Goal: Task Accomplishment & Management: Use online tool/utility

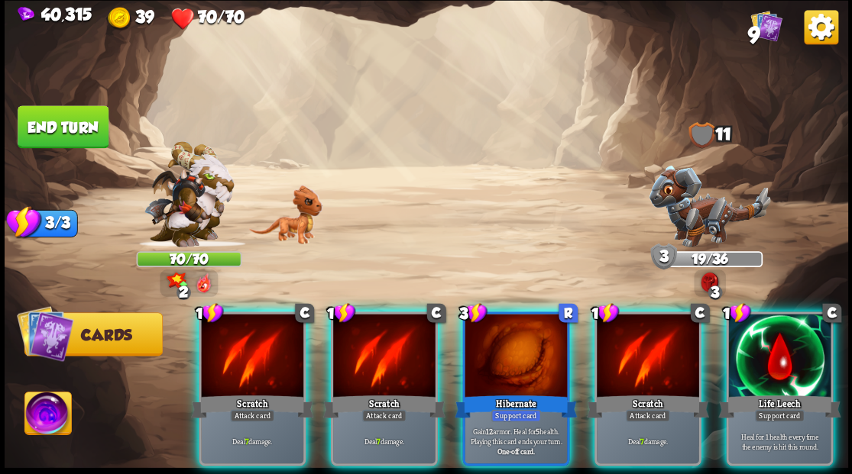
click at [781, 343] on div at bounding box center [779, 357] width 102 height 86
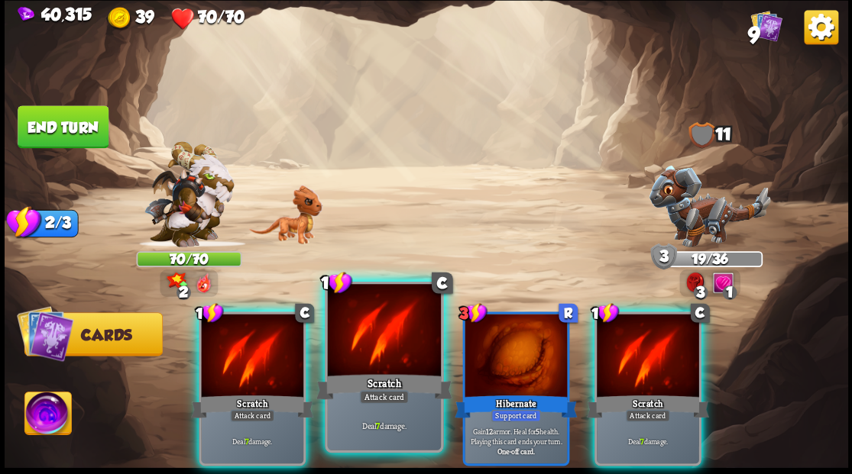
click at [375, 329] on div at bounding box center [383, 331] width 113 height 95
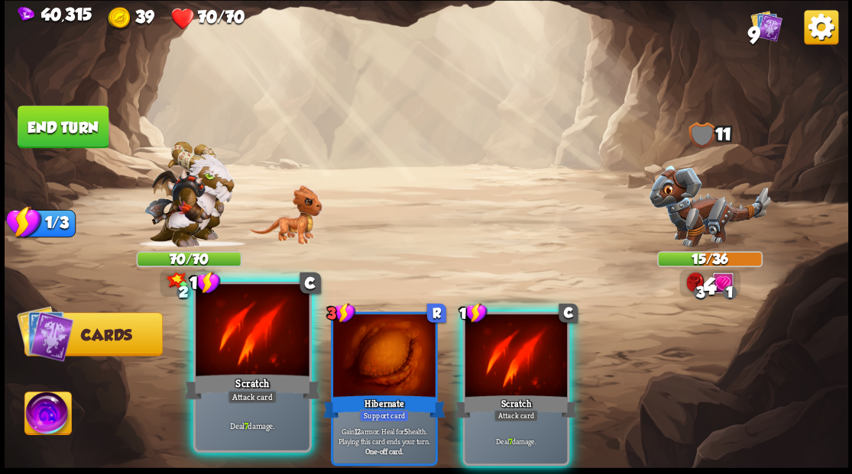
click at [243, 341] on div at bounding box center [252, 331] width 113 height 95
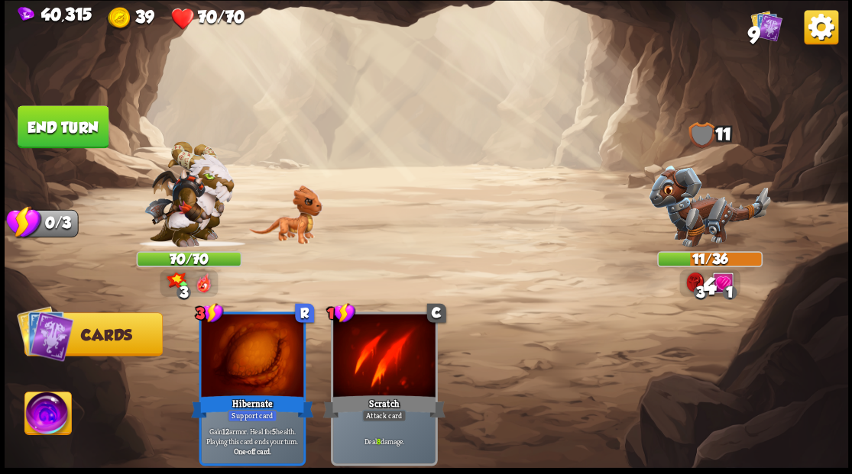
click at [83, 135] on button "End turn" at bounding box center [63, 126] width 91 height 43
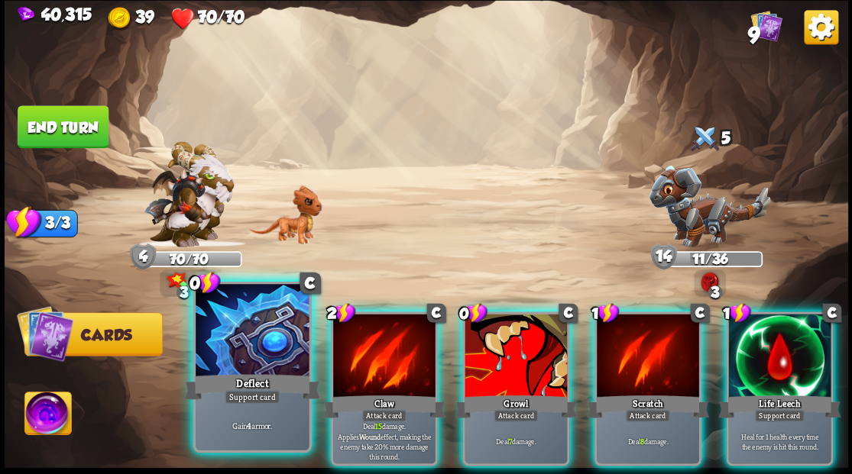
click at [247, 346] on div at bounding box center [252, 331] width 113 height 95
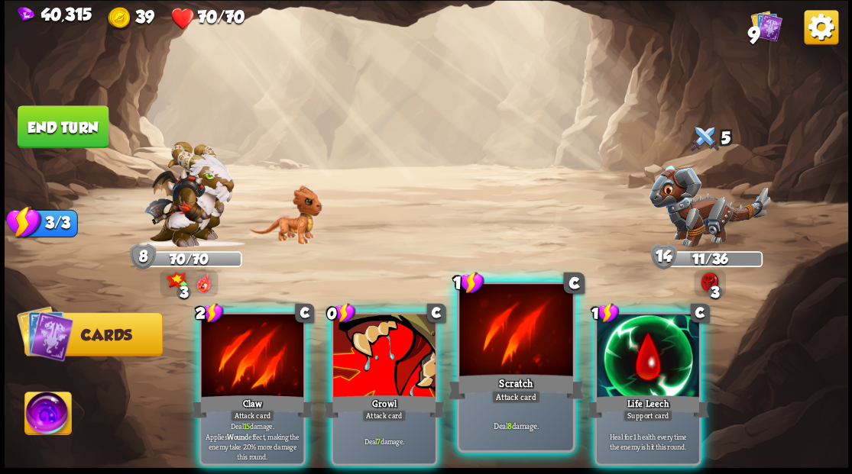
drag, startPoint x: 503, startPoint y: 367, endPoint x: 472, endPoint y: 355, distance: 32.9
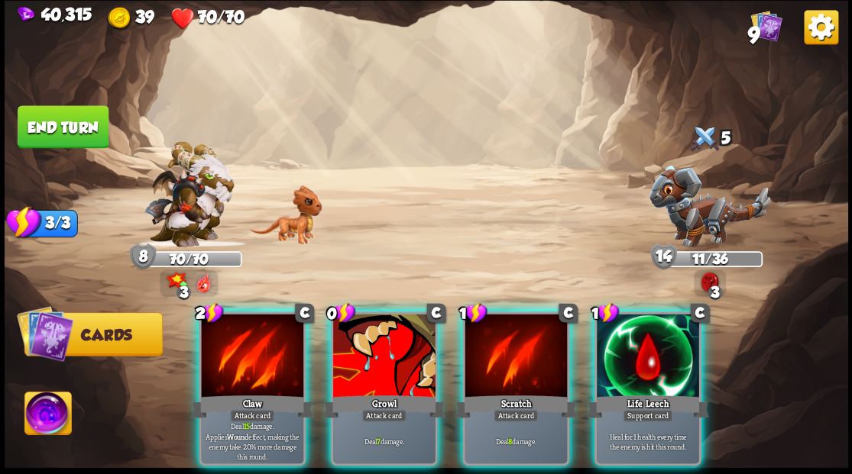
click at [502, 367] on div at bounding box center [516, 357] width 102 height 86
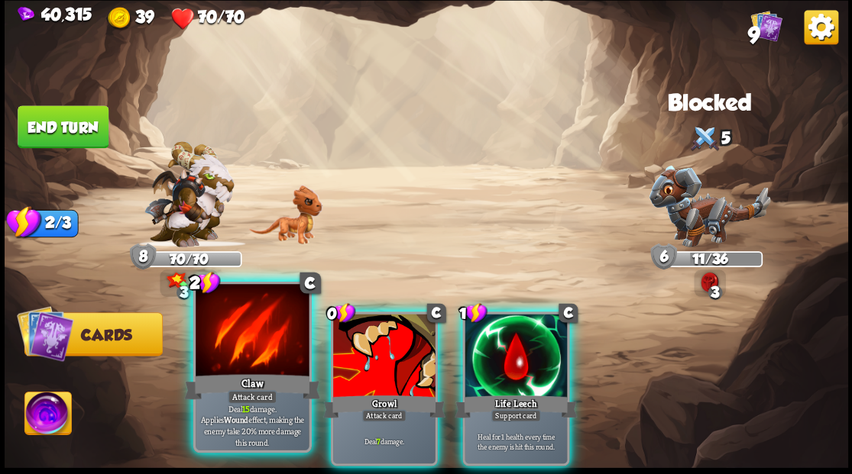
click at [212, 342] on div at bounding box center [252, 331] width 113 height 95
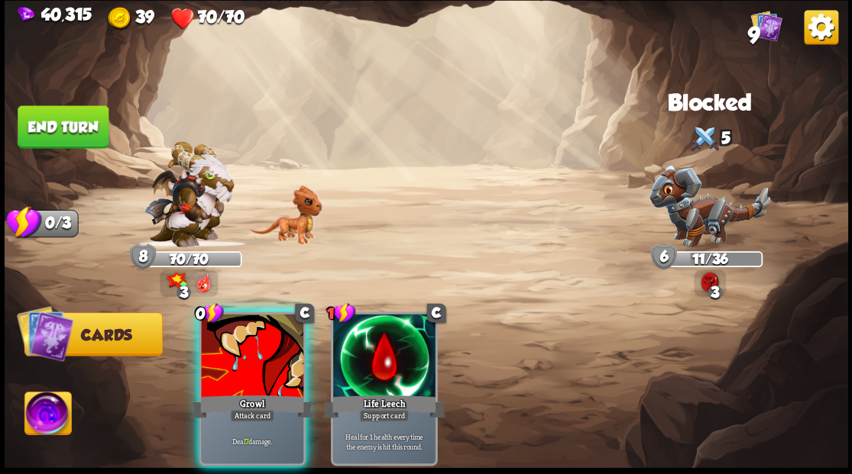
click at [212, 342] on div at bounding box center [252, 357] width 102 height 86
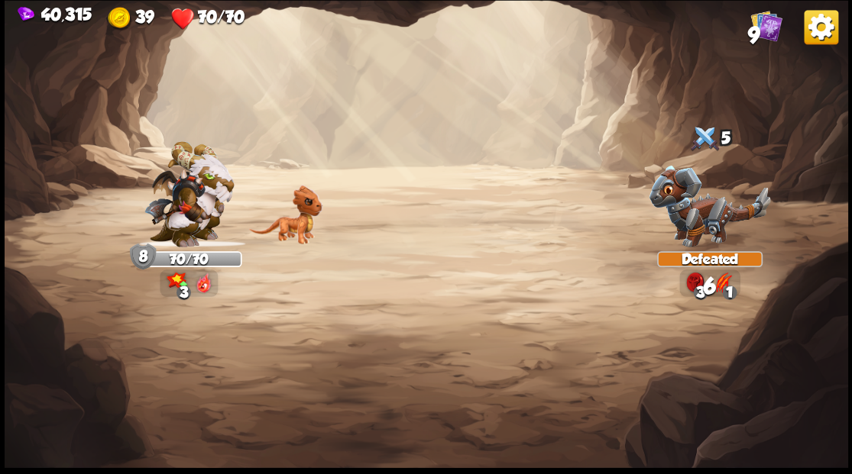
click at [83, 134] on img at bounding box center [426, 237] width 843 height 474
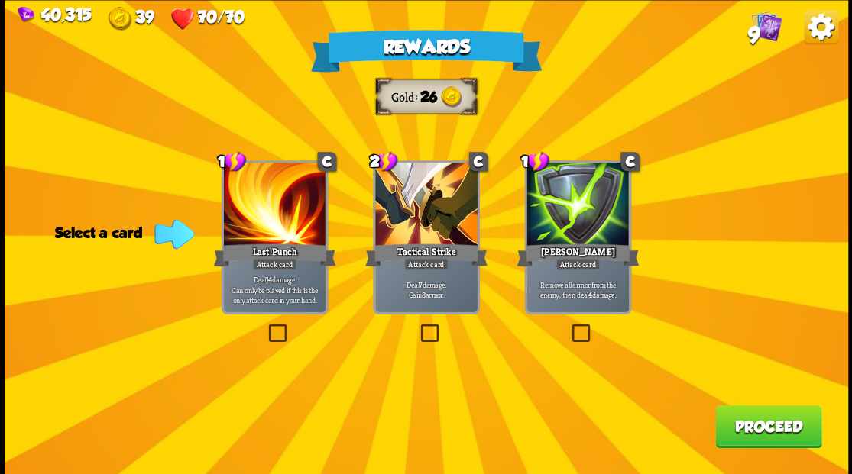
click at [568, 326] on label at bounding box center [568, 326] width 0 height 0
click at [0, 0] on input "checkbox" at bounding box center [0, 0] width 0 height 0
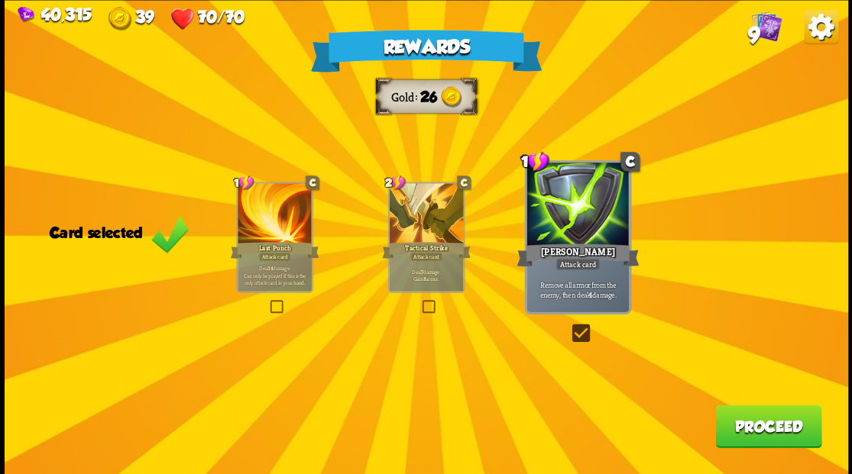
click at [732, 429] on button "Proceed" at bounding box center [768, 426] width 106 height 43
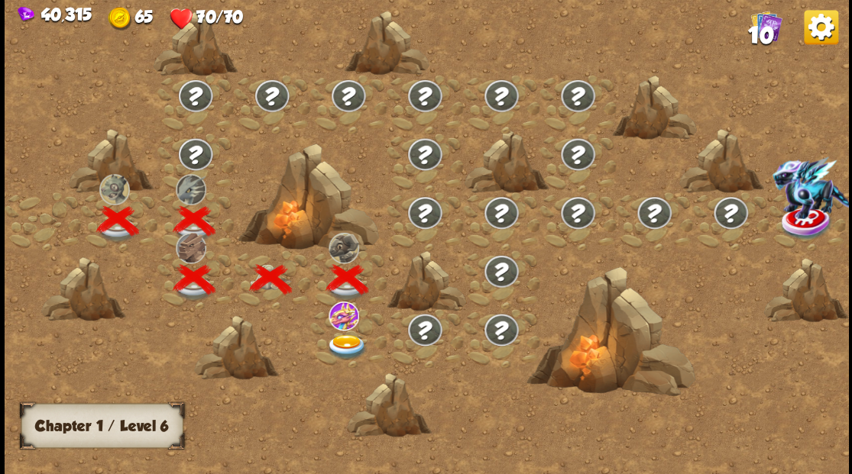
click at [344, 347] on img at bounding box center [346, 347] width 42 height 25
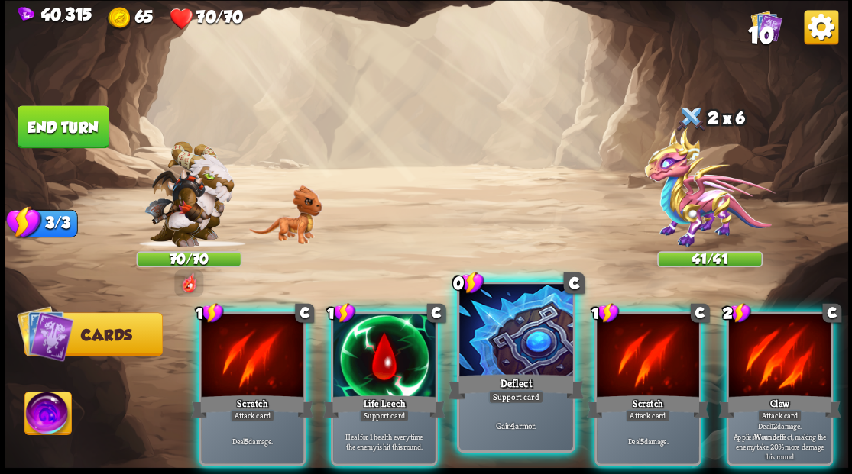
click at [483, 353] on div at bounding box center [515, 331] width 113 height 95
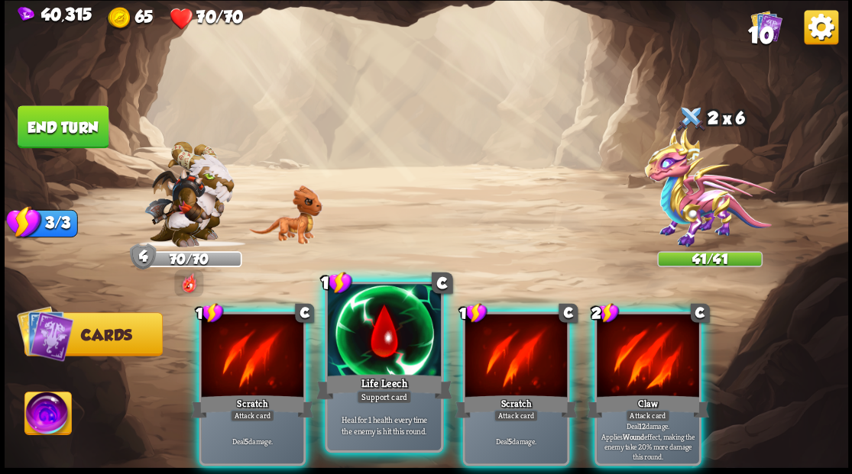
click at [393, 343] on div at bounding box center [383, 331] width 113 height 95
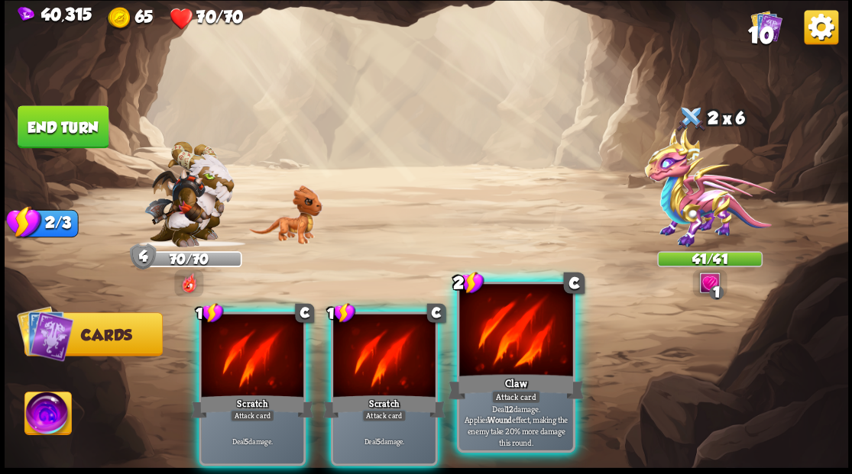
click at [489, 367] on div at bounding box center [515, 331] width 113 height 95
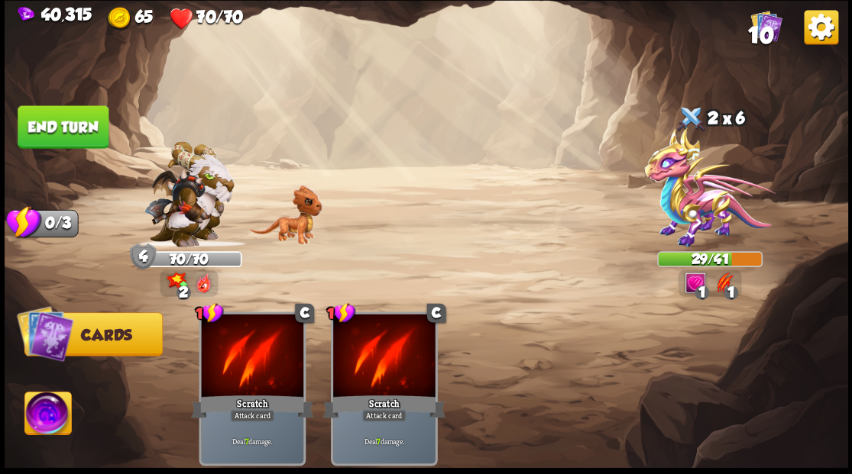
click at [69, 119] on button "End turn" at bounding box center [63, 126] width 91 height 43
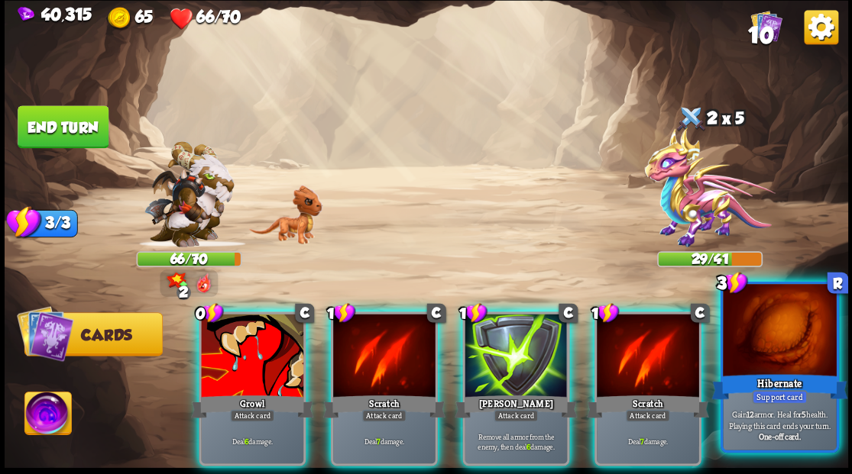
click at [764, 351] on div at bounding box center [779, 331] width 113 height 95
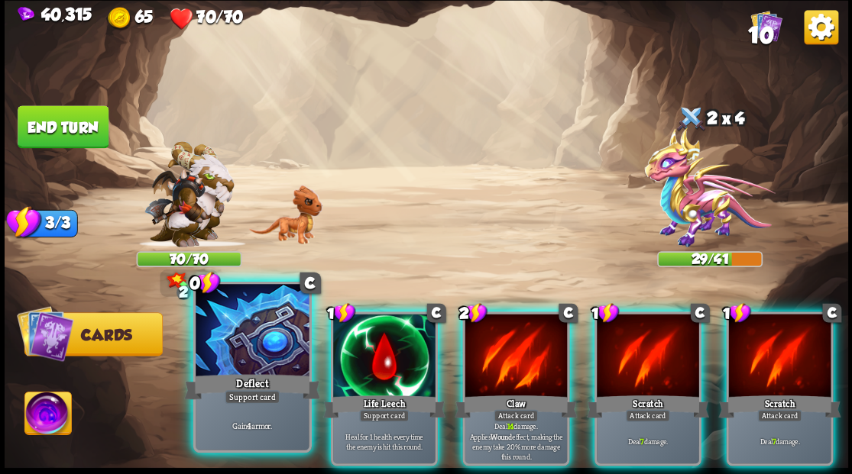
click at [245, 362] on div at bounding box center [252, 331] width 113 height 95
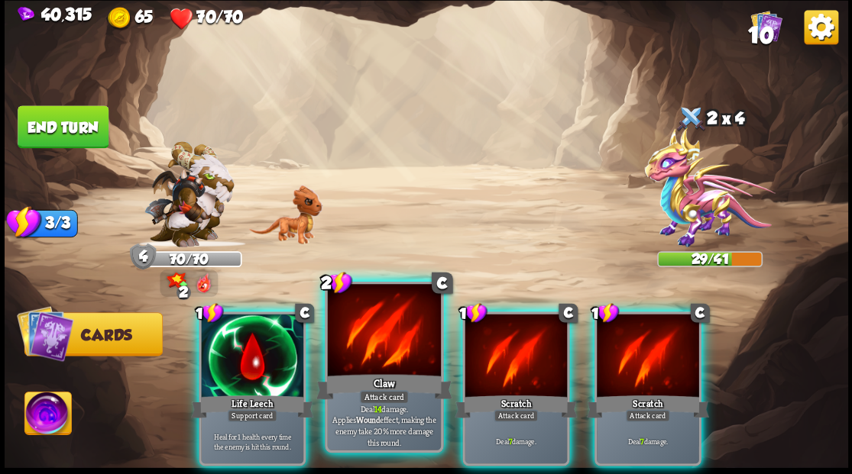
click at [367, 328] on div at bounding box center [383, 331] width 113 height 95
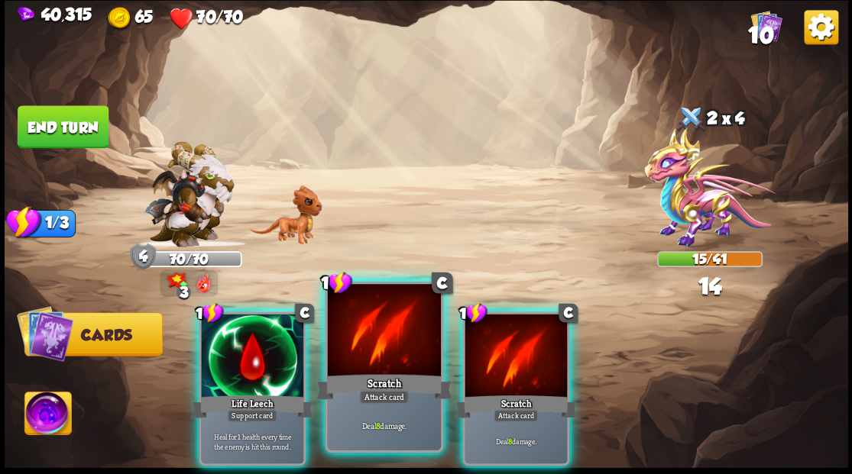
click at [367, 328] on div at bounding box center [383, 331] width 113 height 95
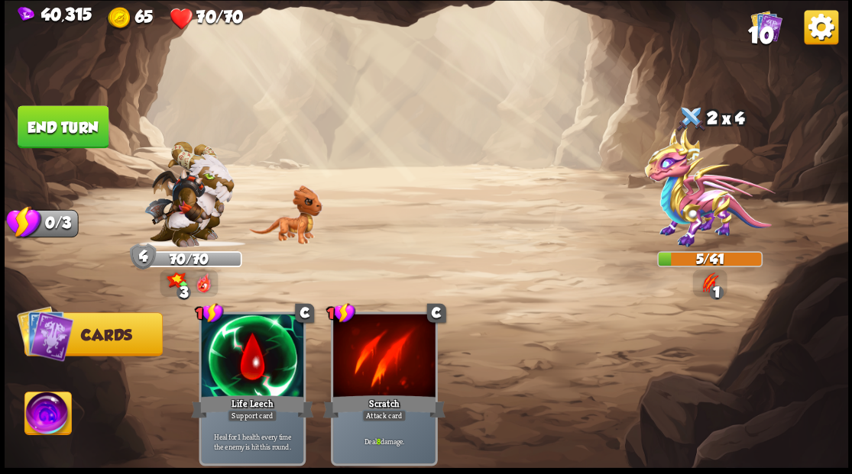
click at [53, 411] on img at bounding box center [47, 415] width 47 height 47
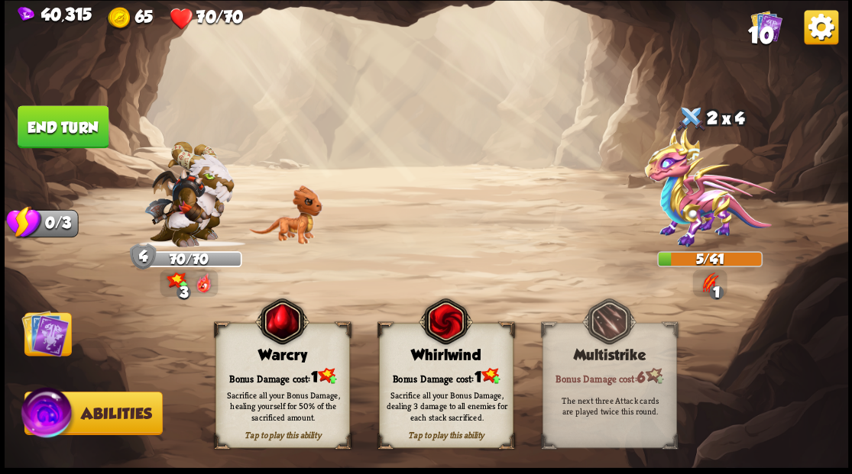
click at [431, 377] on div "Bonus Damage cost: 1" at bounding box center [445, 376] width 133 height 19
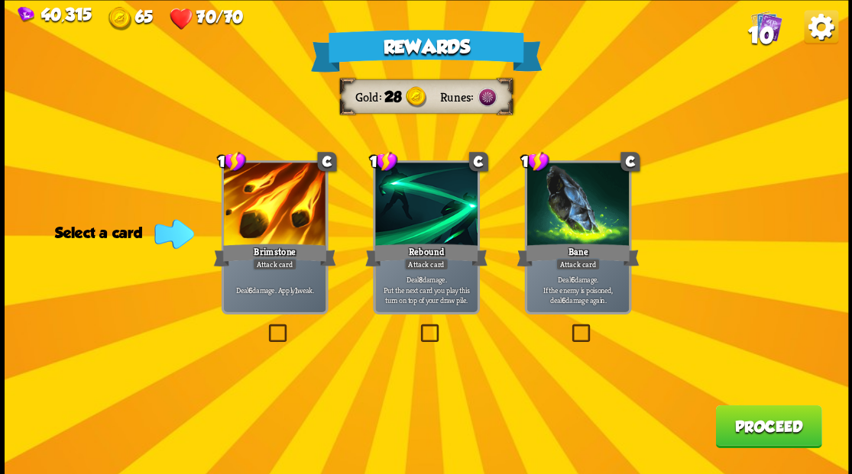
click at [767, 26] on span "10" at bounding box center [760, 34] width 26 height 26
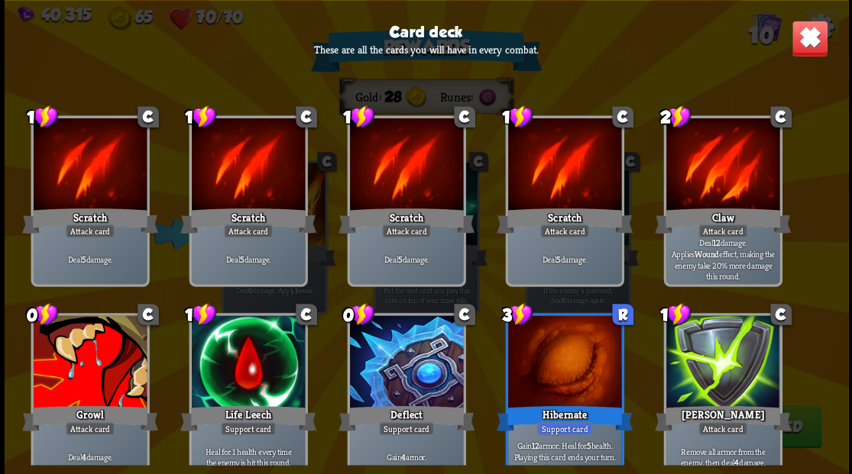
click at [804, 50] on img at bounding box center [809, 38] width 37 height 37
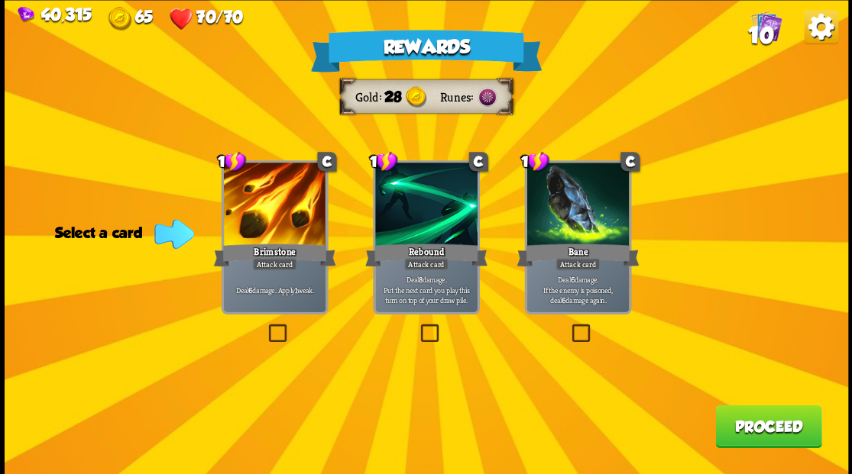
click at [265, 326] on label at bounding box center [265, 326] width 0 height 0
click at [0, 0] on input "checkbox" at bounding box center [0, 0] width 0 height 0
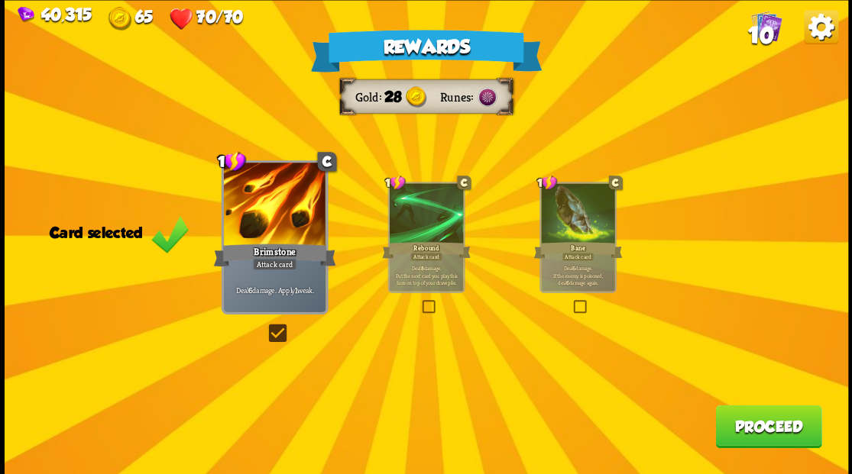
click at [746, 443] on button "Proceed" at bounding box center [768, 426] width 106 height 43
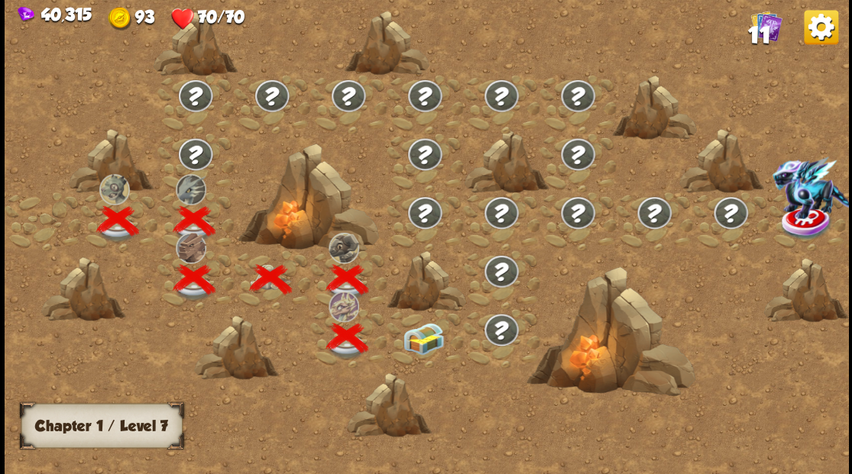
click at [412, 345] on img at bounding box center [423, 338] width 42 height 32
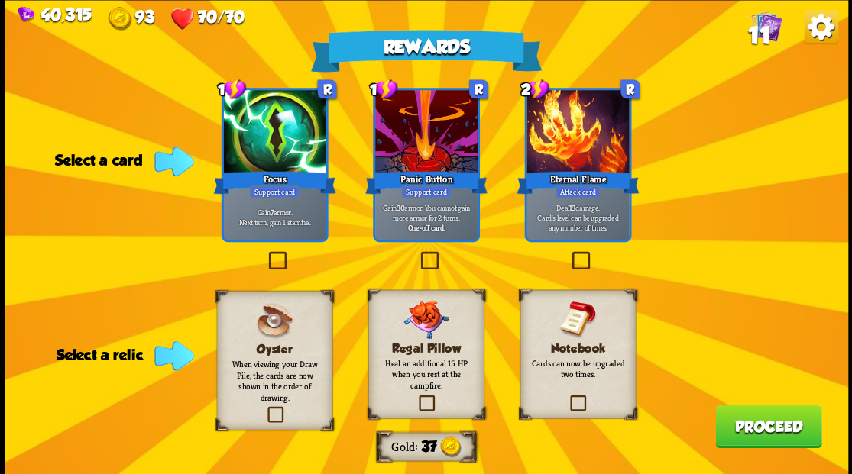
drag, startPoint x: 420, startPoint y: 408, endPoint x: 646, endPoint y: 269, distance: 264.8
click at [416, 397] on label at bounding box center [416, 397] width 0 height 0
click at [0, 0] on input "checkbox" at bounding box center [0, 0] width 0 height 0
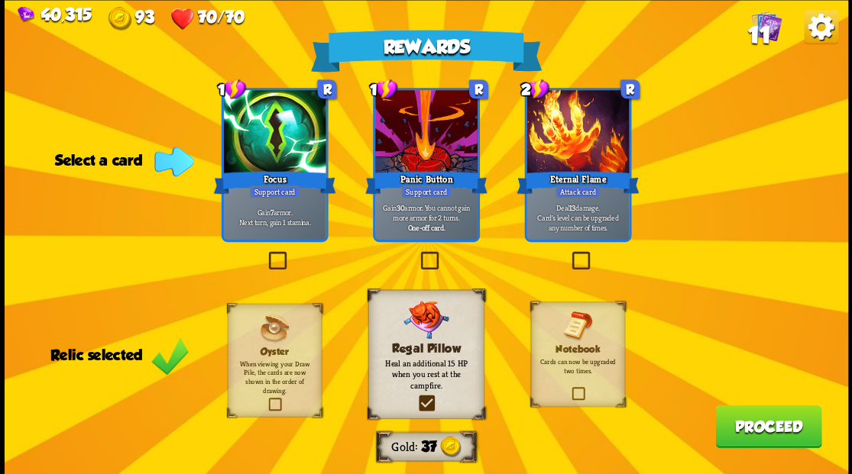
click at [416, 397] on label at bounding box center [416, 397] width 0 height 0
click at [0, 0] on input "checkbox" at bounding box center [0, 0] width 0 height 0
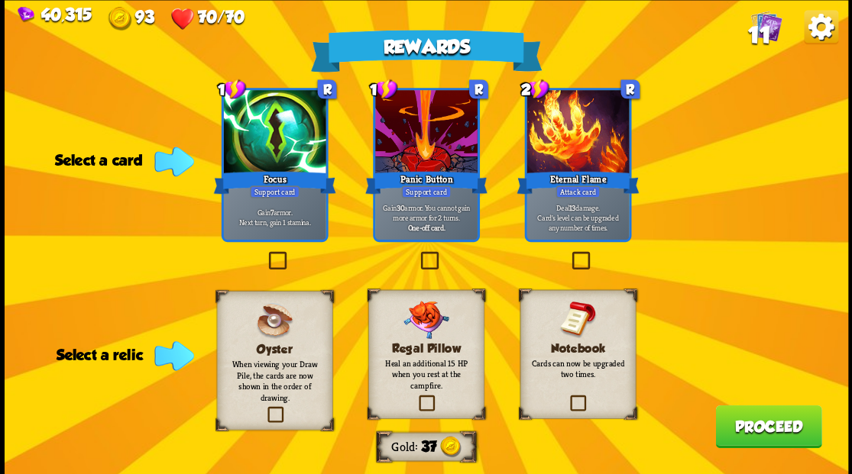
click at [568, 397] on label at bounding box center [568, 397] width 0 height 0
click at [0, 0] on input "checkbox" at bounding box center [0, 0] width 0 height 0
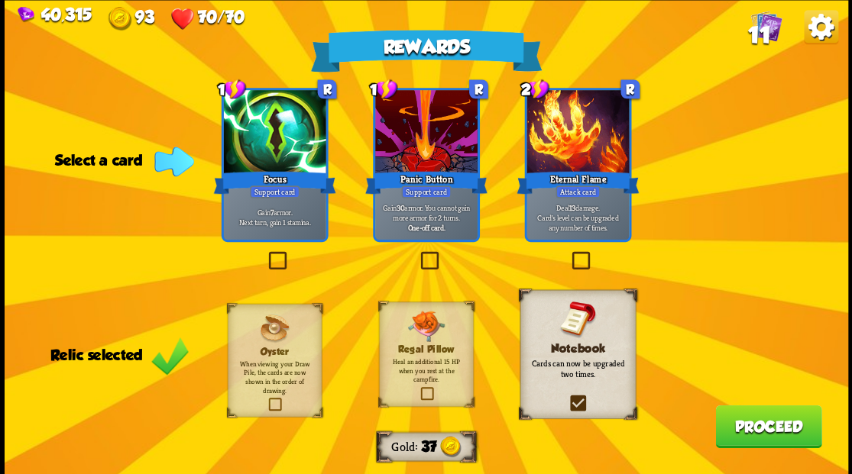
click at [766, 23] on span "11" at bounding box center [758, 34] width 22 height 26
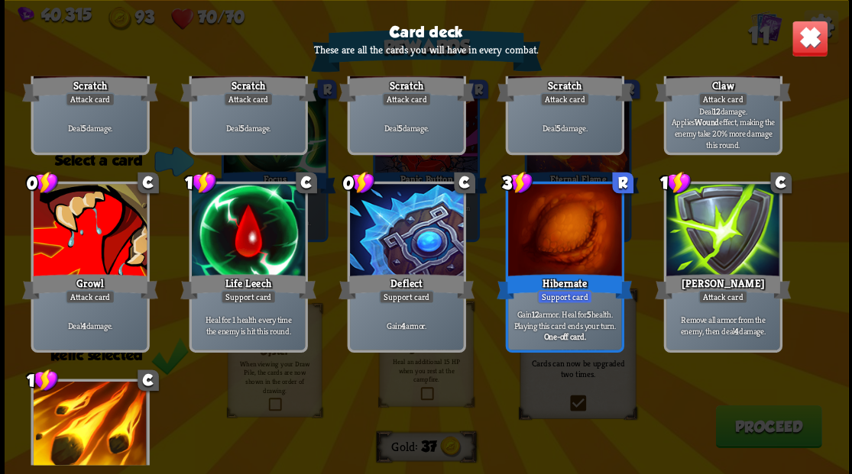
scroll to position [203, 0]
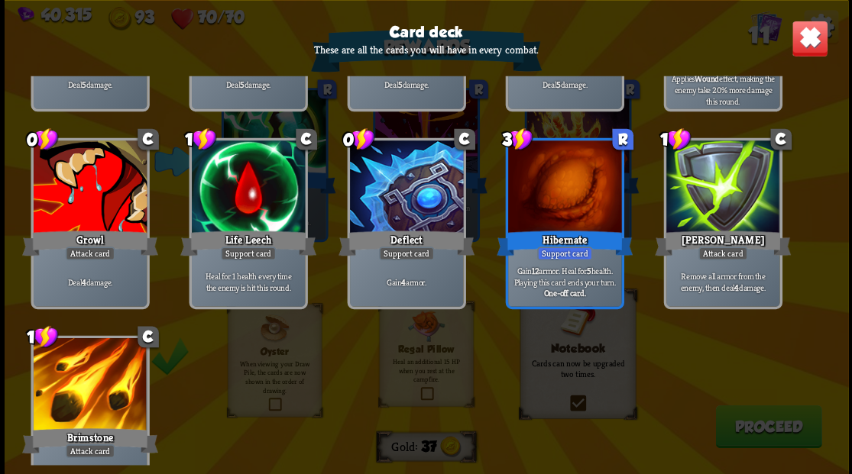
click at [804, 42] on img at bounding box center [809, 38] width 37 height 37
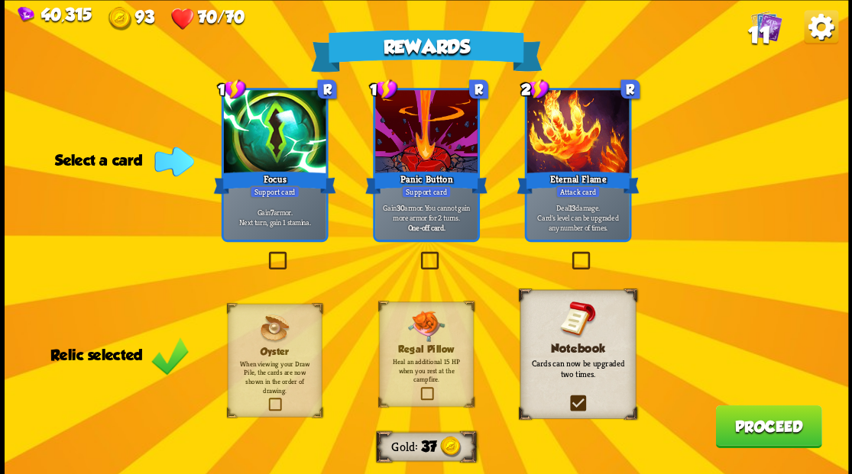
click at [265, 254] on label at bounding box center [265, 254] width 0 height 0
click at [0, 0] on input "checkbox" at bounding box center [0, 0] width 0 height 0
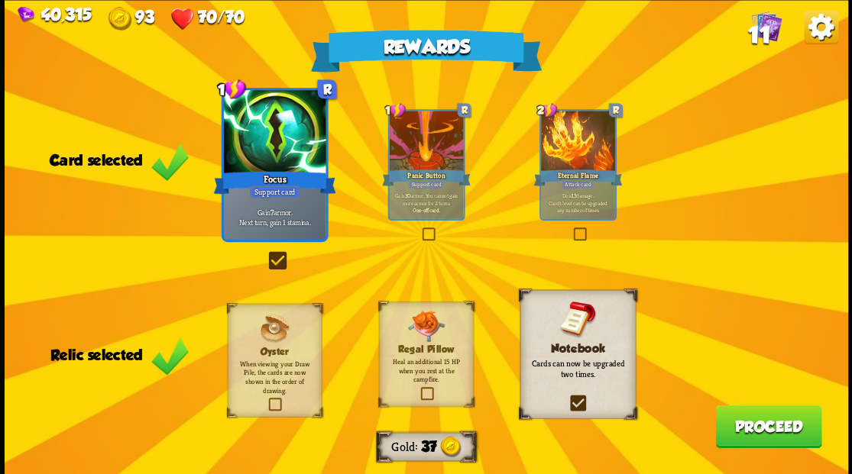
click at [715, 434] on button "Proceed" at bounding box center [768, 426] width 106 height 43
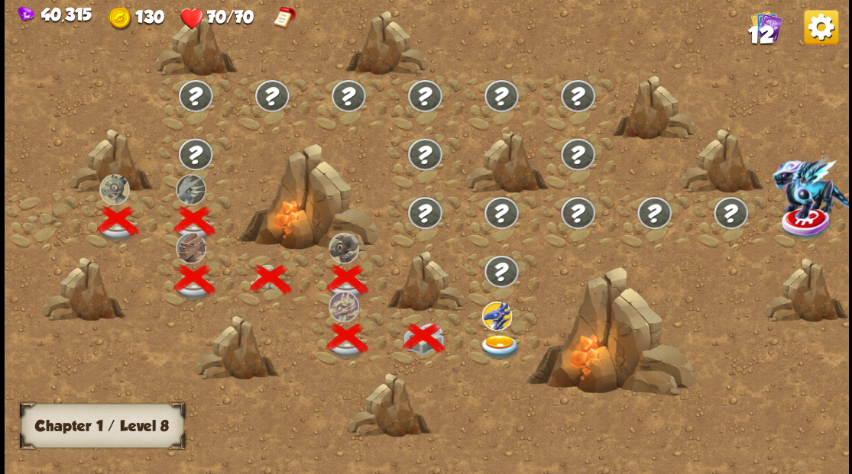
click at [490, 342] on img at bounding box center [500, 347] width 42 height 25
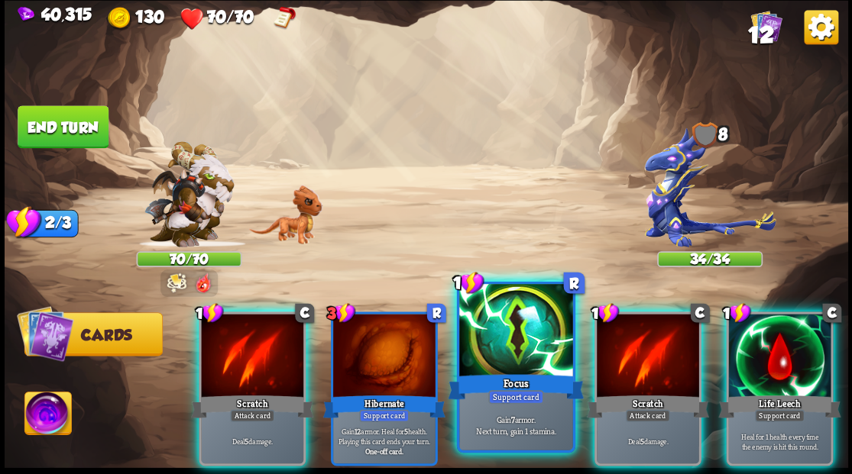
click at [515, 348] on div at bounding box center [515, 331] width 113 height 95
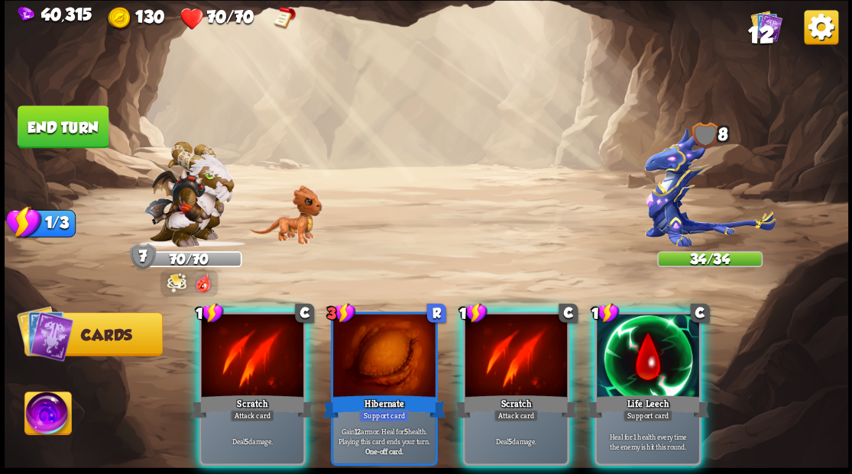
click at [513, 347] on div at bounding box center [516, 357] width 102 height 86
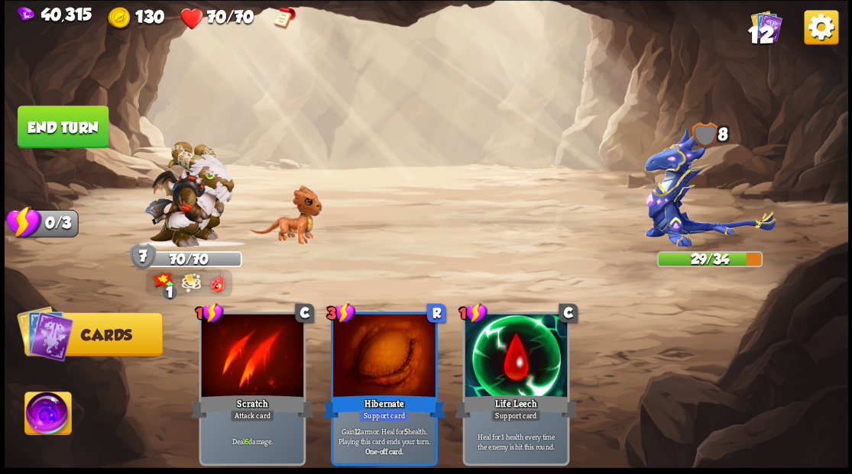
click at [84, 119] on button "End turn" at bounding box center [63, 126] width 91 height 43
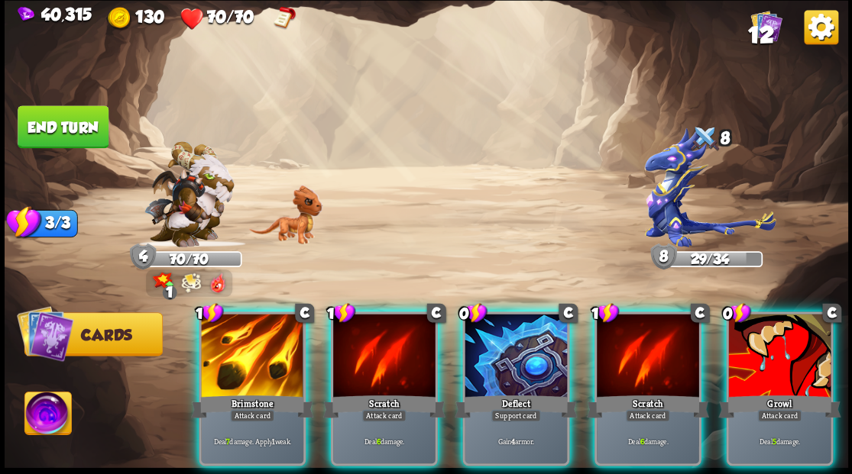
click at [524, 353] on div at bounding box center [516, 357] width 102 height 86
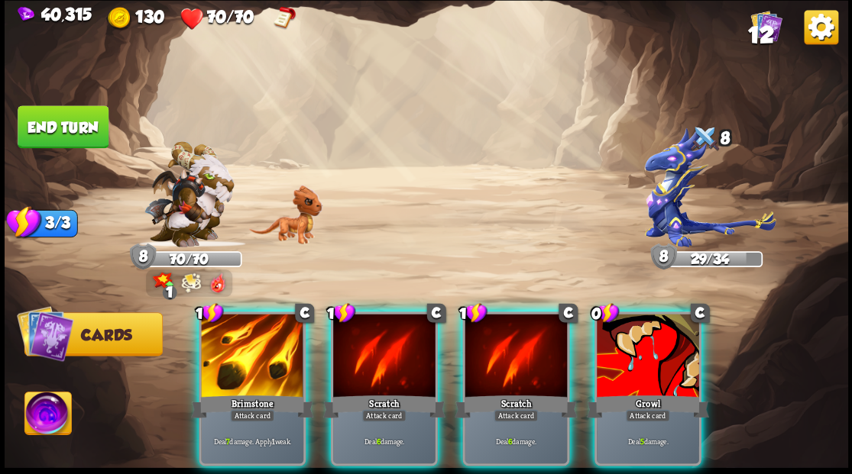
drag, startPoint x: 662, startPoint y: 362, endPoint x: 649, endPoint y: 342, distance: 24.4
click at [662, 361] on div at bounding box center [648, 357] width 102 height 86
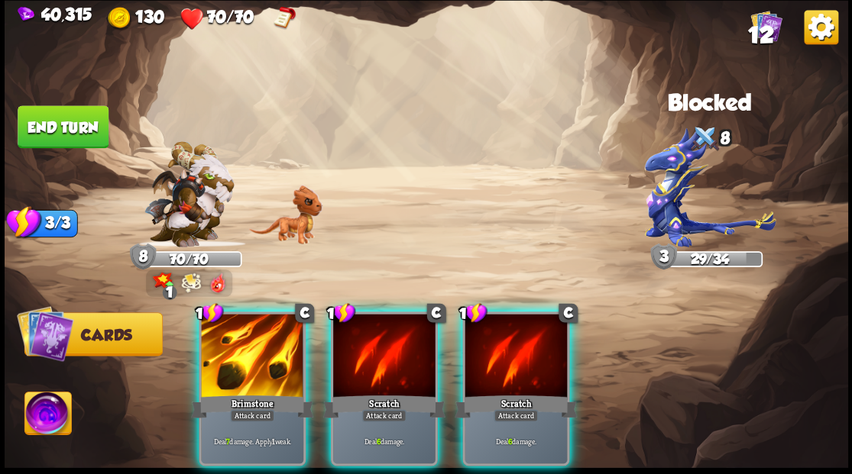
click at [260, 354] on div at bounding box center [252, 357] width 102 height 86
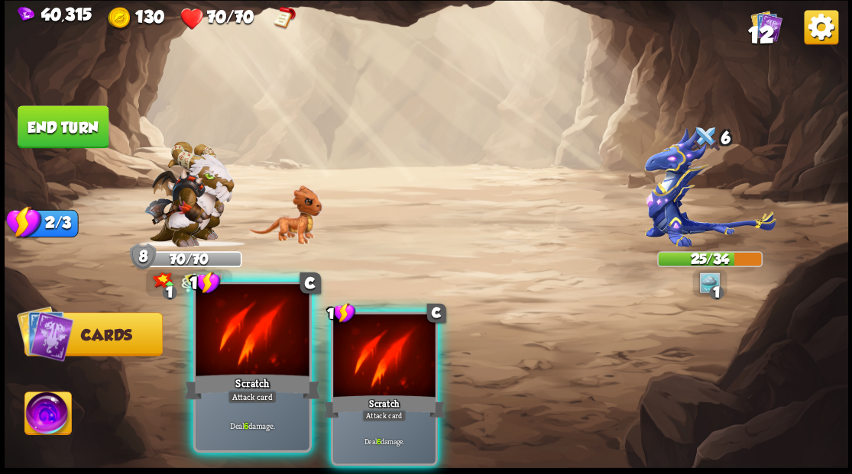
click at [251, 340] on div at bounding box center [252, 331] width 113 height 95
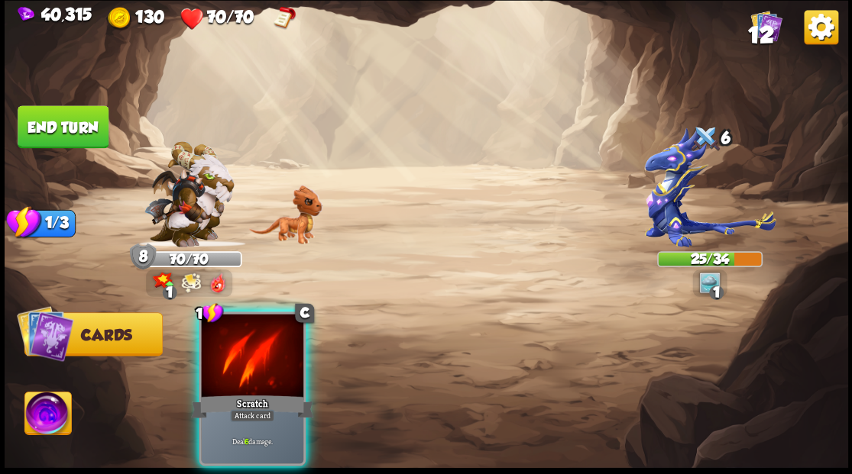
click at [251, 340] on div at bounding box center [252, 357] width 102 height 86
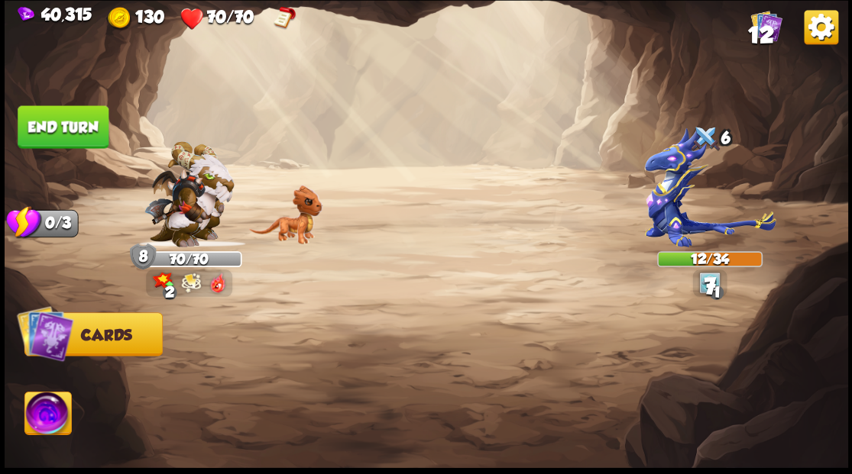
click at [69, 125] on button "End turn" at bounding box center [63, 126] width 91 height 43
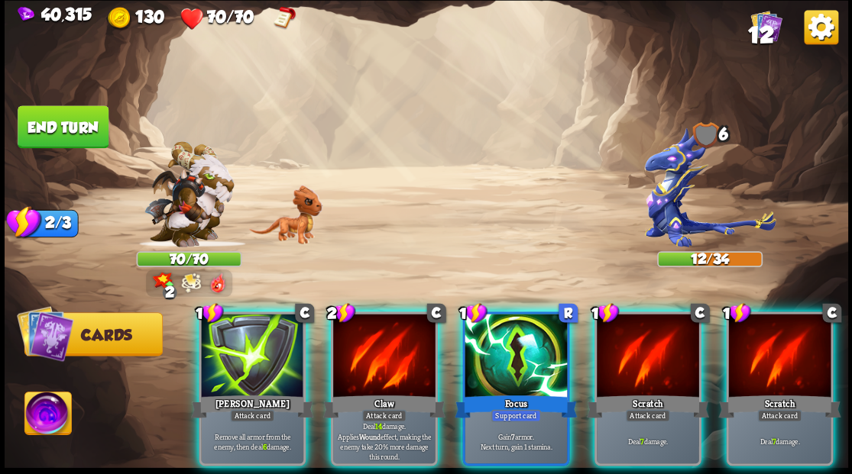
click at [507, 334] on div at bounding box center [516, 357] width 102 height 86
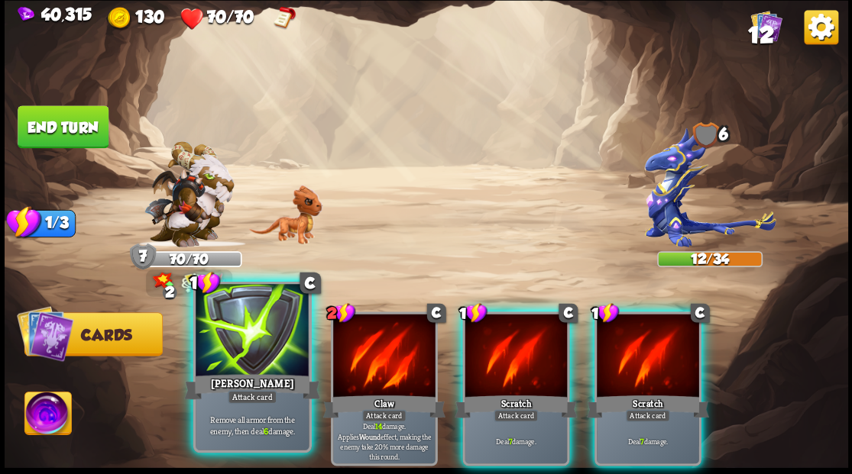
click at [234, 359] on div at bounding box center [252, 331] width 113 height 95
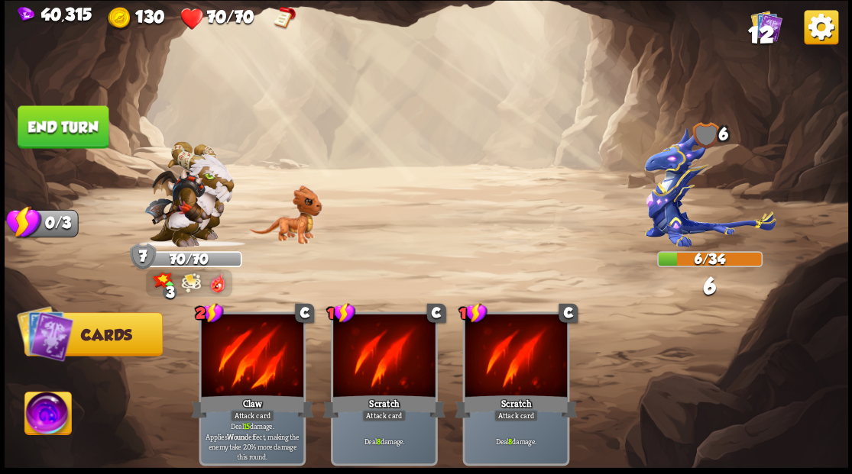
click at [61, 127] on button "End turn" at bounding box center [63, 126] width 91 height 43
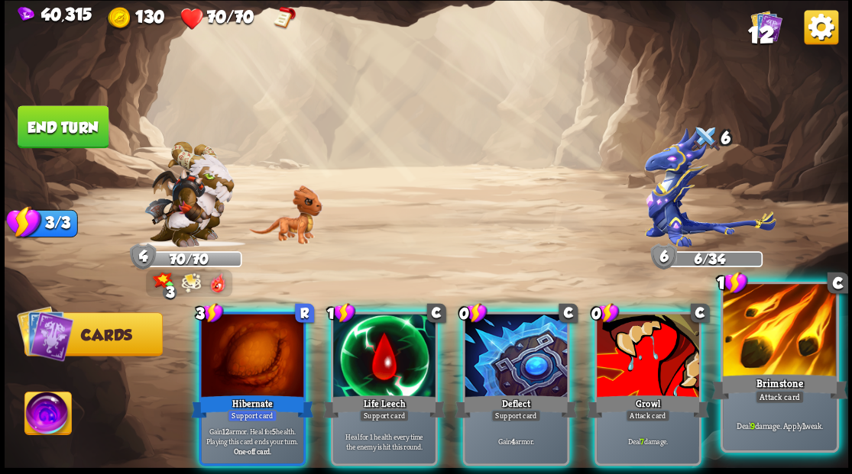
click at [764, 332] on div at bounding box center [779, 331] width 113 height 95
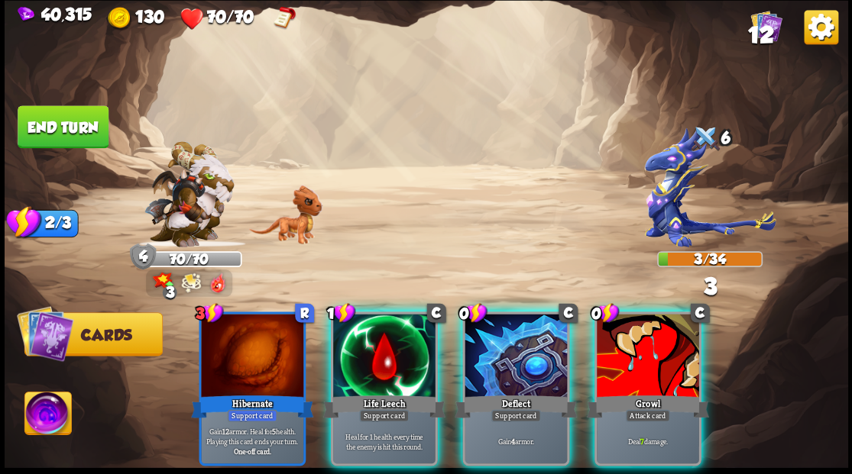
click at [654, 356] on div at bounding box center [648, 357] width 102 height 86
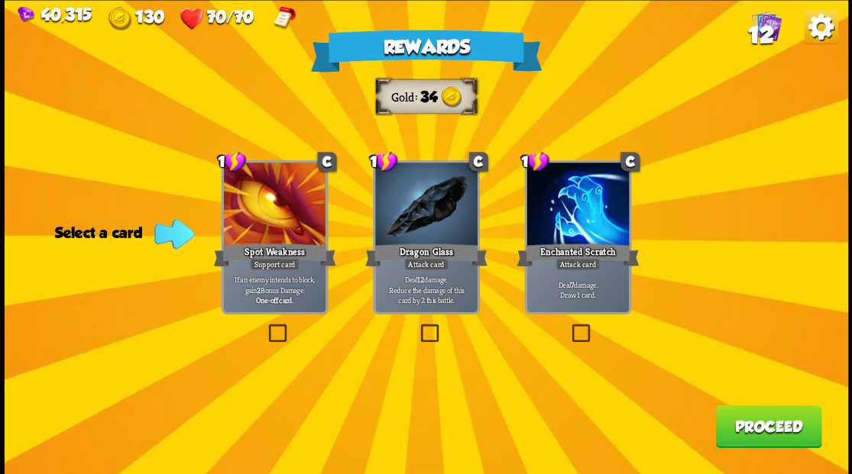
click at [417, 326] on label at bounding box center [417, 326] width 0 height 0
click at [0, 0] on input "checkbox" at bounding box center [0, 0] width 0 height 0
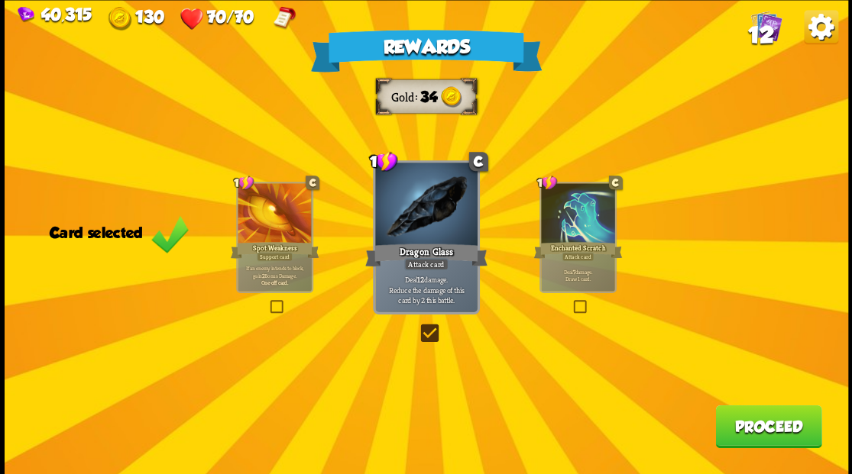
click at [766, 428] on button "Proceed" at bounding box center [768, 426] width 106 height 43
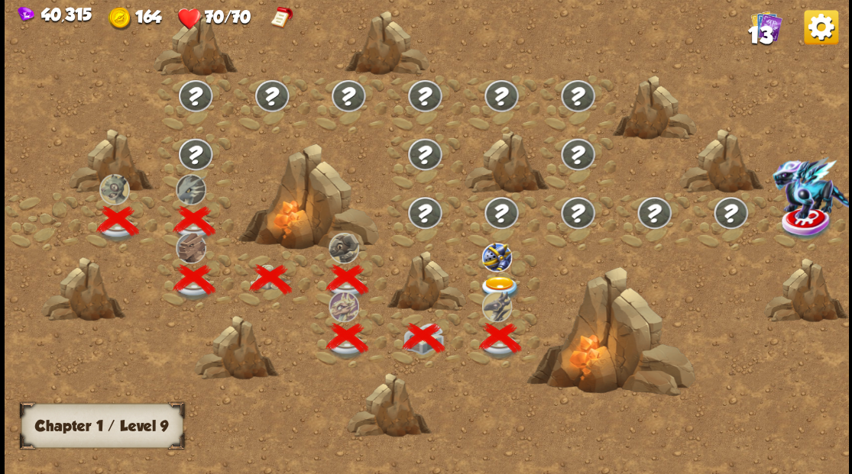
click at [500, 288] on img at bounding box center [500, 288] width 42 height 25
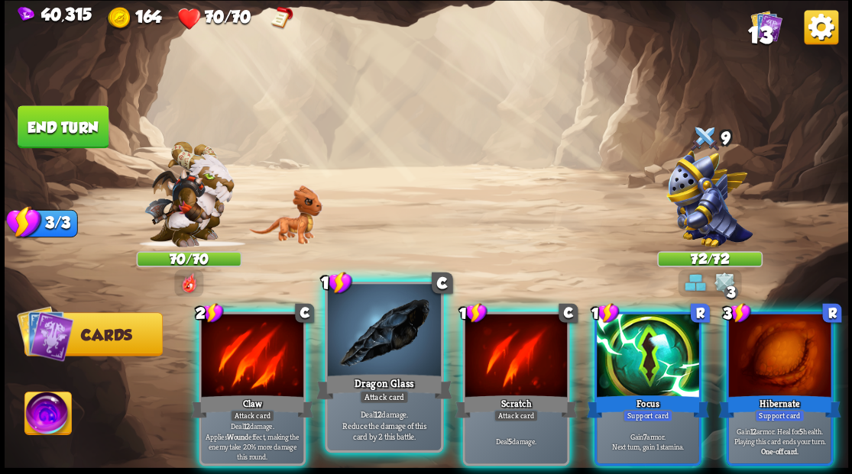
click at [396, 334] on div at bounding box center [383, 331] width 113 height 95
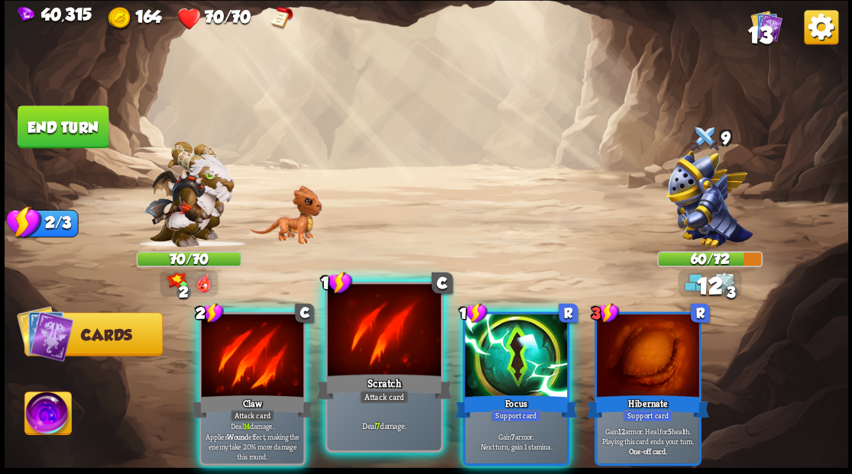
click at [390, 334] on div at bounding box center [383, 331] width 113 height 95
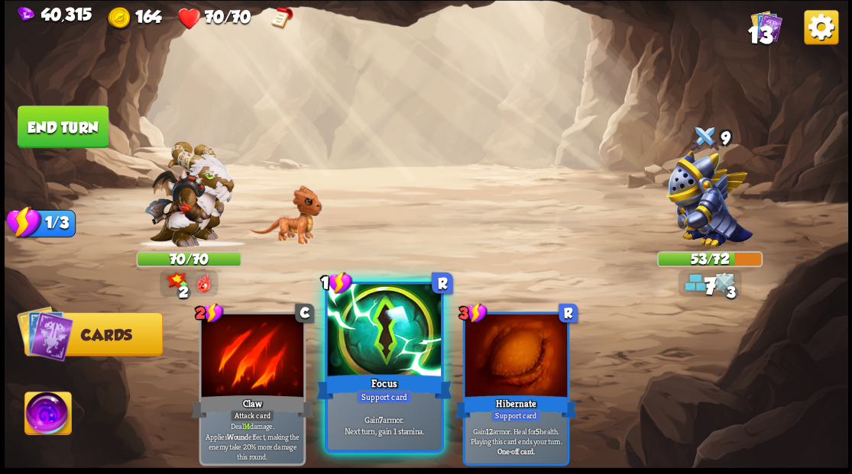
click at [389, 333] on div at bounding box center [383, 331] width 113 height 95
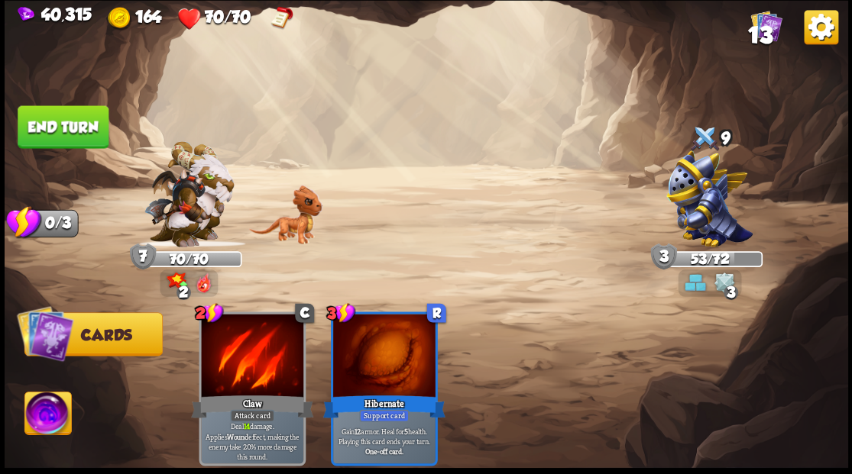
click at [93, 121] on button "End turn" at bounding box center [63, 126] width 91 height 43
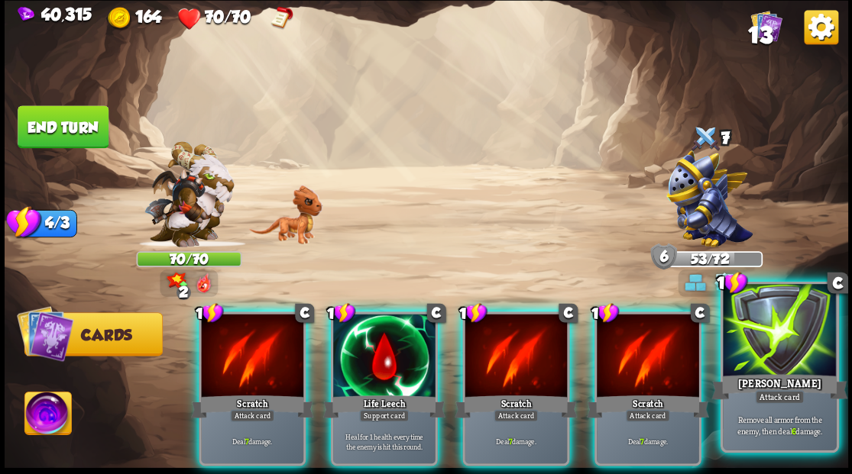
click at [793, 345] on div at bounding box center [779, 331] width 113 height 95
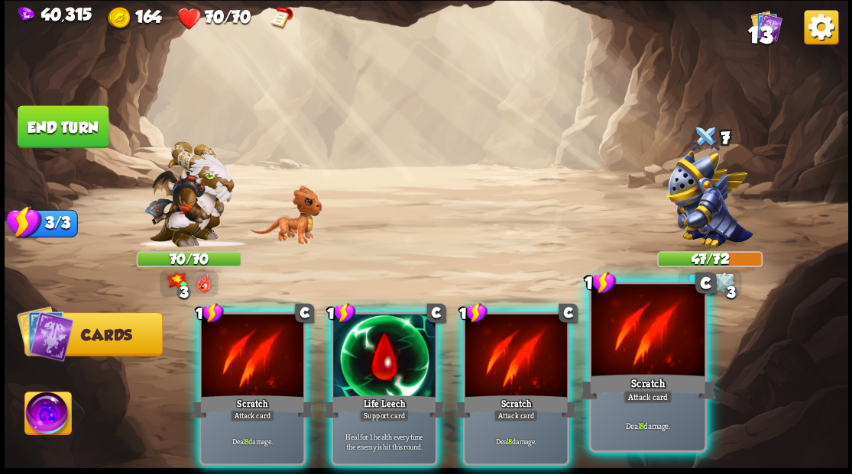
click at [649, 343] on div at bounding box center [647, 331] width 113 height 95
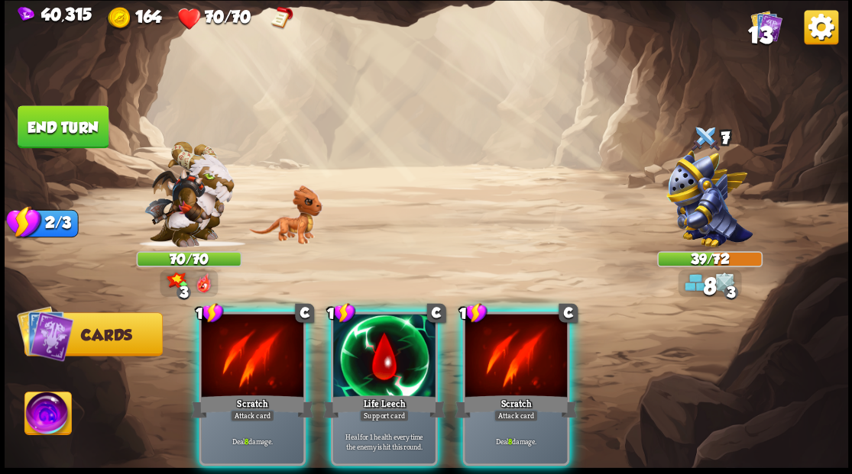
drag, startPoint x: 513, startPoint y: 346, endPoint x: 505, endPoint y: 320, distance: 27.3
click at [513, 347] on div at bounding box center [516, 357] width 102 height 86
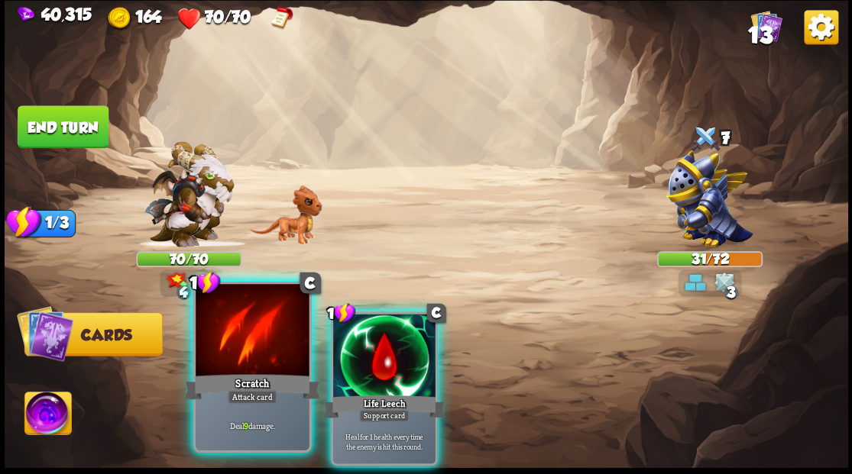
click at [242, 359] on div at bounding box center [252, 331] width 113 height 95
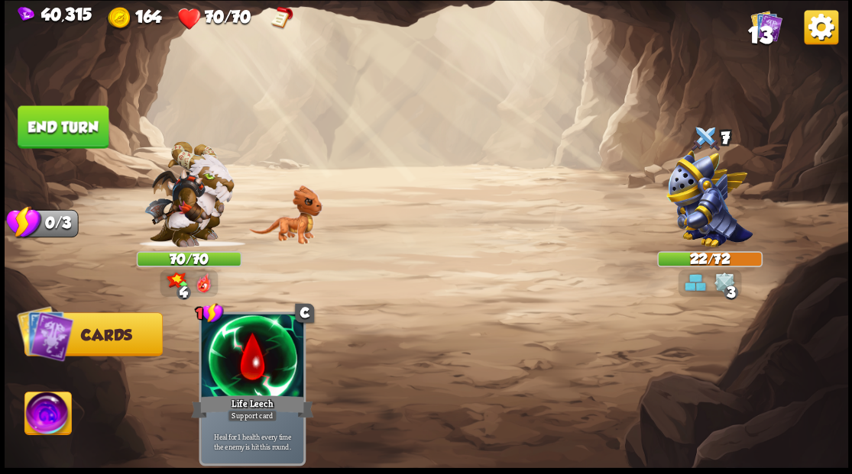
click at [72, 123] on button "End turn" at bounding box center [63, 126] width 91 height 43
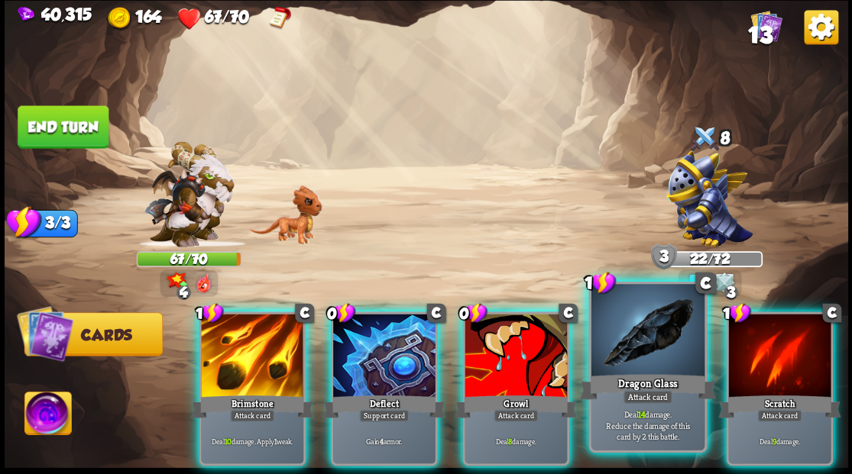
click at [634, 358] on div at bounding box center [647, 331] width 113 height 95
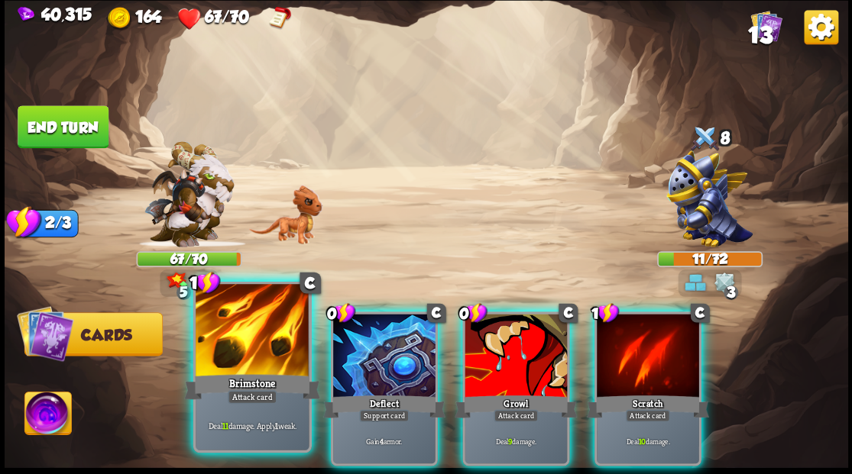
click at [251, 393] on div "Attack card" at bounding box center [252, 397] width 50 height 14
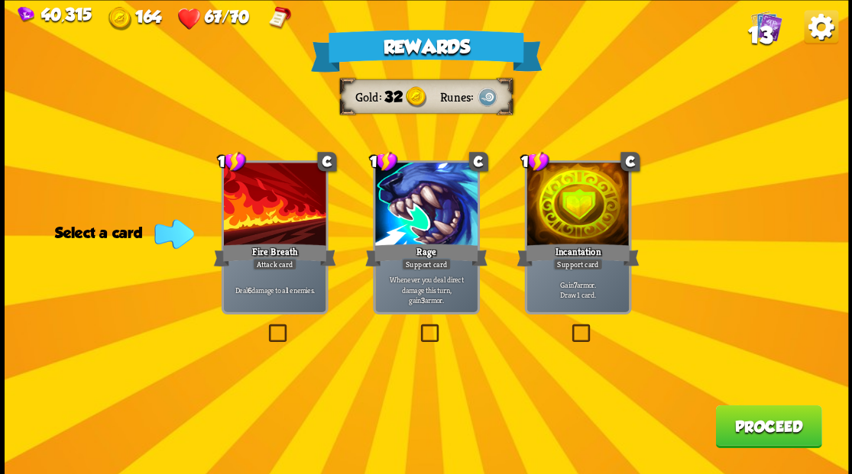
click at [766, 34] on span "13" at bounding box center [759, 34] width 24 height 26
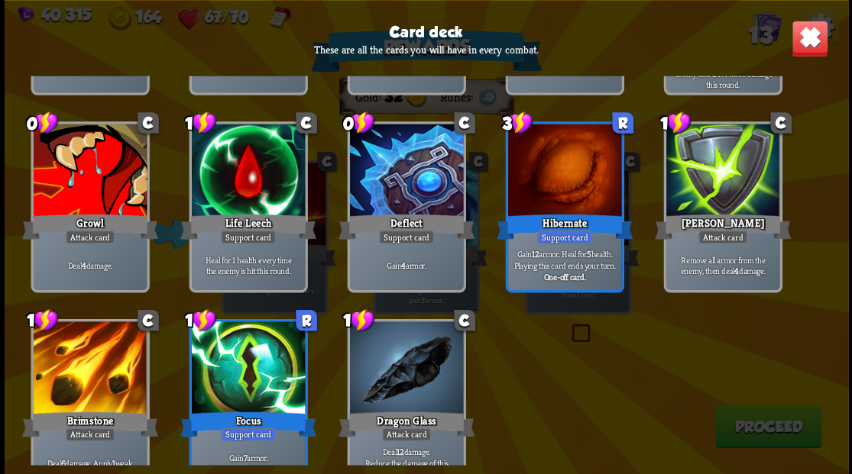
scroll to position [251, 0]
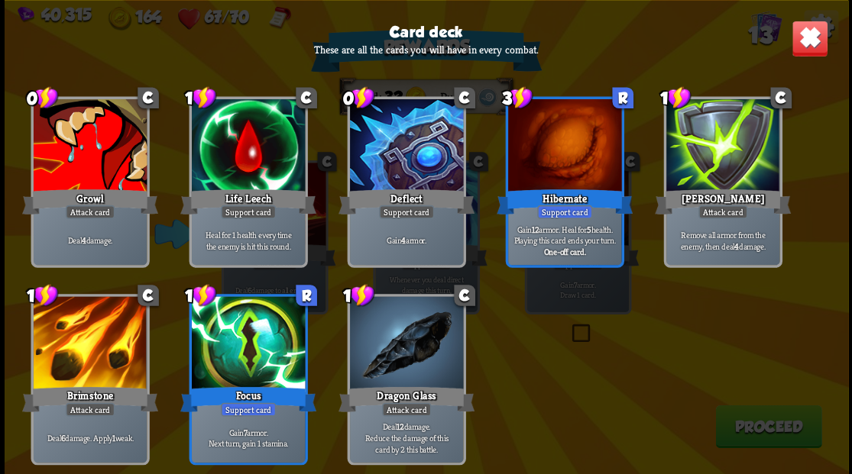
click at [811, 46] on img at bounding box center [809, 38] width 37 height 37
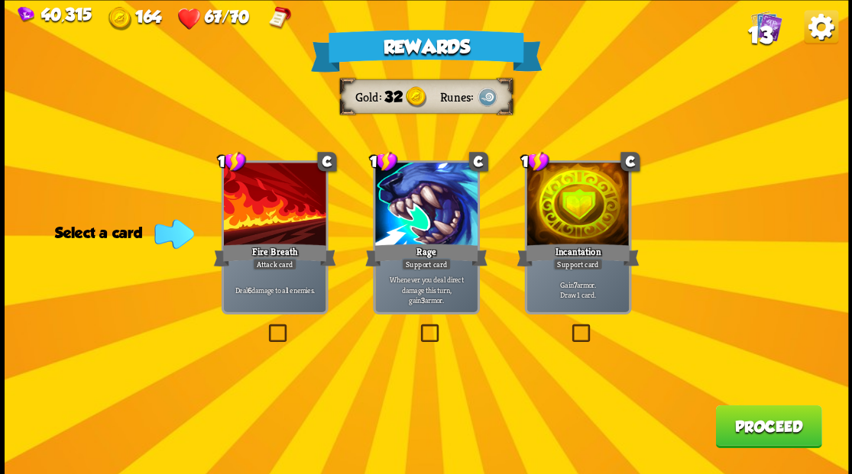
click at [265, 326] on label at bounding box center [265, 326] width 0 height 0
click at [0, 0] on input "checkbox" at bounding box center [0, 0] width 0 height 0
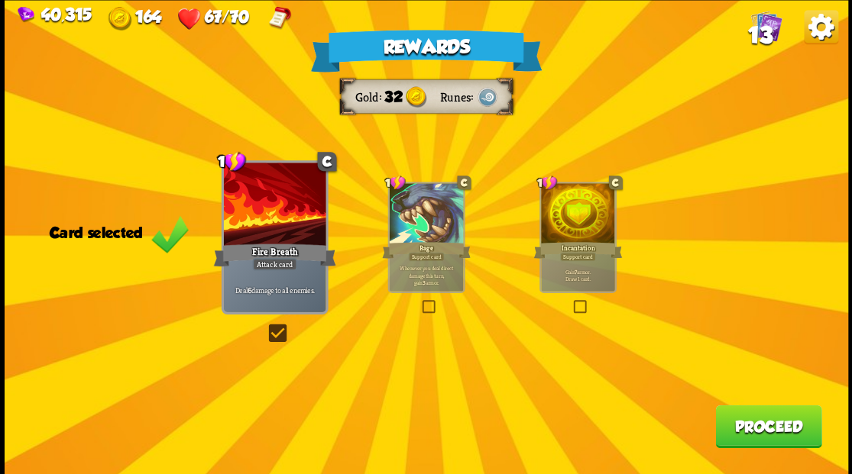
click at [753, 426] on button "Proceed" at bounding box center [768, 426] width 106 height 43
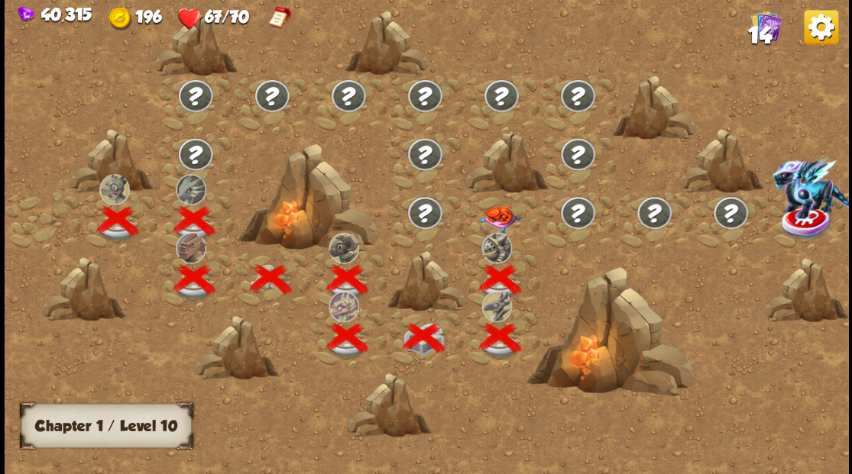
click at [504, 215] on img at bounding box center [500, 219] width 42 height 27
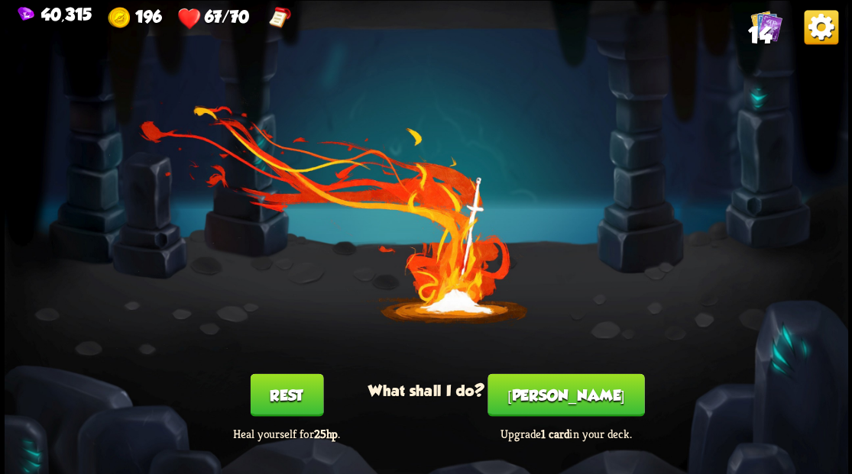
click at [582, 406] on button "[PERSON_NAME]" at bounding box center [565, 395] width 157 height 43
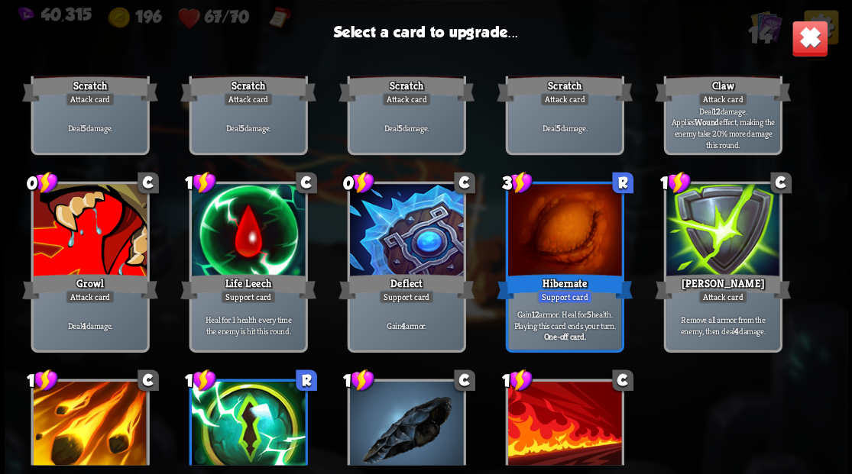
scroll to position [203, 0]
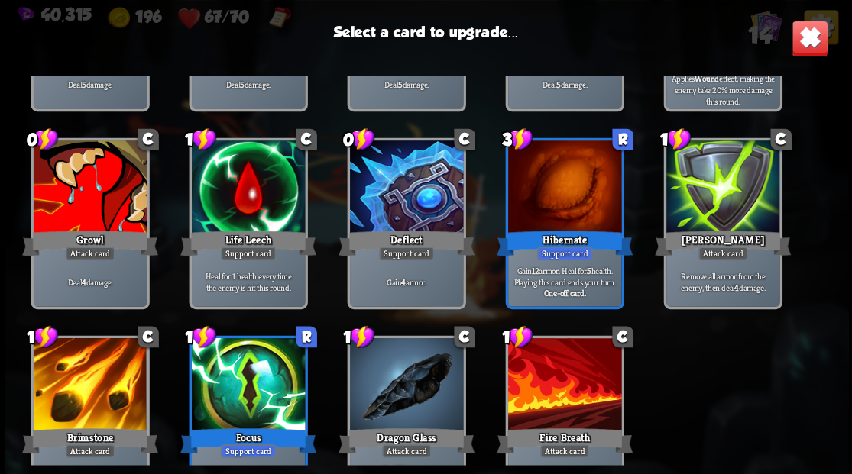
click at [243, 399] on div at bounding box center [247, 385] width 113 height 95
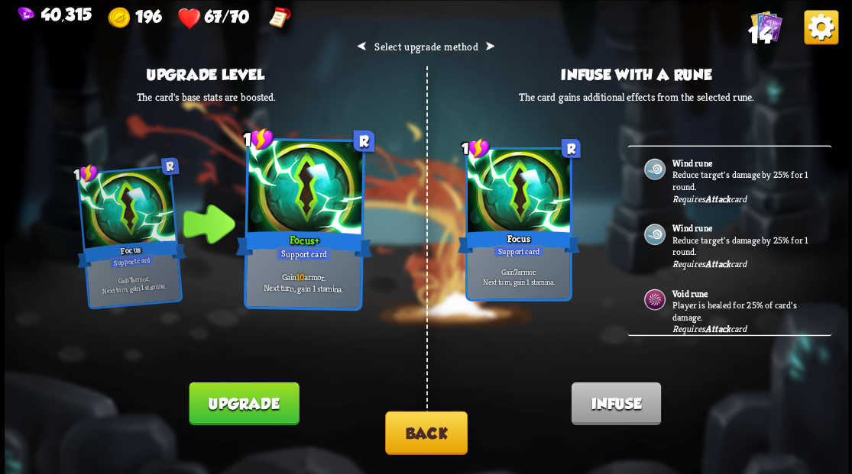
scroll to position [0, 0]
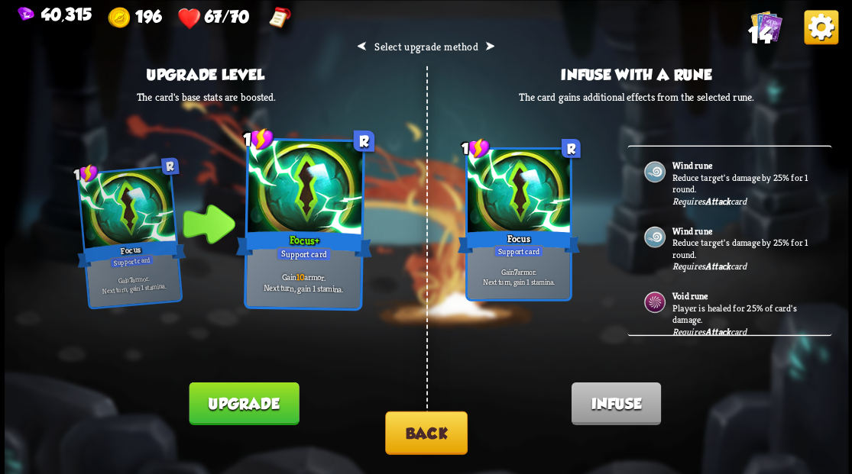
click at [418, 434] on button "Back" at bounding box center [426, 433] width 83 height 44
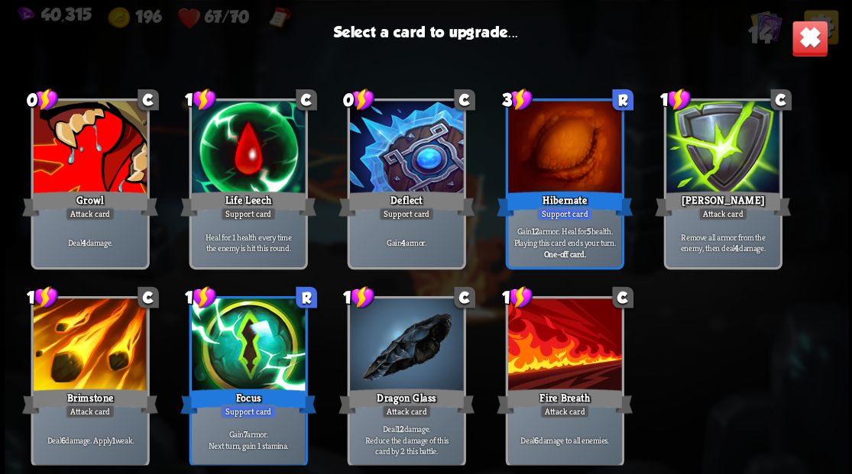
scroll to position [251, 0]
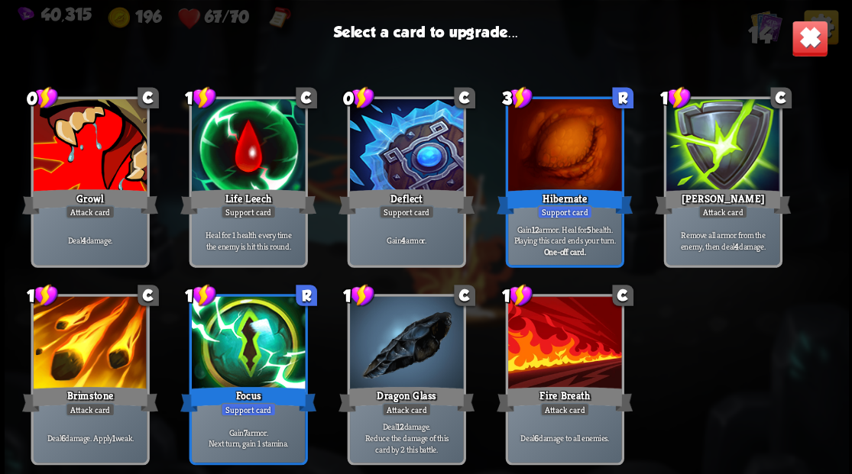
click at [555, 349] on div at bounding box center [563, 343] width 113 height 95
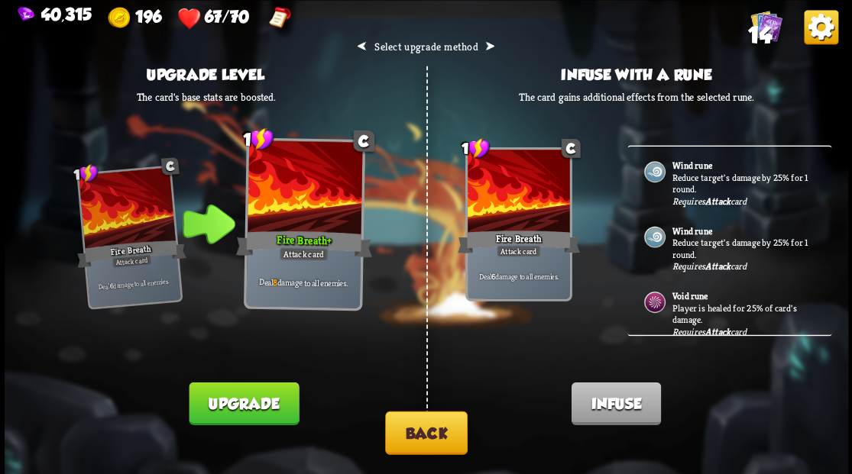
drag, startPoint x: 255, startPoint y: 402, endPoint x: 257, endPoint y: 394, distance: 7.8
click at [257, 396] on button "Upgrade" at bounding box center [244, 403] width 110 height 43
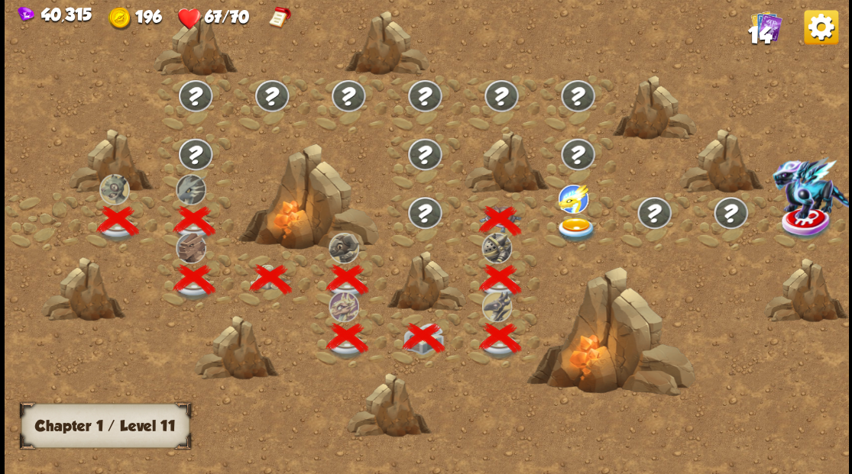
scroll to position [0, 232]
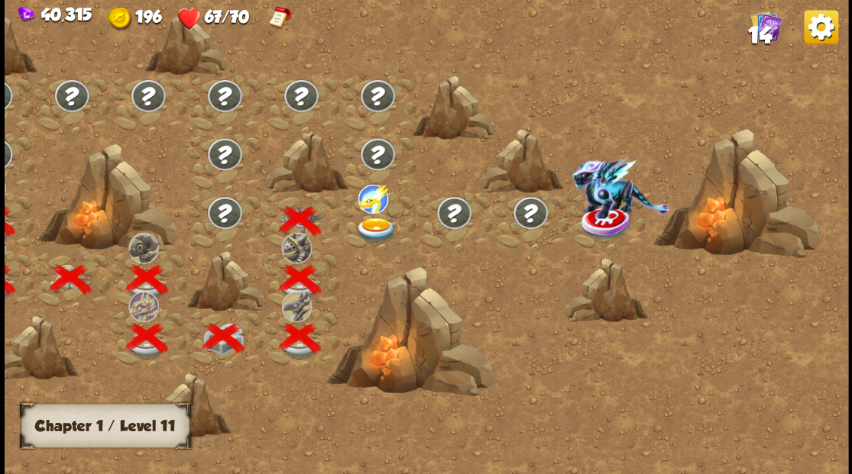
click at [368, 223] on img at bounding box center [375, 229] width 42 height 25
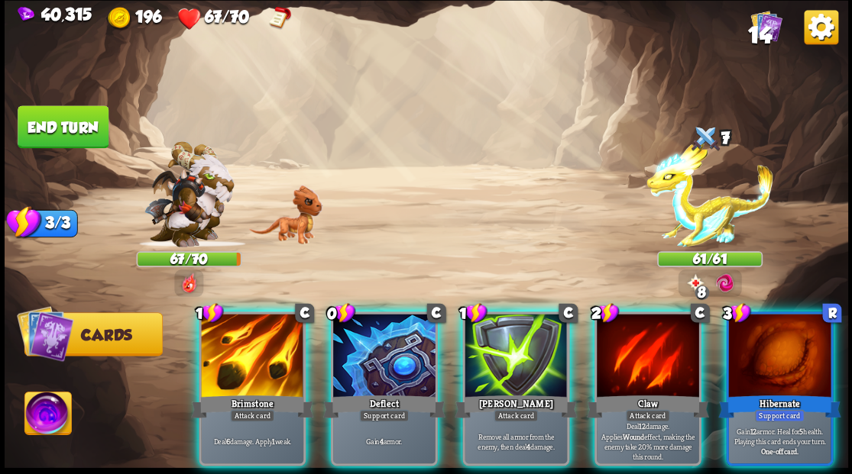
click at [766, 345] on div at bounding box center [779, 357] width 102 height 86
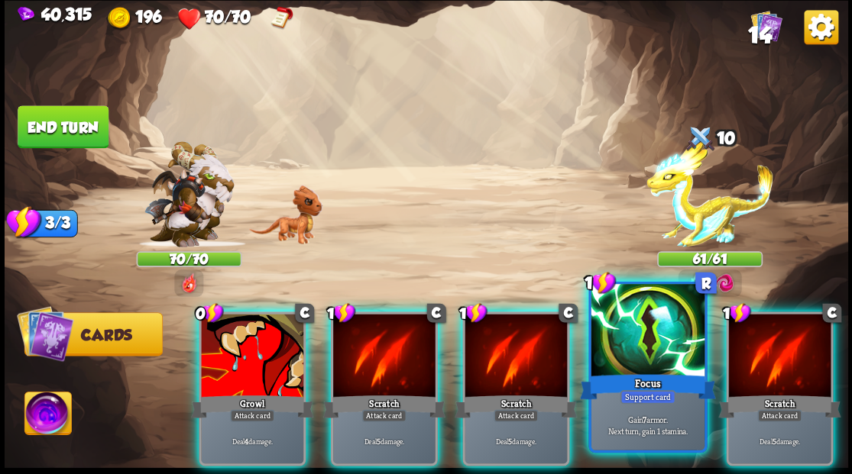
click at [656, 354] on div at bounding box center [647, 331] width 113 height 95
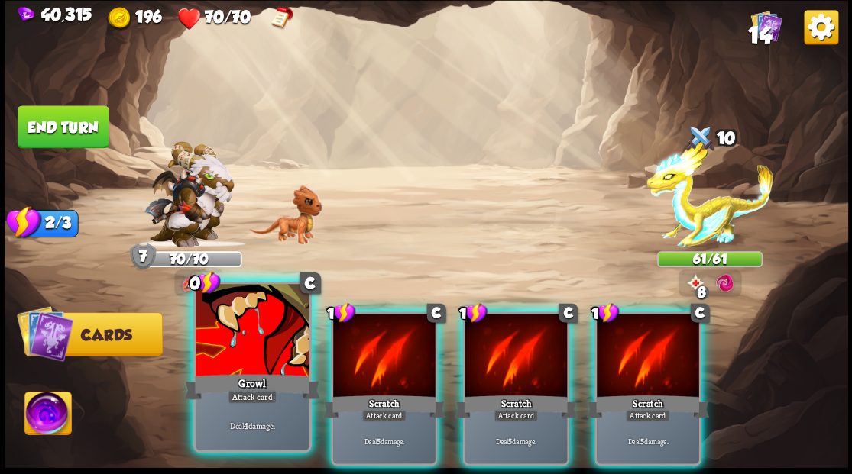
click at [217, 367] on div at bounding box center [252, 331] width 113 height 95
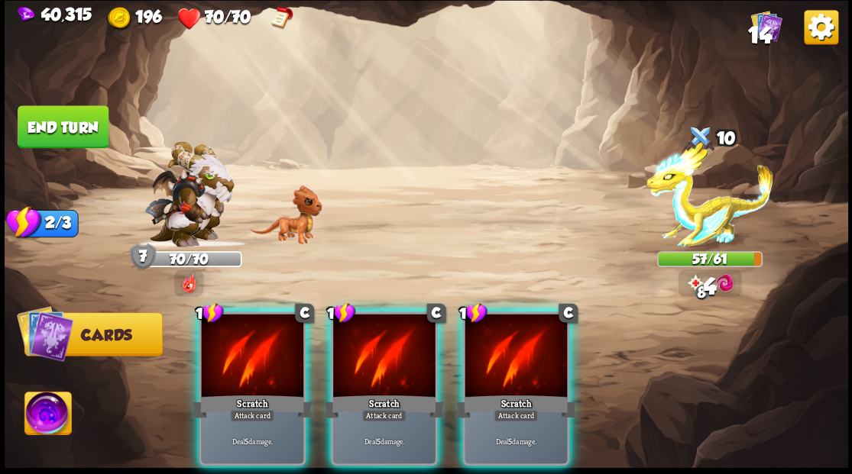
click at [217, 367] on div at bounding box center [252, 357] width 102 height 86
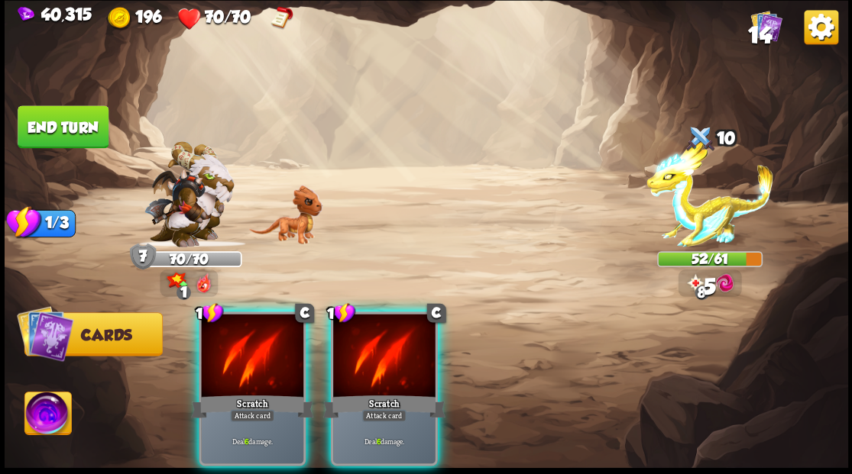
click at [264, 359] on div at bounding box center [252, 357] width 102 height 86
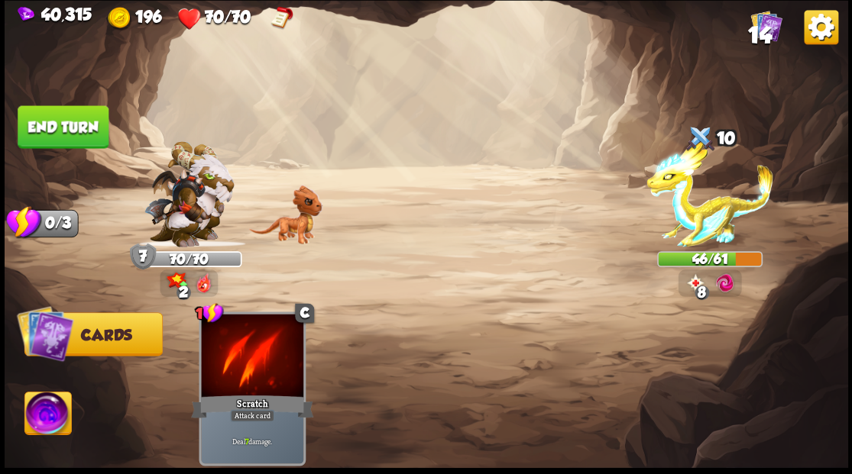
click at [67, 134] on button "End turn" at bounding box center [63, 126] width 91 height 43
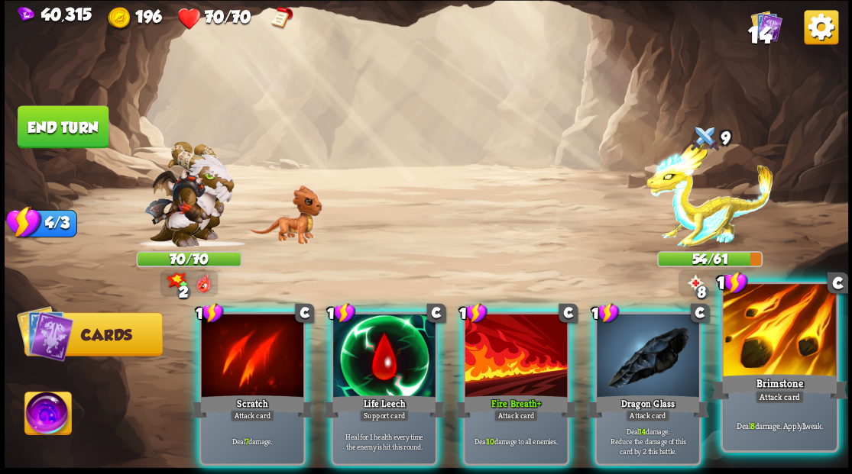
click at [791, 342] on div at bounding box center [779, 331] width 113 height 95
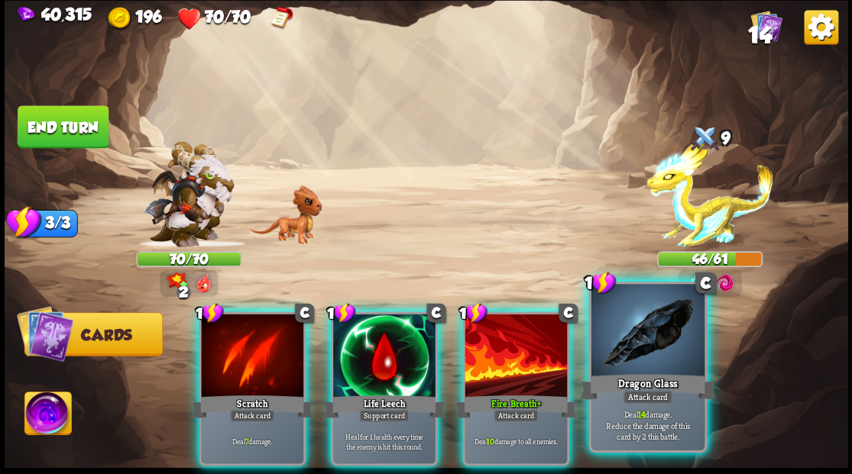
click at [623, 347] on div at bounding box center [647, 331] width 113 height 95
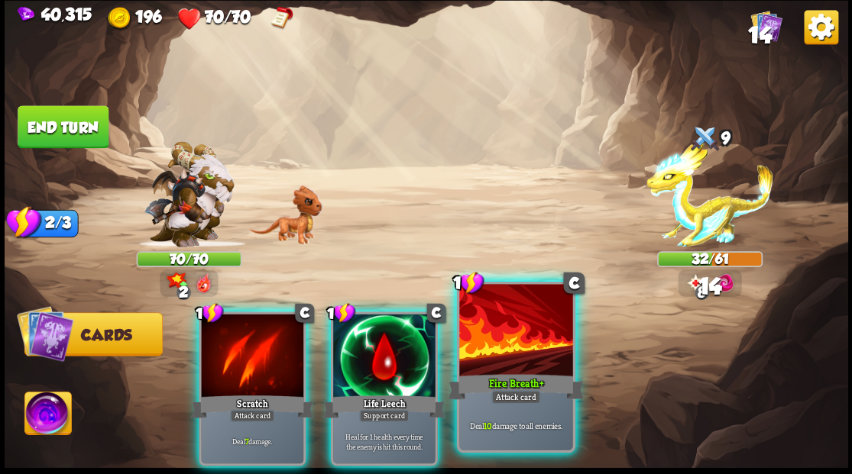
click at [515, 339] on div at bounding box center [515, 331] width 113 height 95
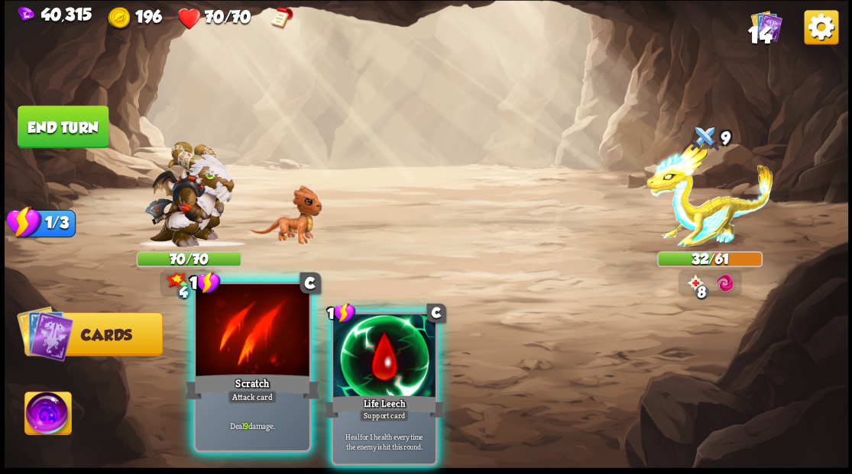
click at [241, 358] on div at bounding box center [252, 331] width 113 height 95
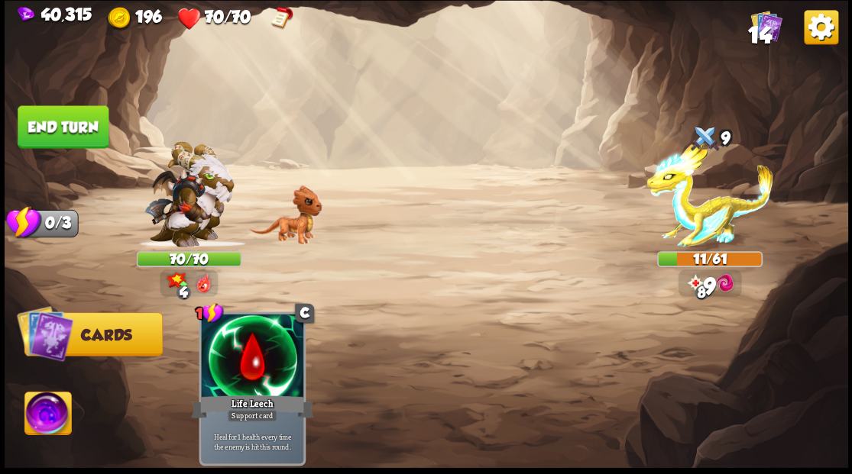
click at [66, 118] on button "End turn" at bounding box center [63, 126] width 91 height 43
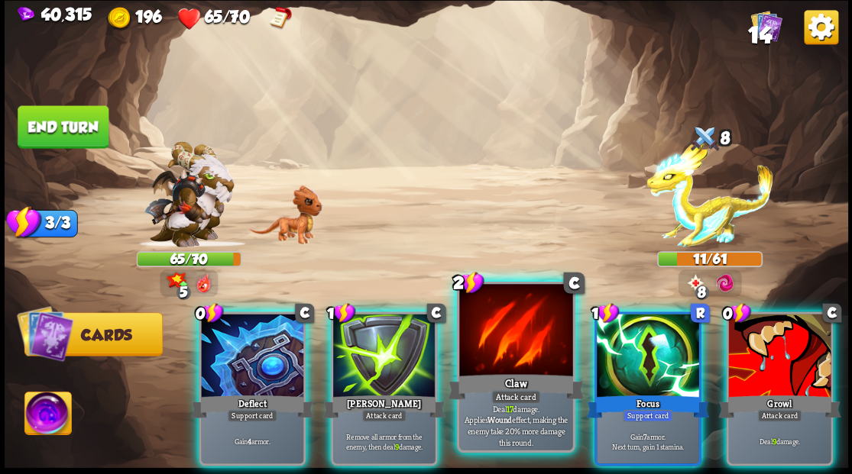
click at [499, 356] on div at bounding box center [515, 331] width 113 height 95
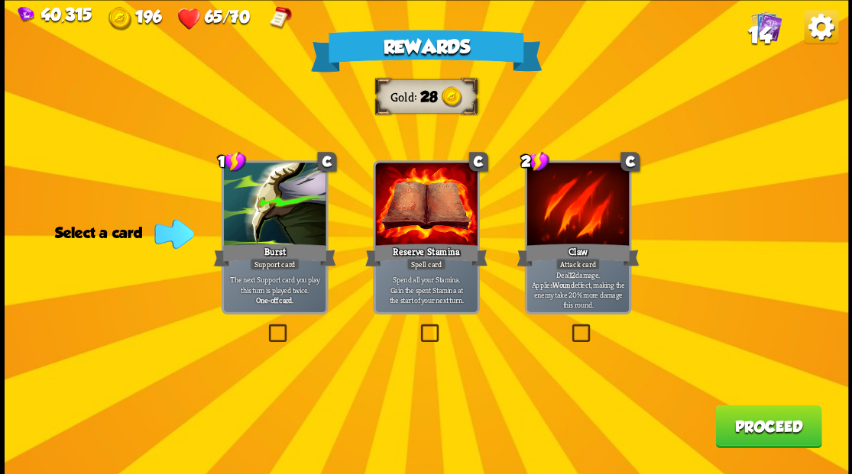
click at [753, 420] on button "Proceed" at bounding box center [768, 426] width 106 height 43
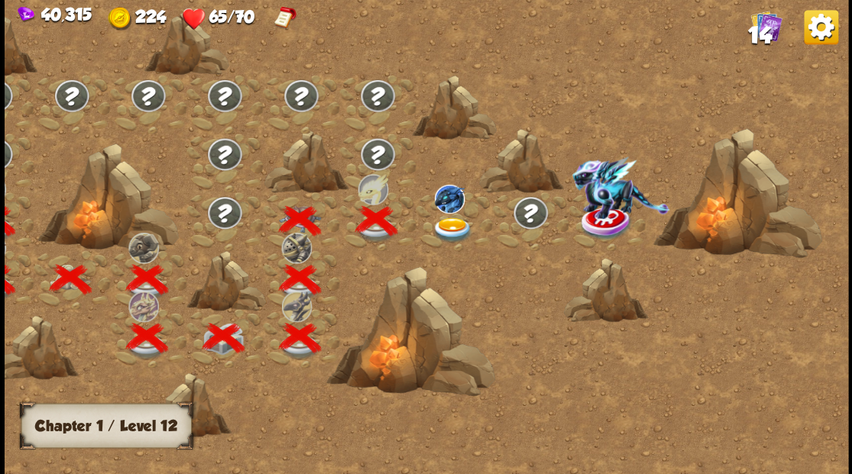
click at [456, 226] on img at bounding box center [452, 229] width 42 height 25
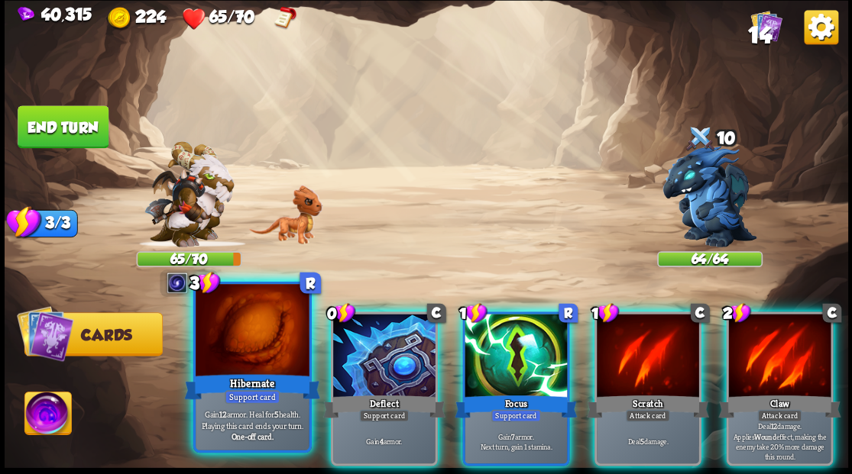
click at [255, 356] on div at bounding box center [252, 331] width 113 height 95
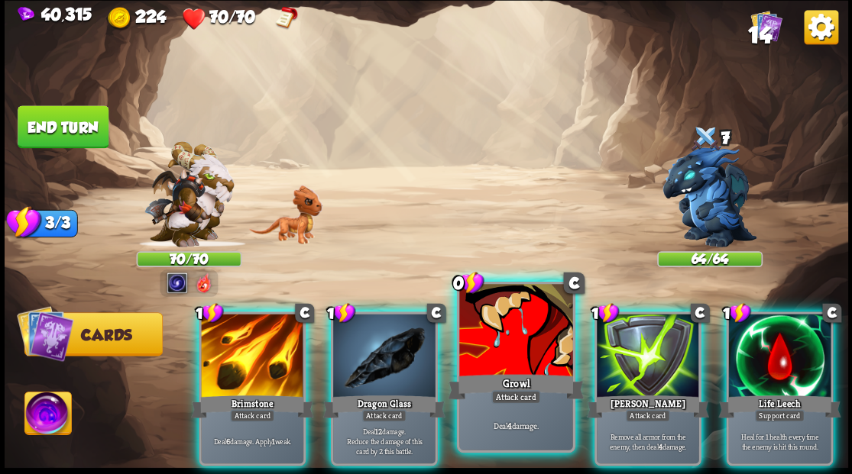
click at [501, 342] on div at bounding box center [515, 331] width 113 height 95
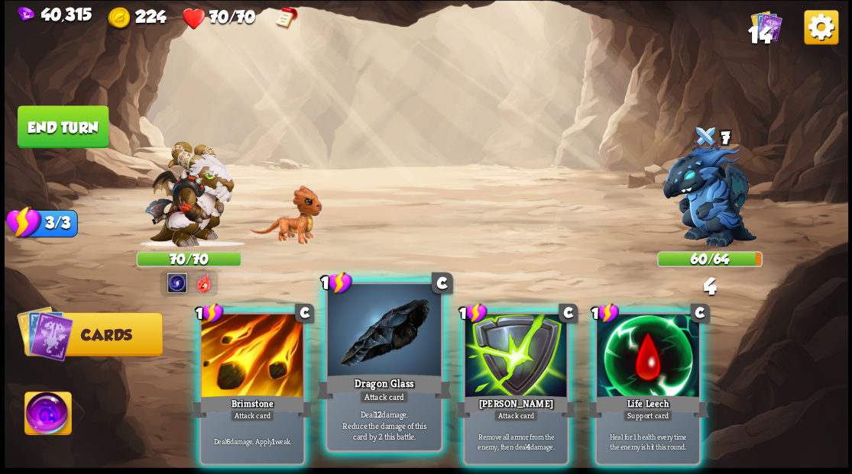
click at [366, 342] on div at bounding box center [383, 331] width 113 height 95
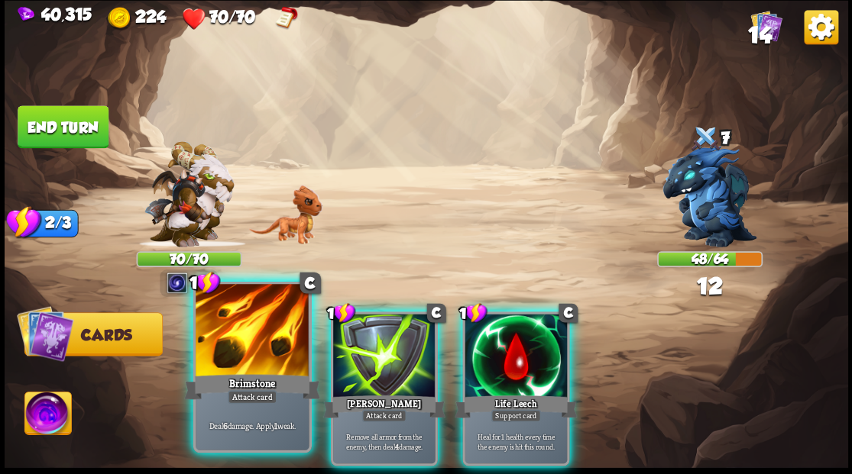
click at [264, 337] on div at bounding box center [252, 331] width 113 height 95
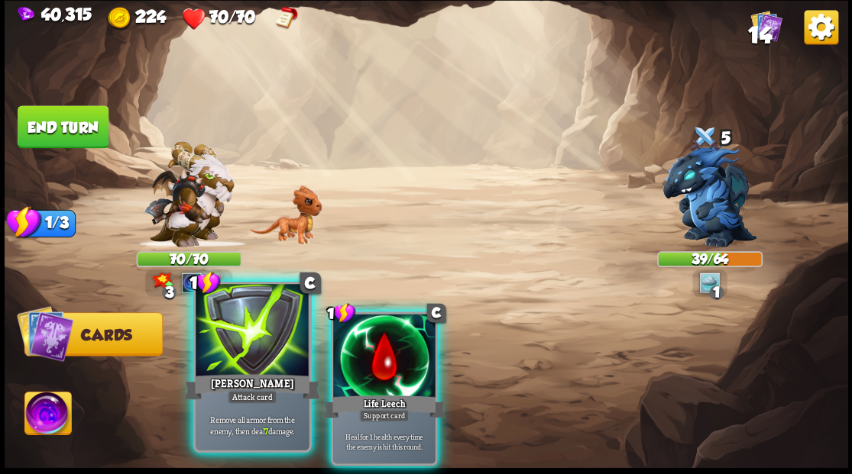
click at [245, 329] on div at bounding box center [252, 331] width 113 height 95
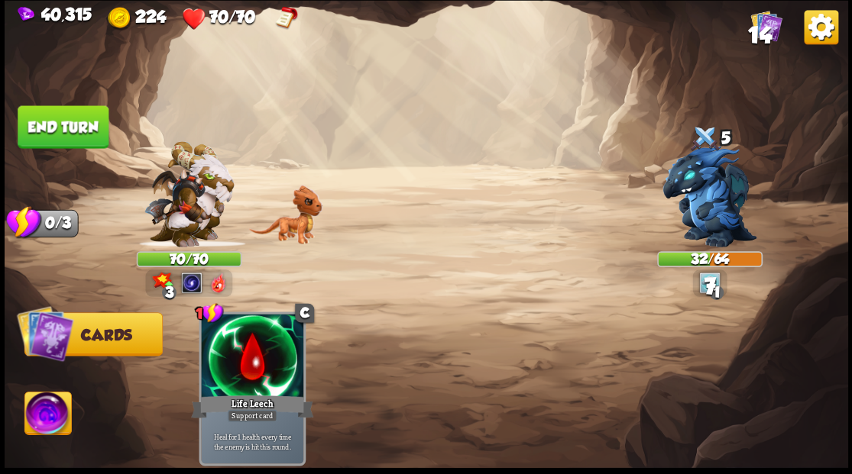
click at [76, 130] on button "End turn" at bounding box center [63, 127] width 92 height 44
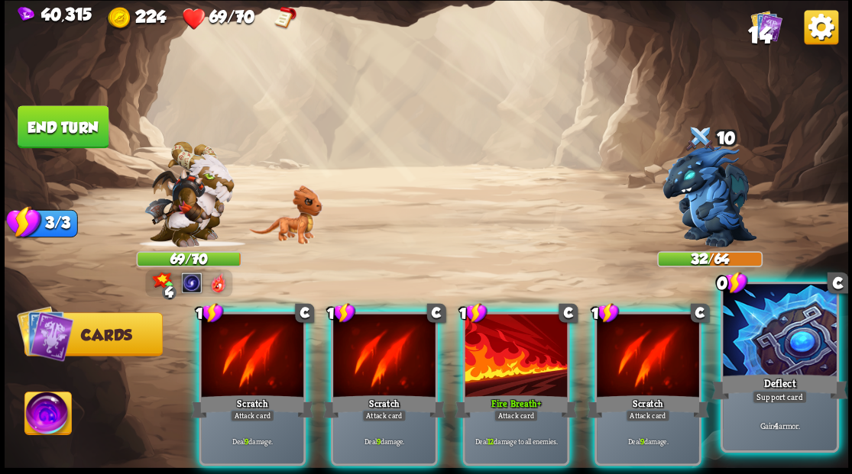
click at [792, 341] on div at bounding box center [779, 331] width 113 height 95
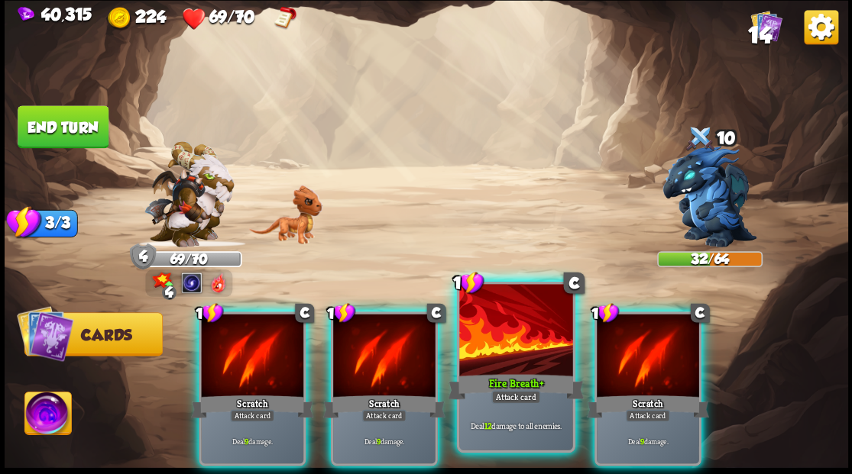
click at [518, 339] on div at bounding box center [515, 331] width 113 height 95
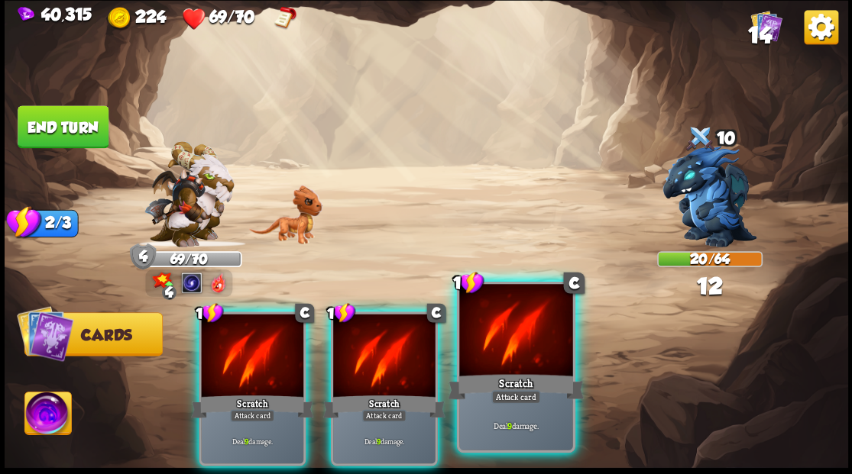
click at [516, 339] on div at bounding box center [515, 331] width 113 height 95
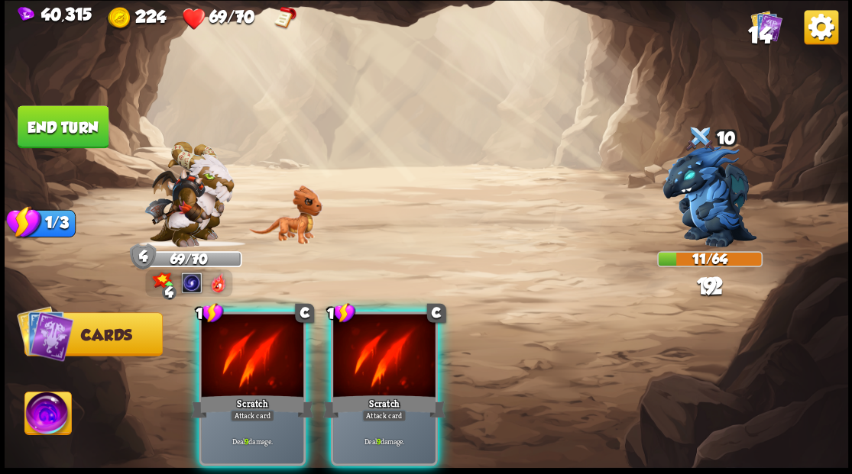
click at [381, 333] on div at bounding box center [384, 357] width 102 height 86
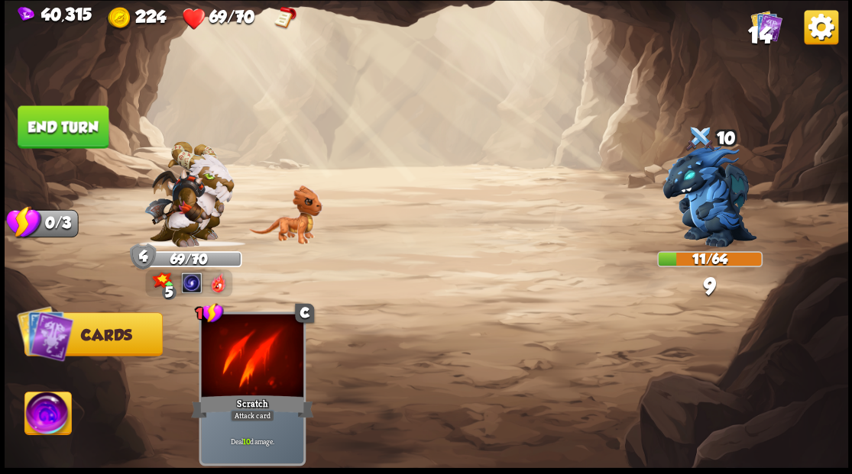
click at [26, 108] on button "End turn" at bounding box center [63, 126] width 91 height 43
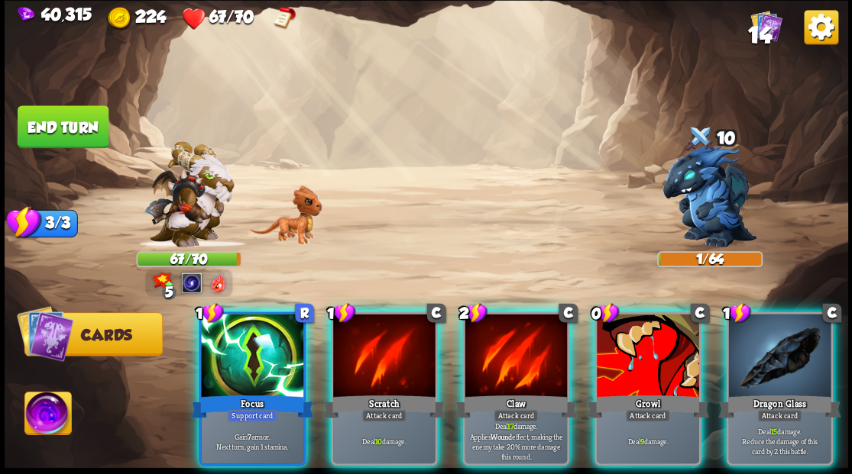
click at [35, 421] on img at bounding box center [47, 415] width 47 height 47
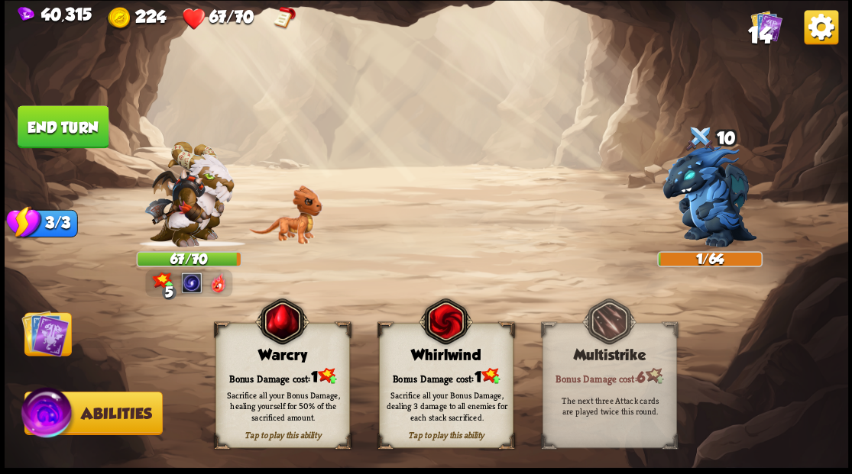
drag, startPoint x: 267, startPoint y: 385, endPoint x: 103, endPoint y: 342, distance: 169.0
click at [267, 385] on div "Sacrifice all your Bonus Damage, healing yourself for 50% of the sacrificed amo…" at bounding box center [282, 406] width 134 height 53
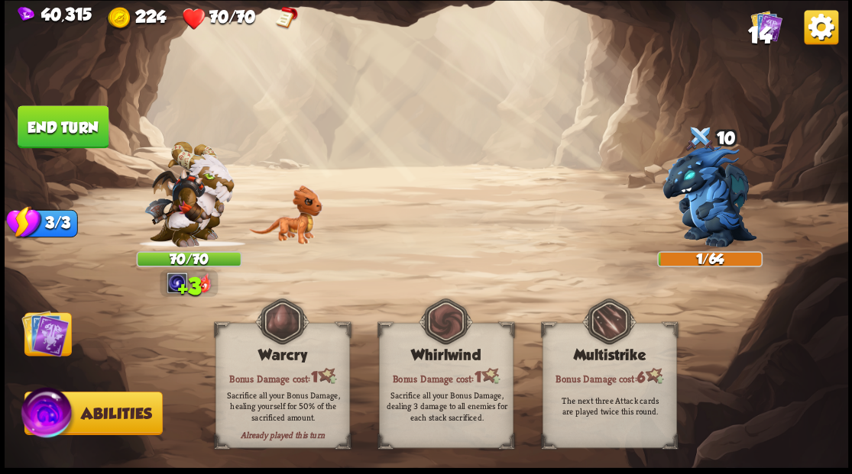
click at [36, 332] on img at bounding box center [44, 332] width 47 height 47
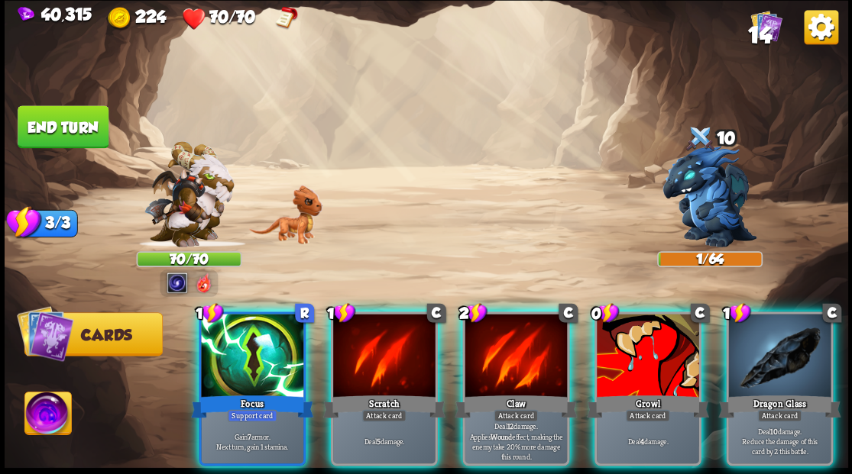
drag, startPoint x: 784, startPoint y: 367, endPoint x: 762, endPoint y: 348, distance: 28.2
click at [784, 366] on div at bounding box center [779, 357] width 102 height 86
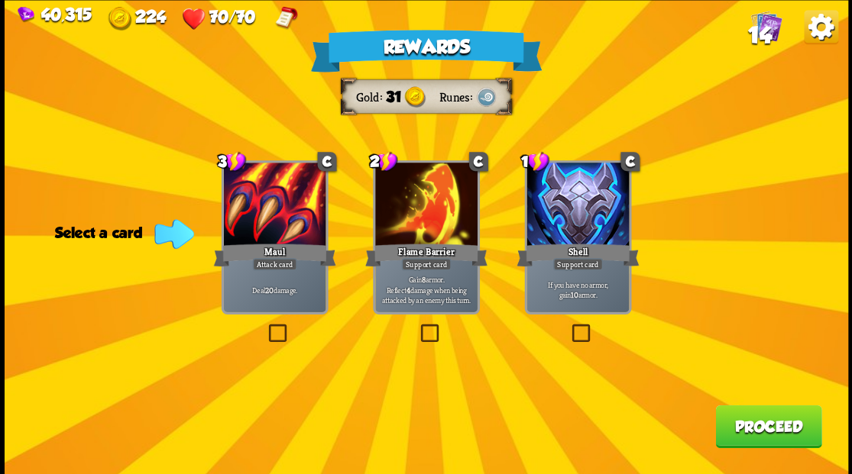
click at [759, 429] on button "Proceed" at bounding box center [768, 426] width 106 height 43
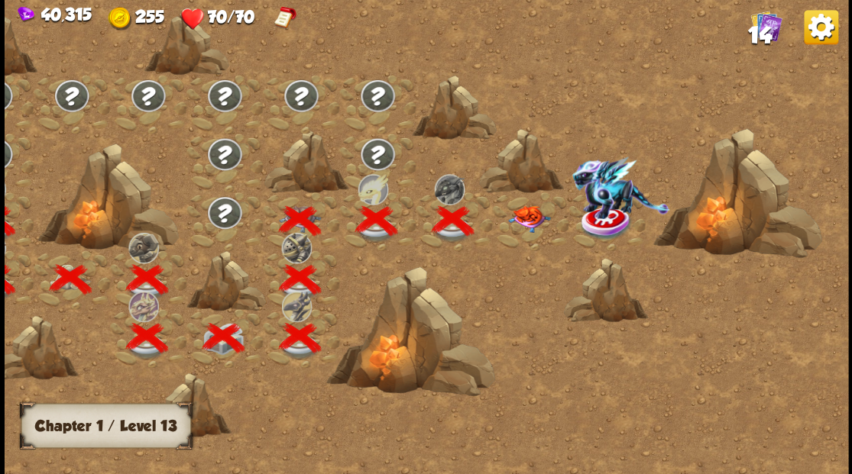
click at [529, 215] on img at bounding box center [528, 219] width 42 height 27
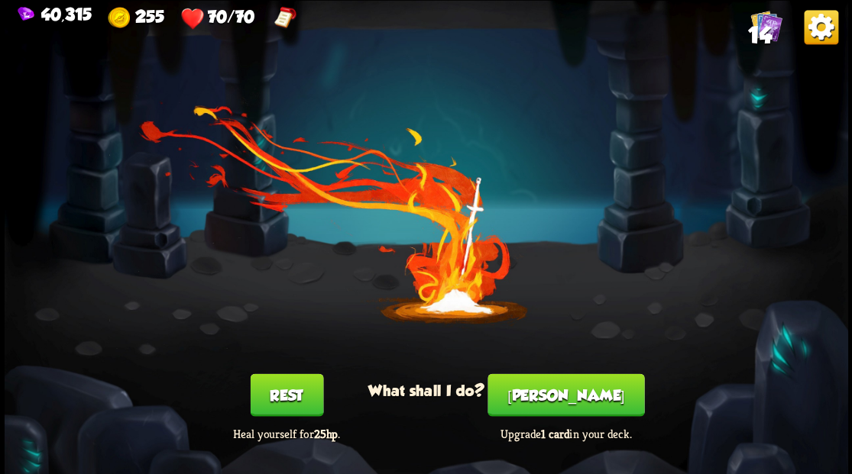
click at [567, 404] on button "[PERSON_NAME]" at bounding box center [565, 395] width 157 height 43
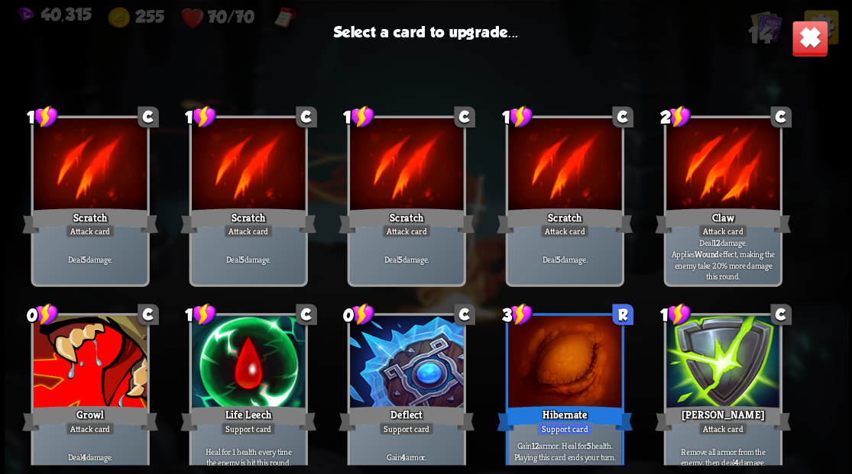
click at [105, 356] on div at bounding box center [89, 363] width 113 height 95
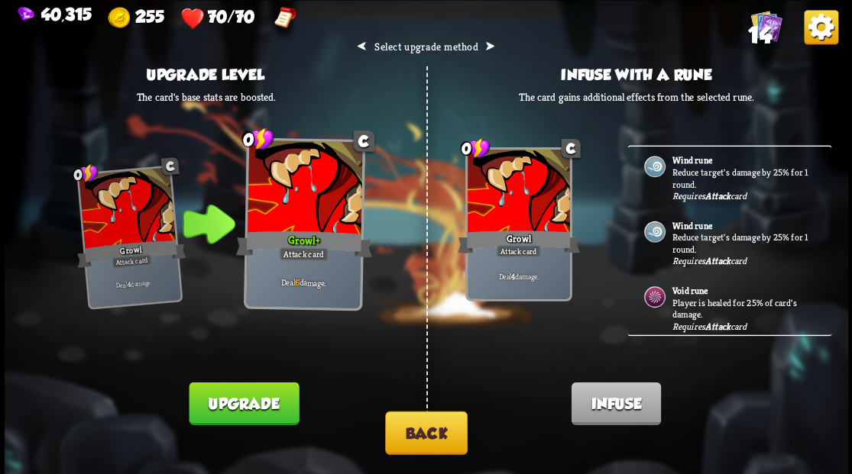
scroll to position [0, 0]
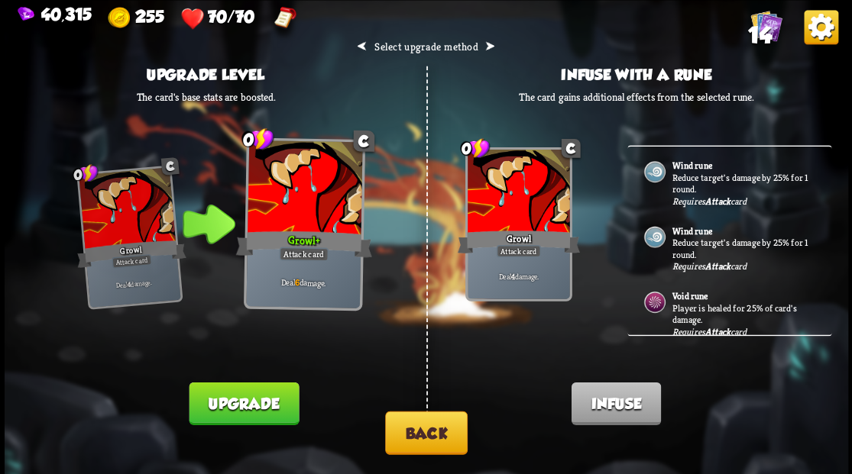
click at [434, 435] on button "Back" at bounding box center [426, 433] width 83 height 44
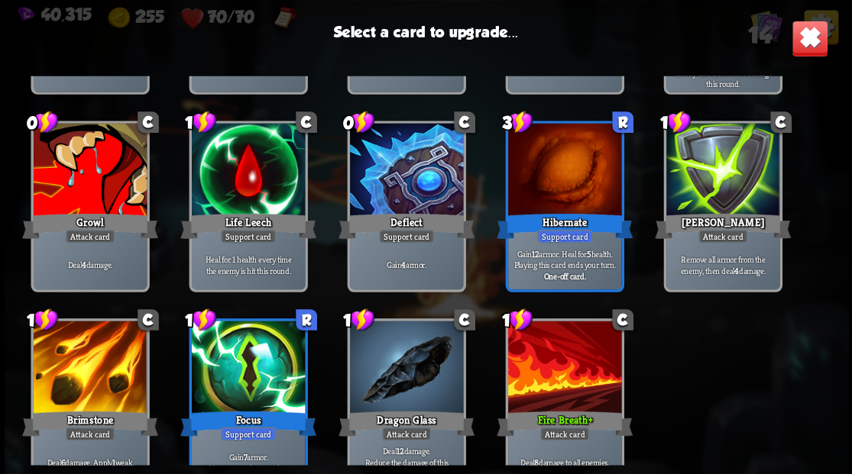
scroll to position [251, 0]
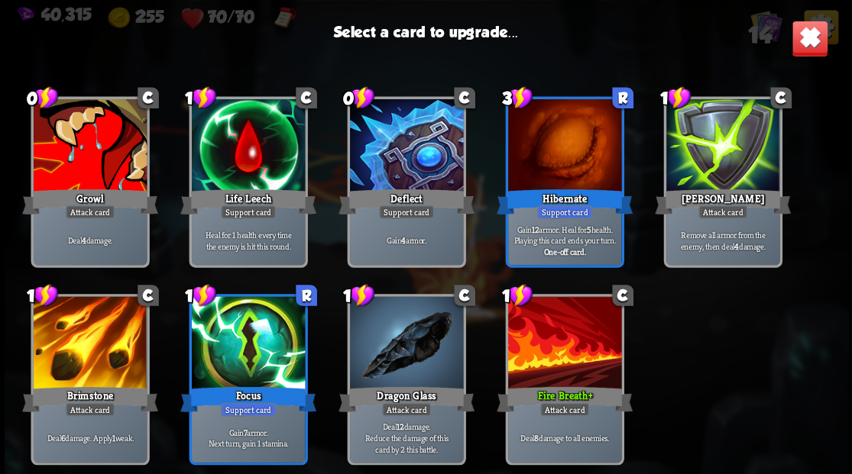
click at [401, 366] on div at bounding box center [405, 343] width 113 height 95
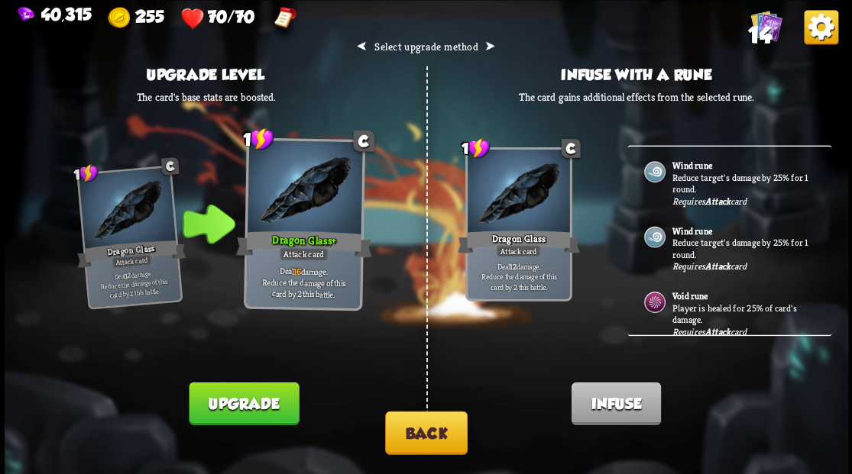
click at [706, 312] on p "Player is healed for 25% of card's damage." at bounding box center [743, 314] width 143 height 24
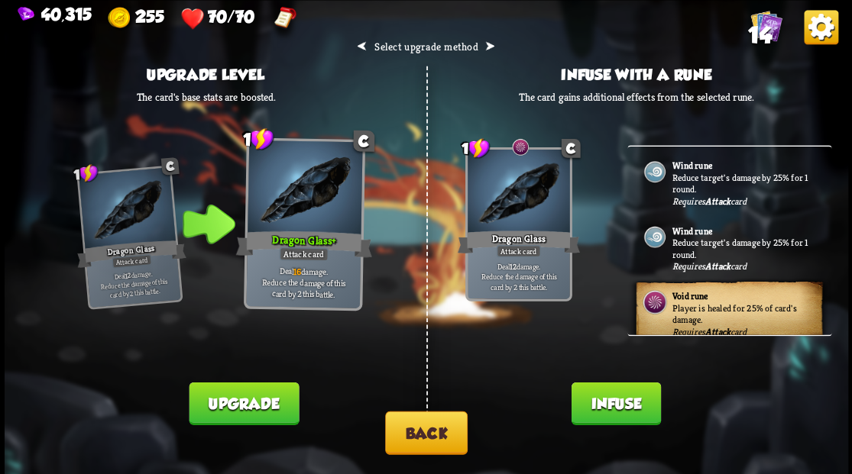
click at [626, 409] on button "Infuse" at bounding box center [615, 403] width 89 height 43
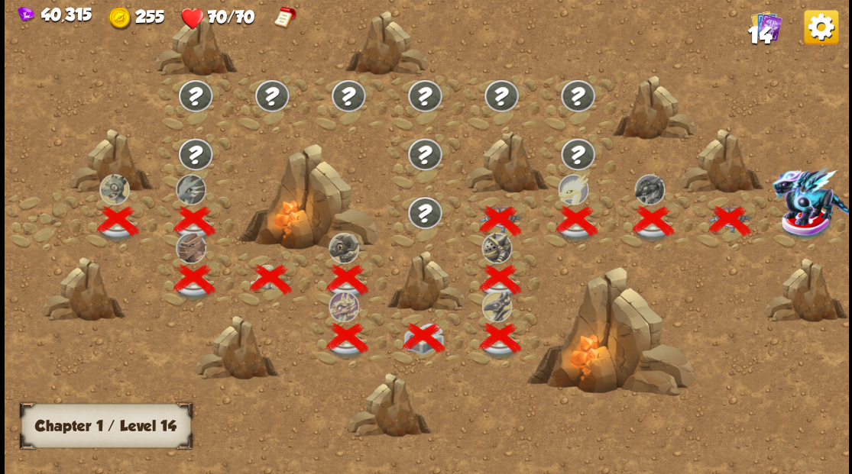
scroll to position [0, 232]
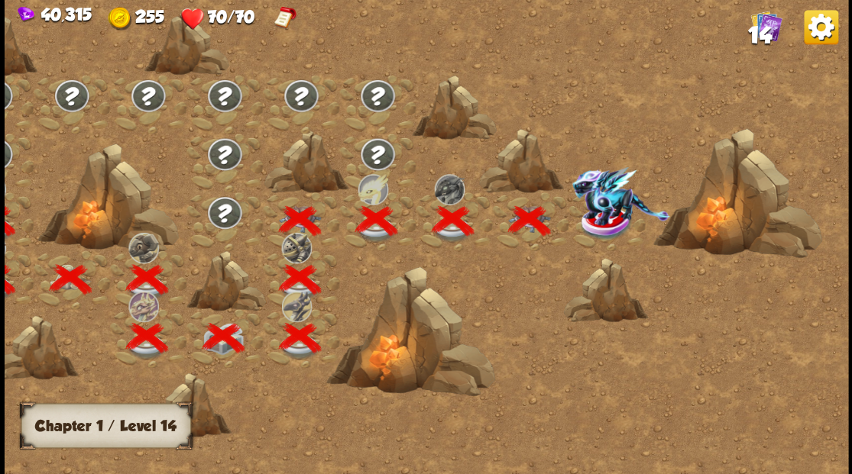
click at [603, 218] on img at bounding box center [620, 196] width 98 height 59
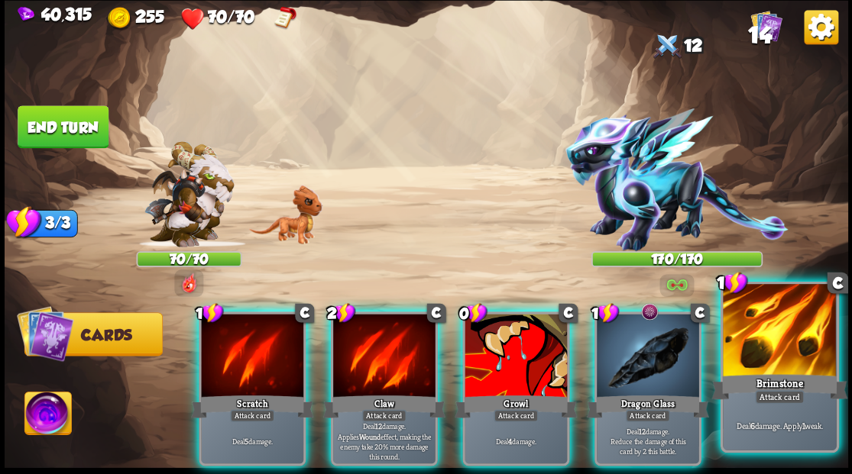
click at [747, 326] on div at bounding box center [779, 331] width 113 height 95
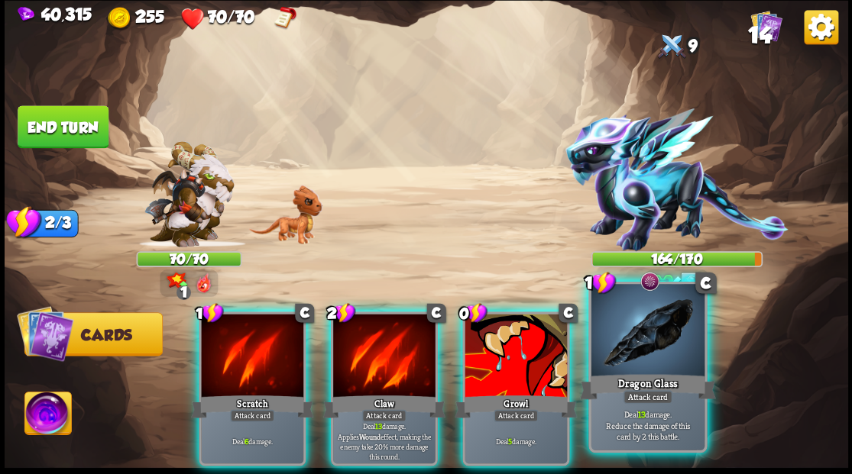
click at [646, 339] on div at bounding box center [647, 331] width 113 height 95
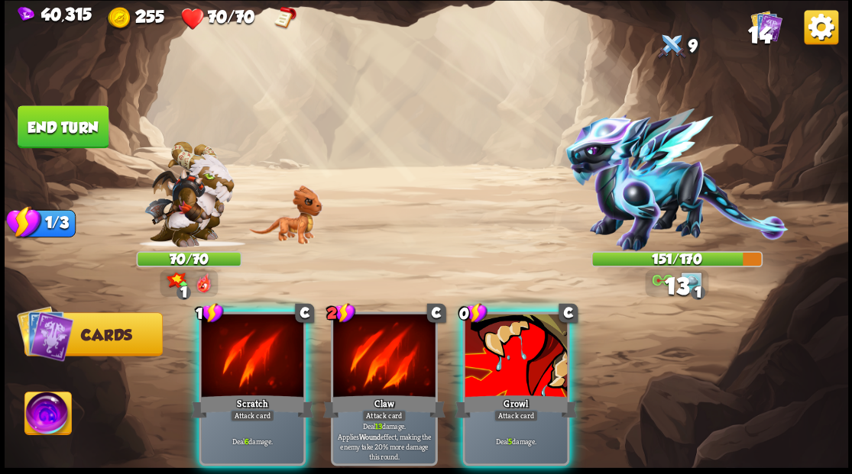
drag, startPoint x: 512, startPoint y: 348, endPoint x: 488, endPoint y: 293, distance: 59.2
click at [512, 347] on div at bounding box center [516, 357] width 102 height 86
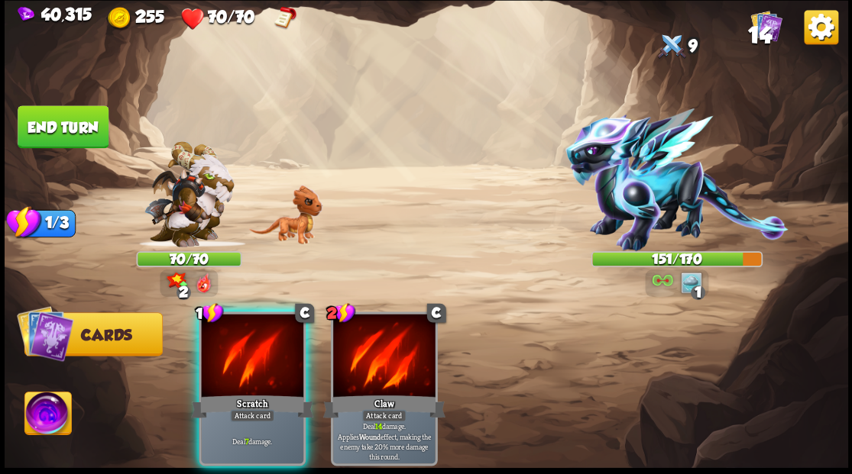
drag, startPoint x: 244, startPoint y: 335, endPoint x: 189, endPoint y: 252, distance: 99.2
click at [225, 314] on div at bounding box center [252, 357] width 102 height 86
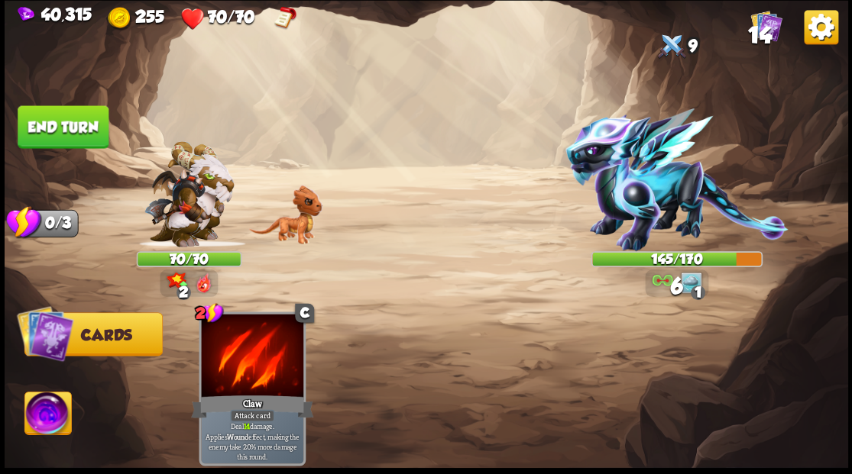
click at [55, 128] on button "End turn" at bounding box center [63, 126] width 91 height 43
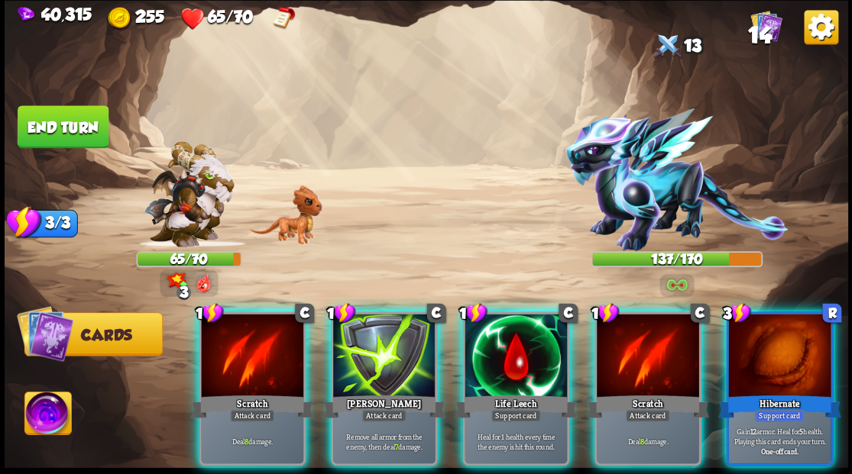
click at [769, 363] on div at bounding box center [779, 357] width 102 height 86
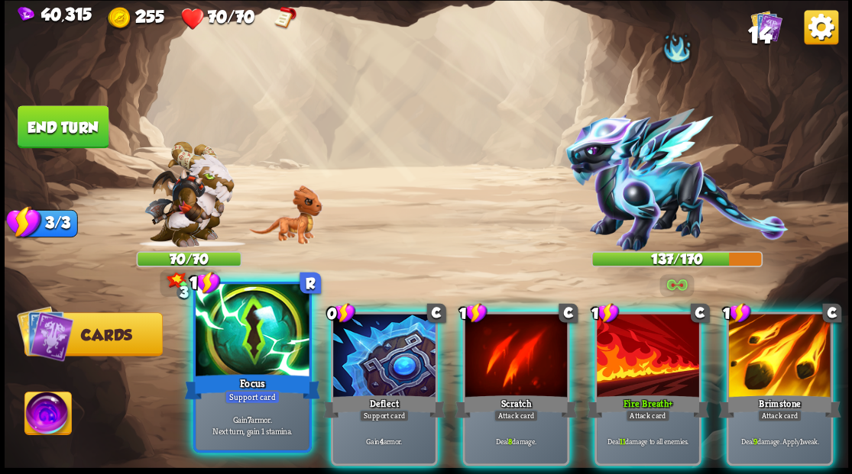
click at [238, 339] on div at bounding box center [252, 331] width 113 height 95
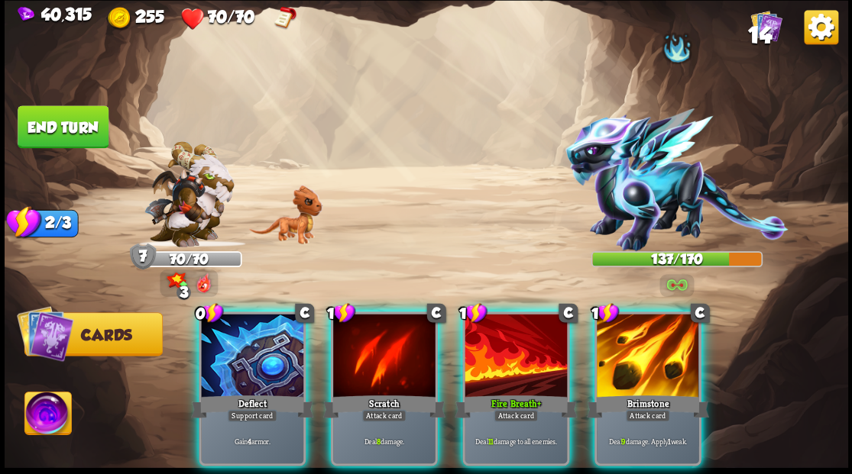
drag, startPoint x: 222, startPoint y: 327, endPoint x: 316, endPoint y: 206, distance: 153.4
click at [222, 326] on div at bounding box center [252, 357] width 102 height 86
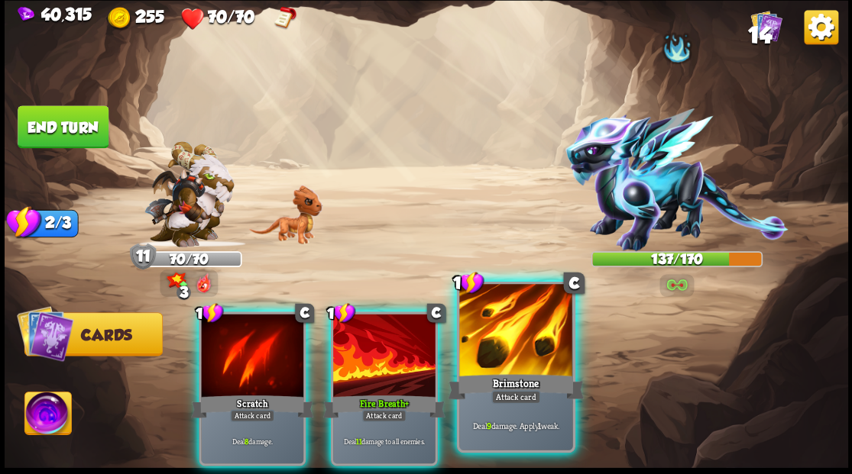
click at [526, 343] on div at bounding box center [515, 331] width 113 height 95
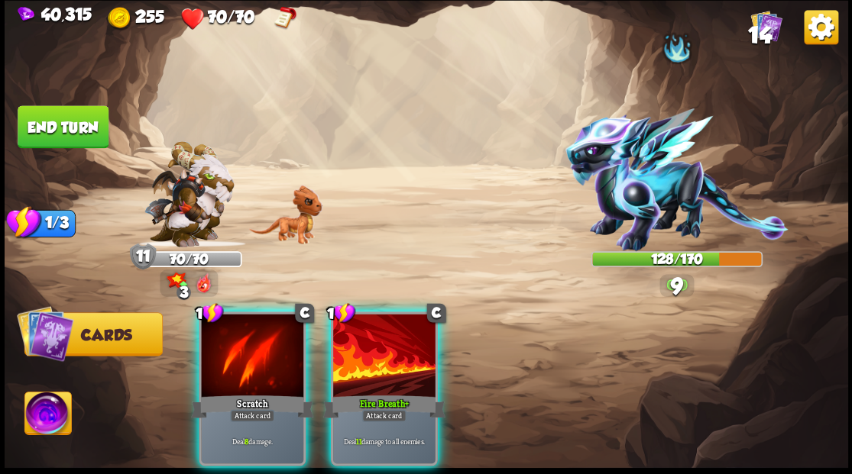
drag, startPoint x: 393, startPoint y: 359, endPoint x: 356, endPoint y: 351, distance: 37.5
click at [389, 359] on div at bounding box center [384, 357] width 102 height 86
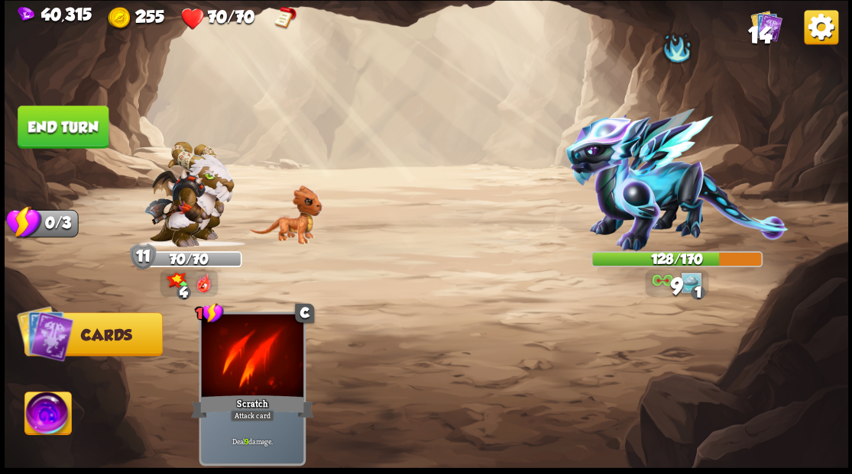
click at [79, 119] on button "End turn" at bounding box center [63, 126] width 91 height 43
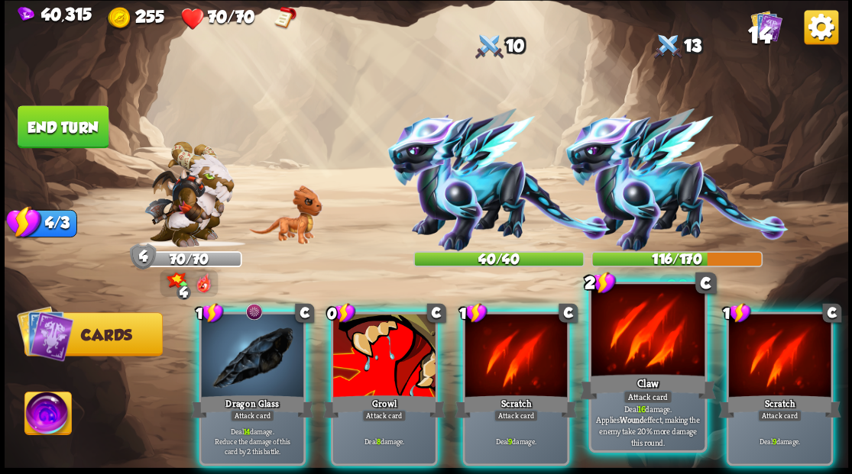
click at [646, 347] on div at bounding box center [647, 331] width 113 height 95
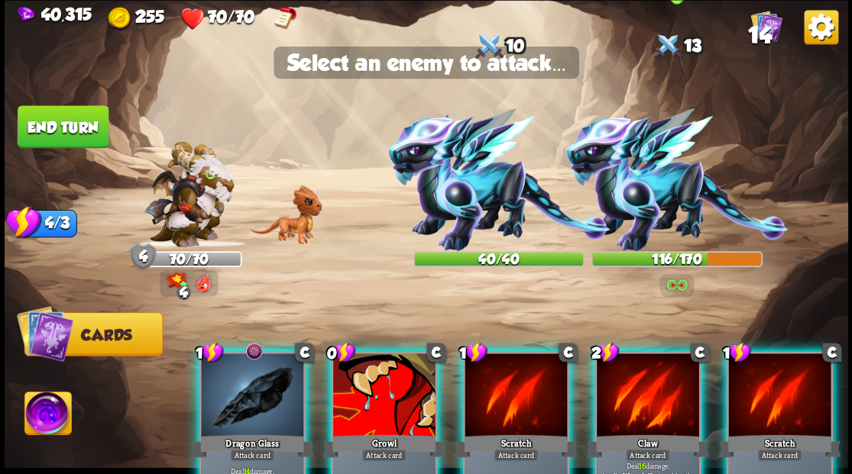
click at [635, 202] on img at bounding box center [676, 179] width 223 height 143
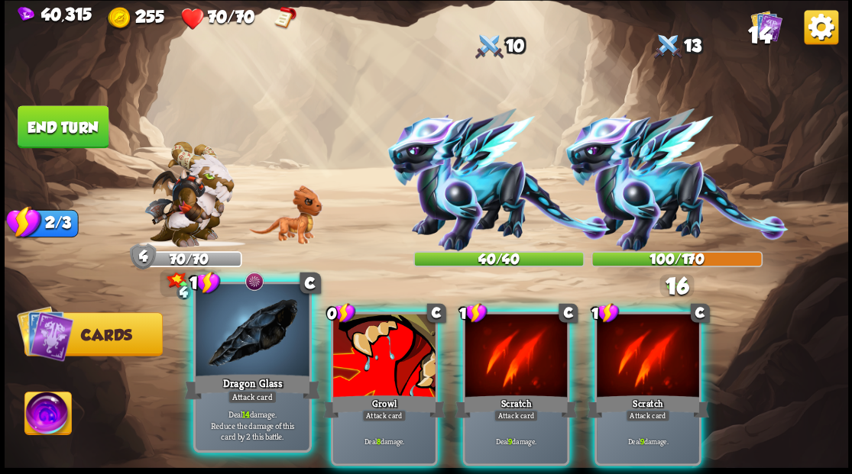
click at [254, 339] on div at bounding box center [252, 331] width 113 height 95
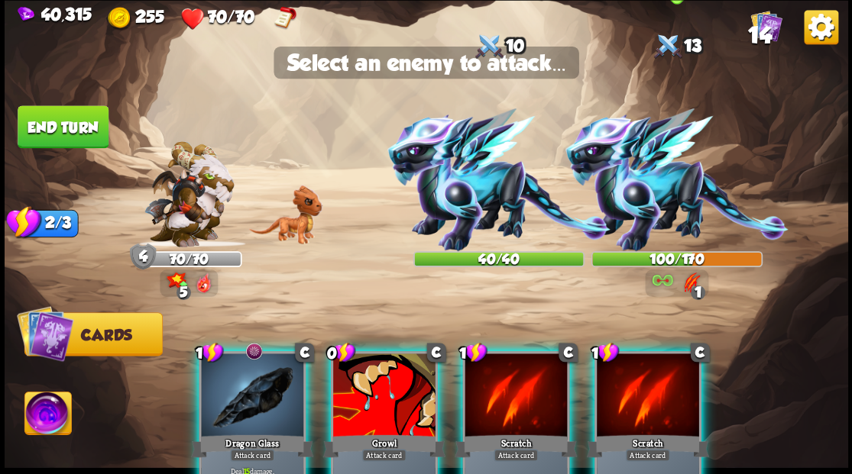
click at [627, 196] on img at bounding box center [676, 179] width 223 height 143
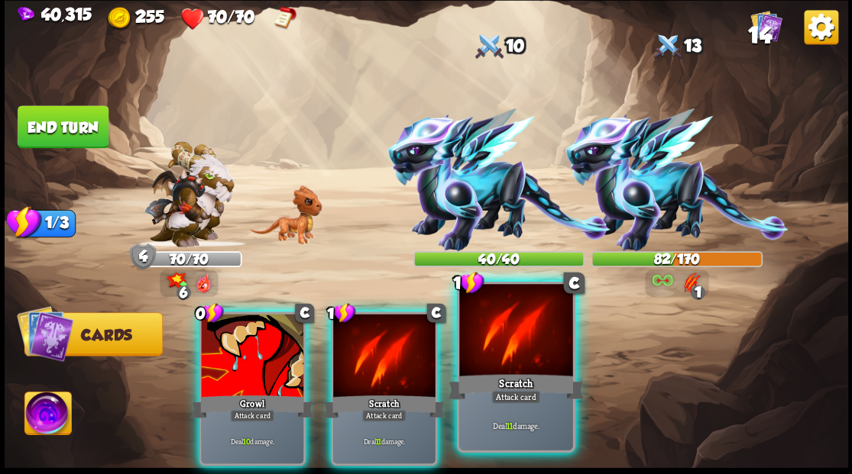
click at [531, 360] on div at bounding box center [515, 331] width 113 height 95
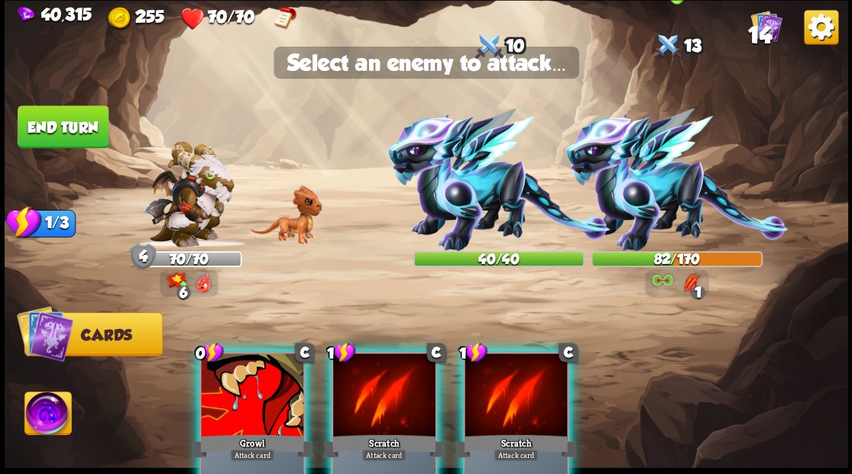
click at [649, 198] on img at bounding box center [676, 179] width 223 height 143
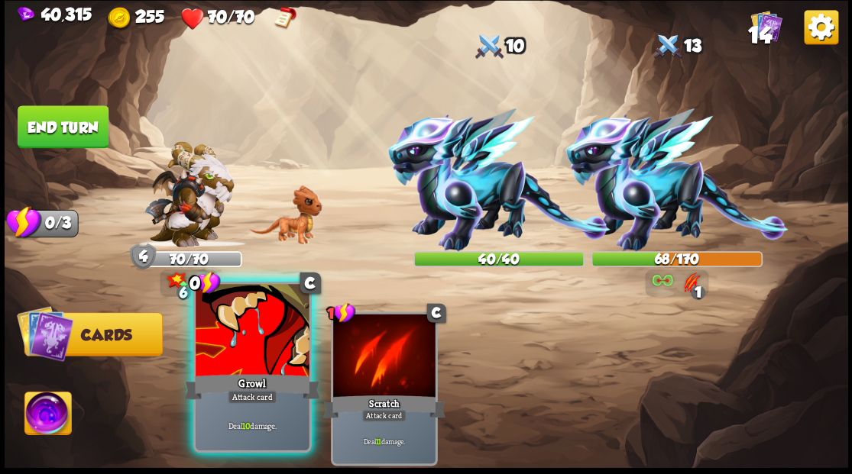
click at [260, 341] on div at bounding box center [252, 331] width 113 height 95
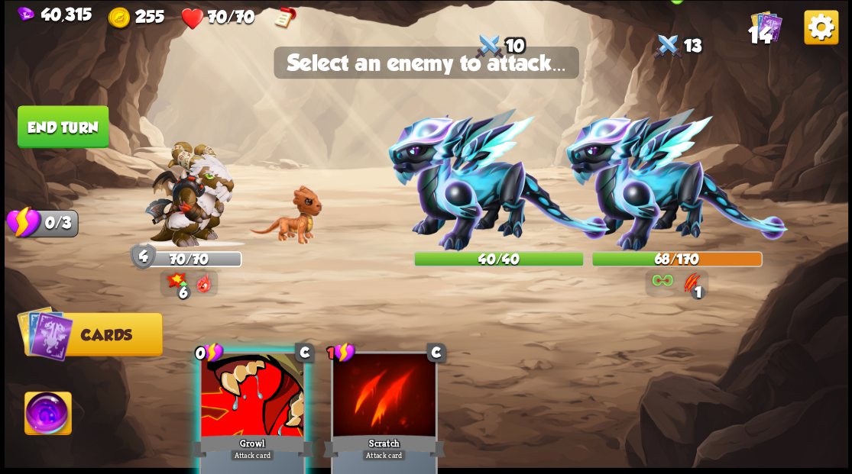
click at [643, 207] on img at bounding box center [676, 179] width 223 height 143
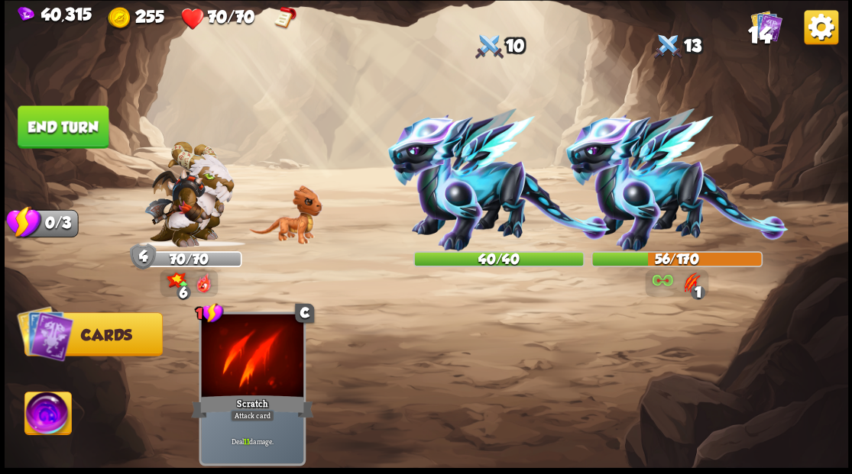
click at [63, 122] on button "End turn" at bounding box center [63, 126] width 91 height 43
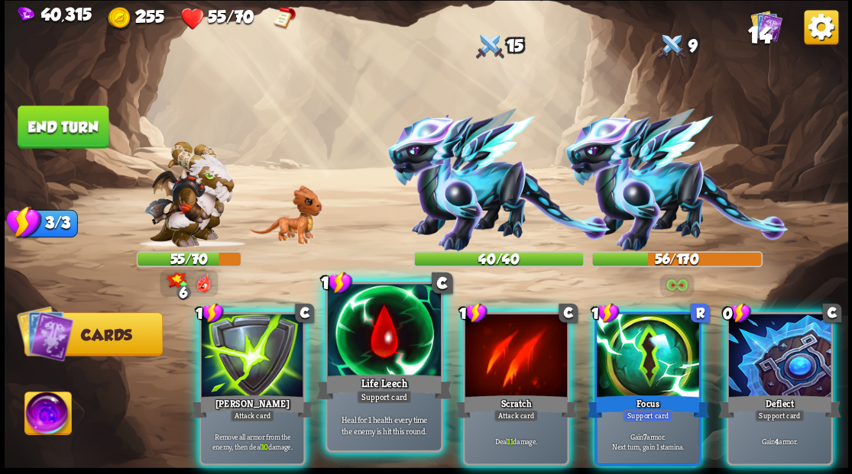
click at [387, 335] on div at bounding box center [383, 331] width 113 height 95
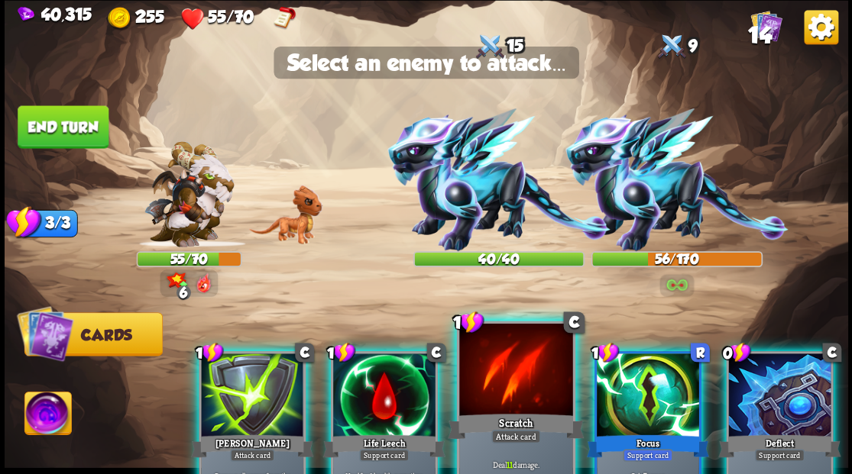
click at [513, 389] on div at bounding box center [515, 370] width 113 height 95
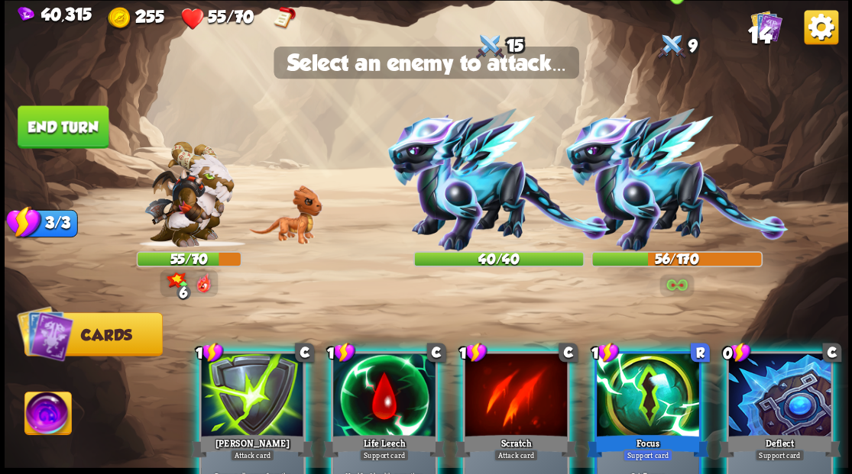
click at [636, 177] on img at bounding box center [676, 179] width 223 height 143
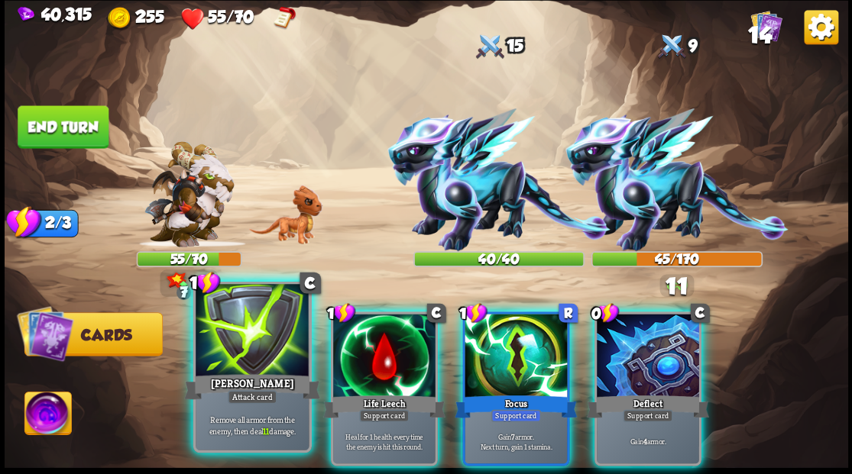
click at [232, 342] on div at bounding box center [252, 331] width 113 height 95
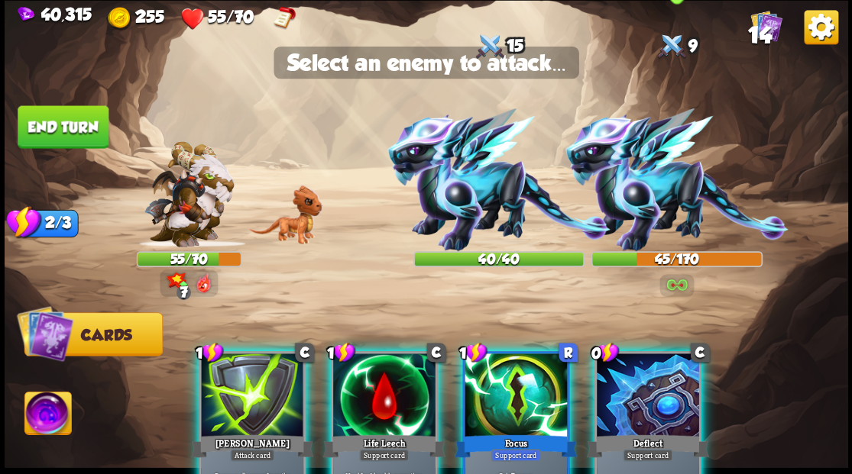
click at [652, 204] on img at bounding box center [676, 179] width 223 height 143
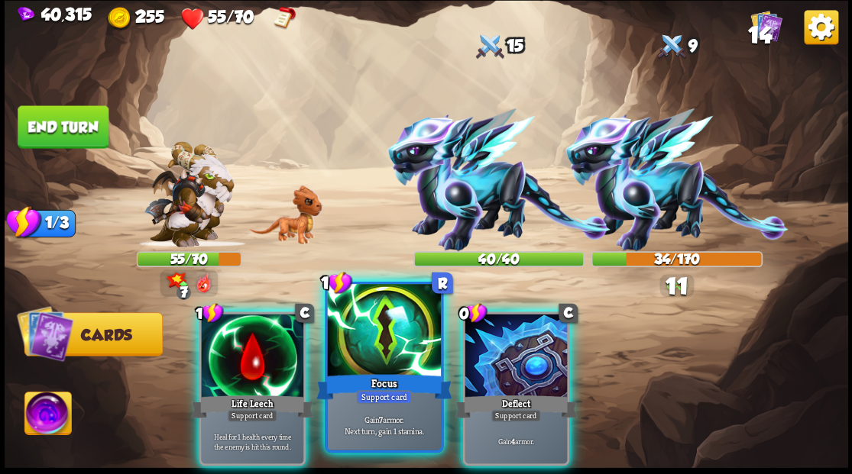
click at [386, 346] on div at bounding box center [383, 331] width 113 height 95
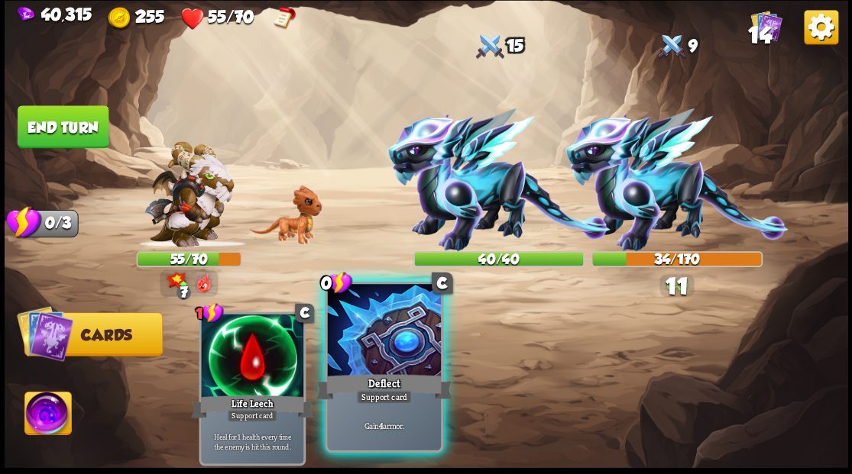
click at [385, 346] on div at bounding box center [383, 331] width 113 height 95
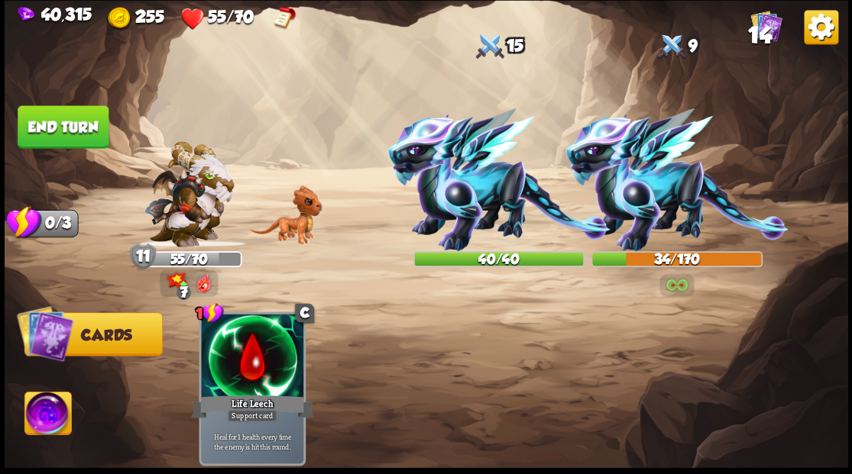
click at [39, 132] on button "End turn" at bounding box center [63, 126] width 91 height 43
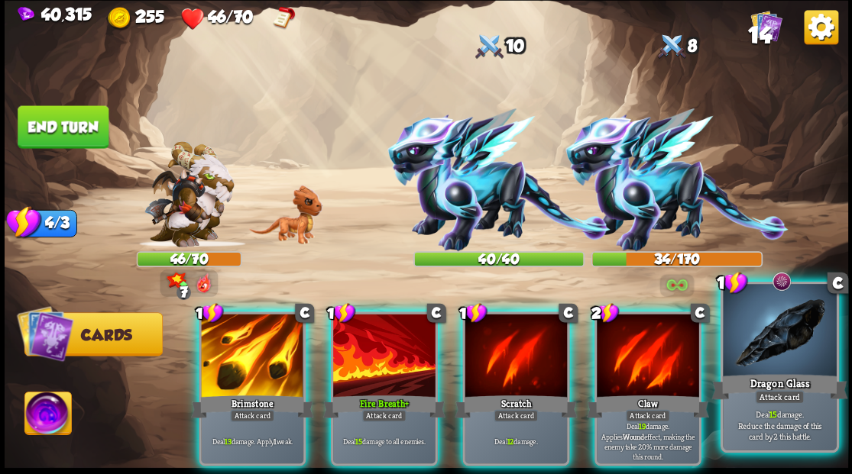
click at [782, 345] on div at bounding box center [779, 331] width 113 height 95
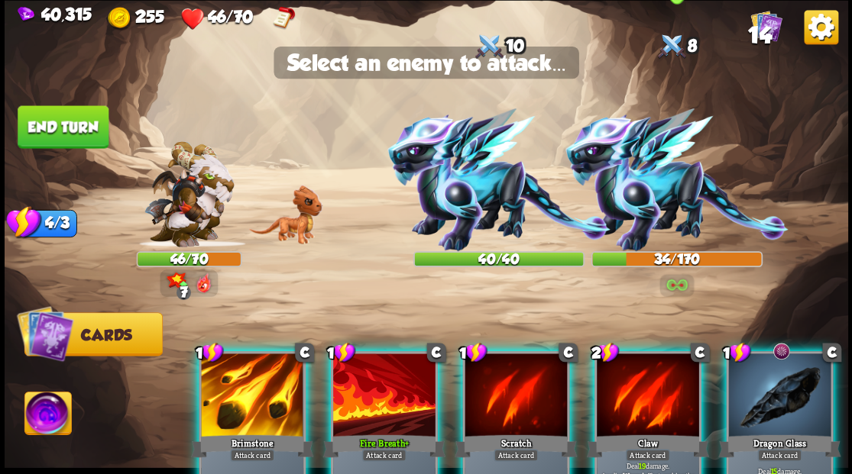
click at [633, 196] on img at bounding box center [676, 179] width 223 height 143
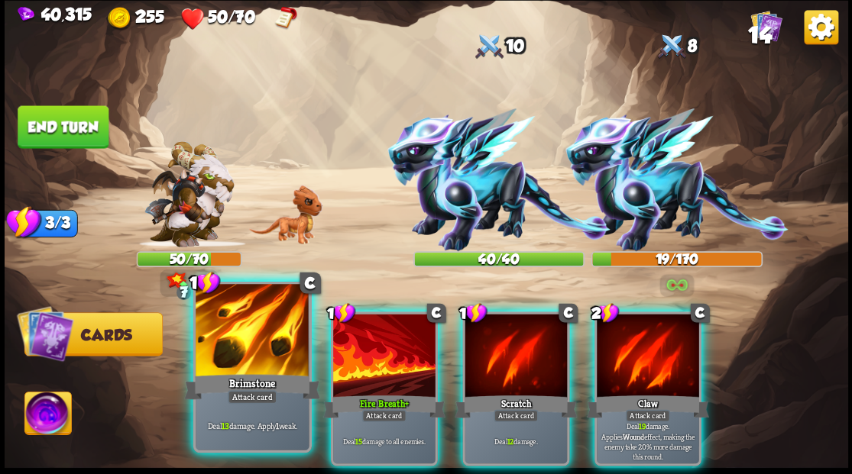
click at [233, 350] on div at bounding box center [252, 331] width 113 height 95
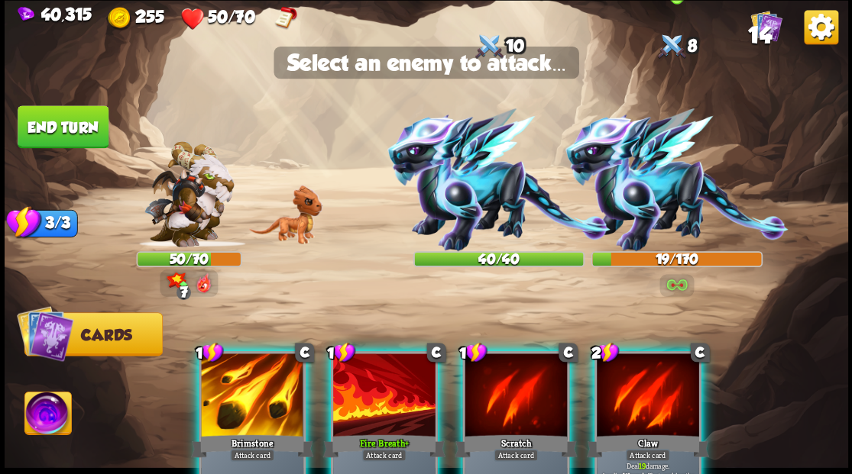
click at [631, 193] on img at bounding box center [676, 179] width 223 height 143
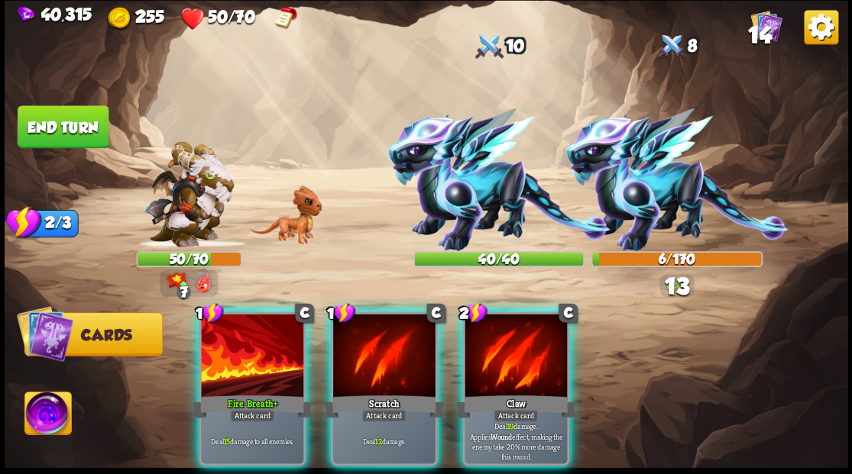
drag, startPoint x: 270, startPoint y: 348, endPoint x: 312, endPoint y: 332, distance: 44.7
click at [272, 348] on div at bounding box center [252, 357] width 102 height 86
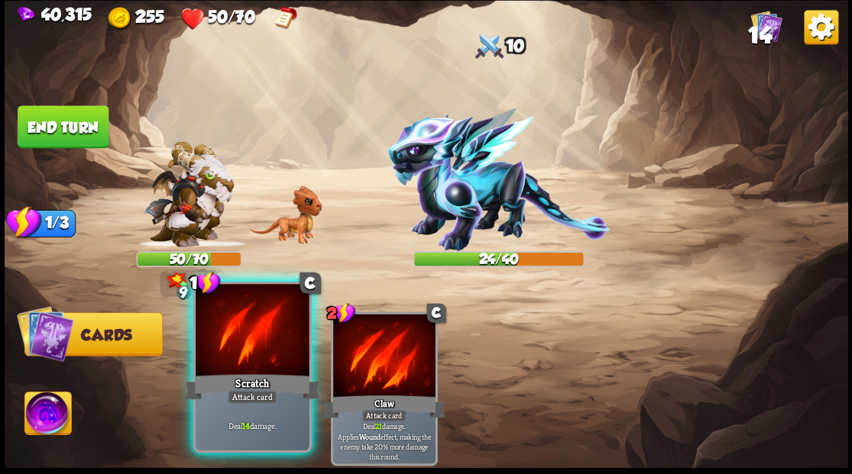
click at [255, 333] on div at bounding box center [252, 331] width 113 height 95
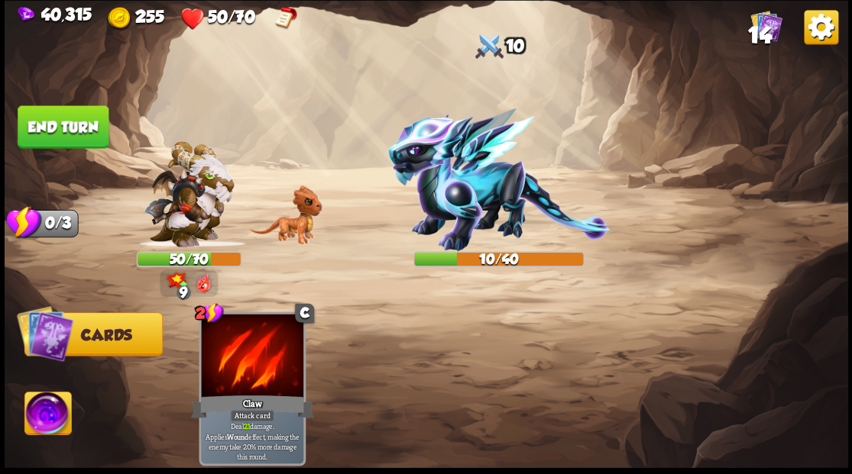
click at [65, 115] on button "End turn" at bounding box center [63, 126] width 91 height 43
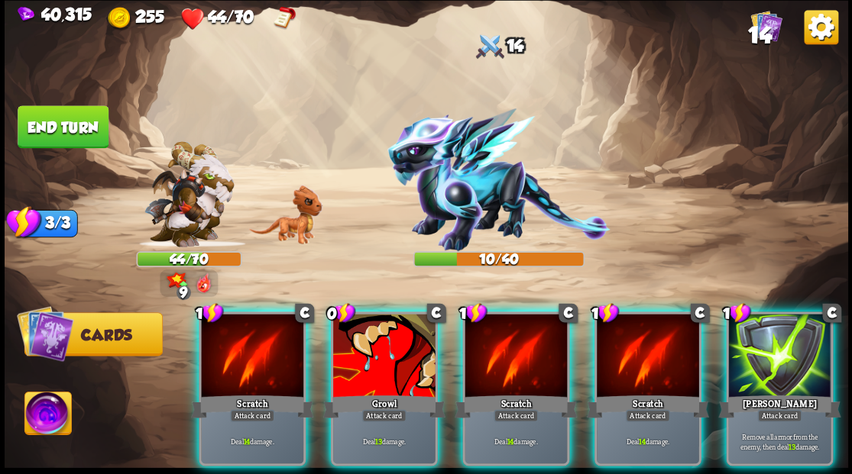
click at [47, 413] on img at bounding box center [47, 415] width 47 height 47
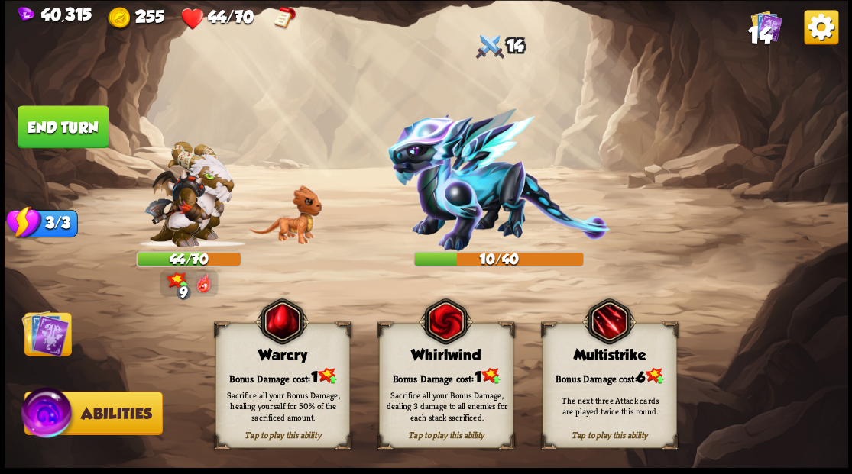
drag, startPoint x: 261, startPoint y: 375, endPoint x: 251, endPoint y: 371, distance: 10.6
click at [261, 374] on div "Bonus Damage cost: 1" at bounding box center [281, 376] width 133 height 19
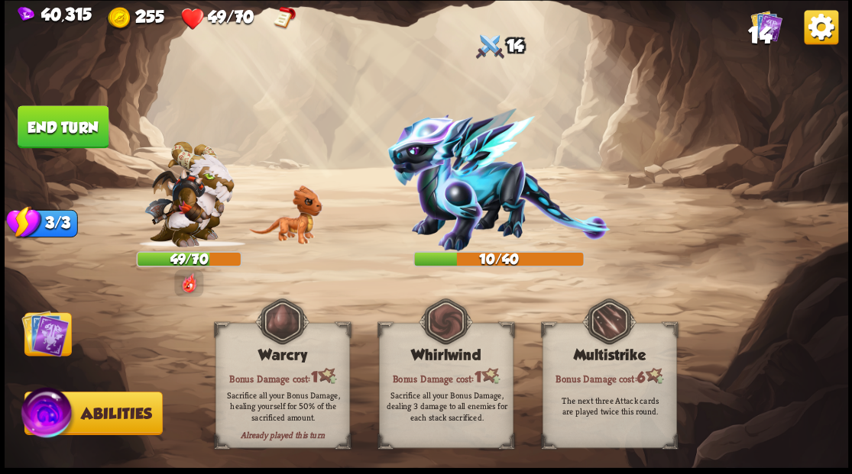
click at [38, 335] on img at bounding box center [44, 332] width 47 height 47
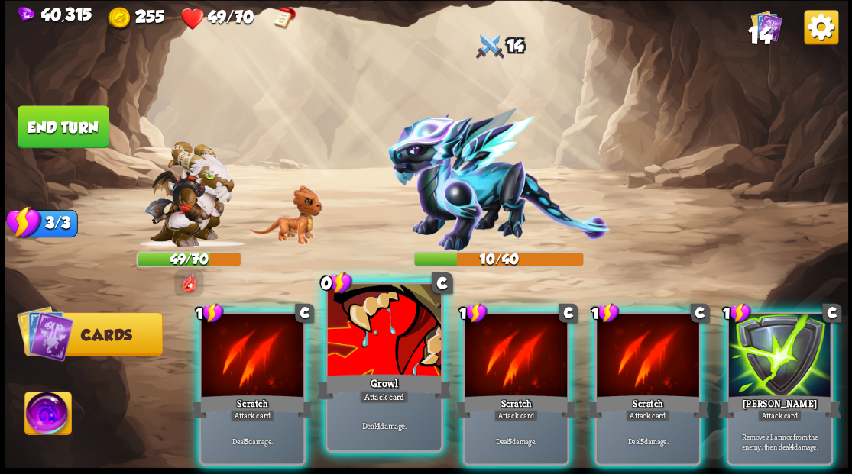
click at [398, 326] on div at bounding box center [383, 331] width 113 height 95
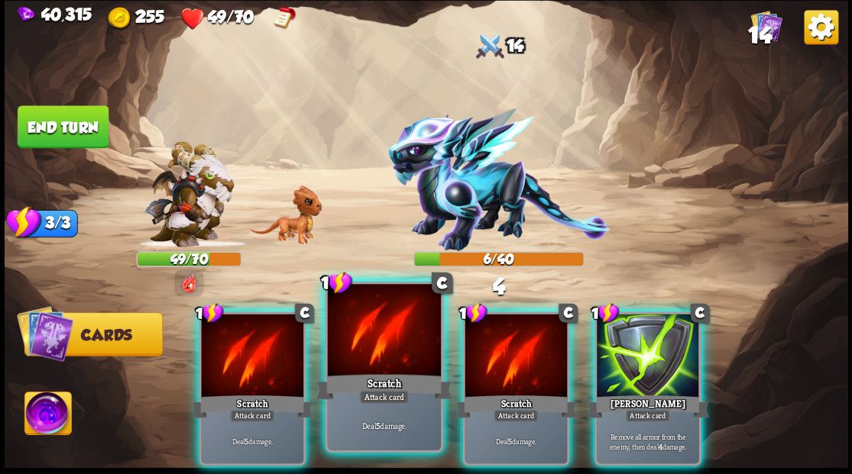
click at [390, 323] on div at bounding box center [383, 331] width 113 height 95
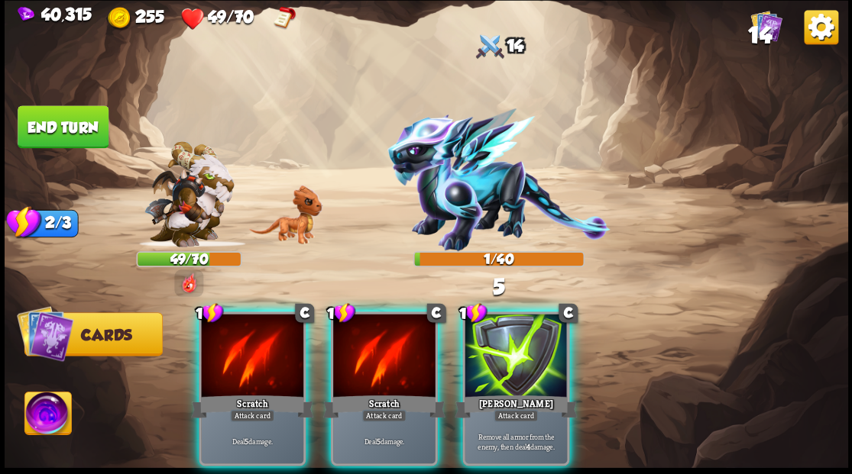
click at [390, 323] on div at bounding box center [384, 357] width 102 height 86
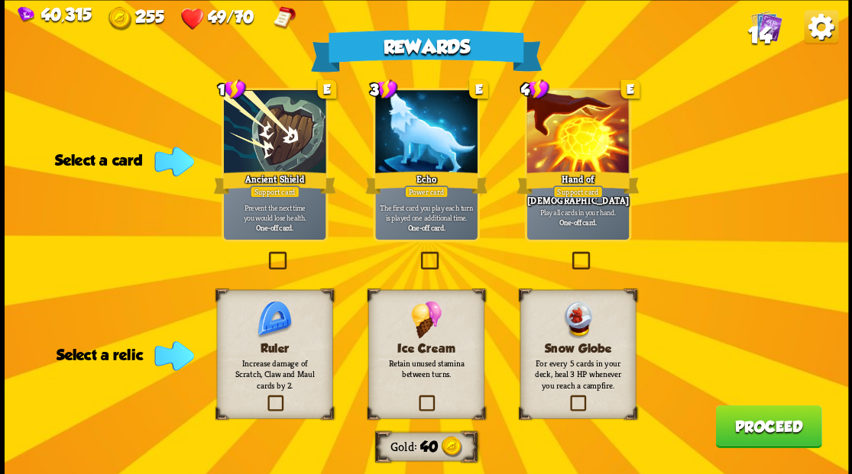
click at [416, 397] on label at bounding box center [416, 397] width 0 height 0
click at [0, 0] on input "checkbox" at bounding box center [0, 0] width 0 height 0
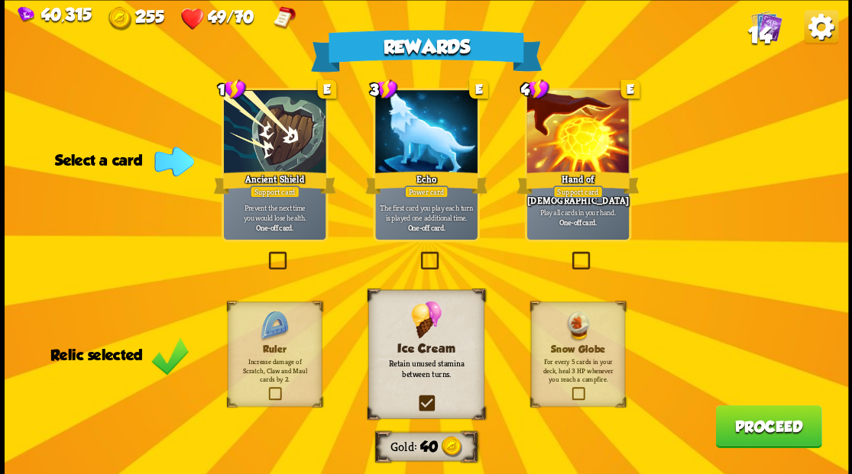
click at [265, 254] on label at bounding box center [265, 254] width 0 height 0
click at [0, 0] on input "checkbox" at bounding box center [0, 0] width 0 height 0
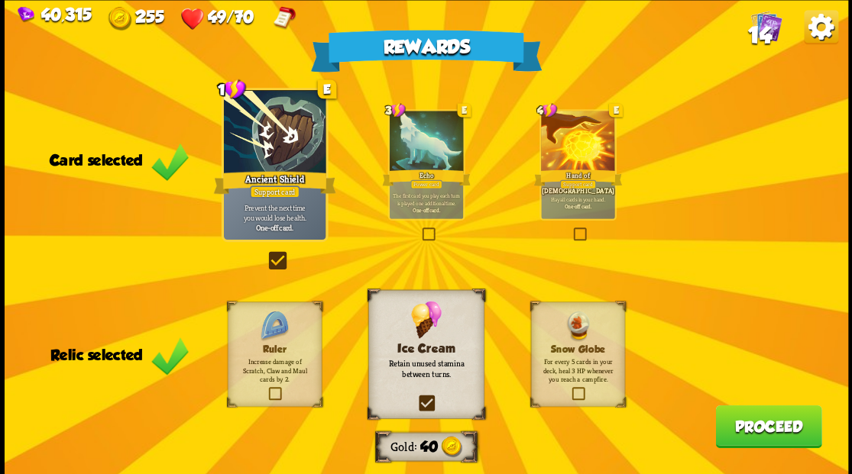
click at [749, 430] on button "Proceed" at bounding box center [768, 426] width 106 height 43
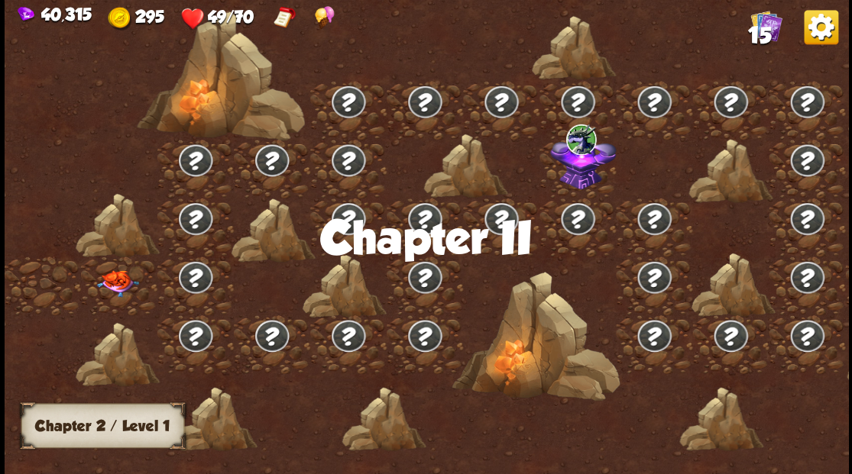
click at [108, 283] on img at bounding box center [117, 283] width 42 height 27
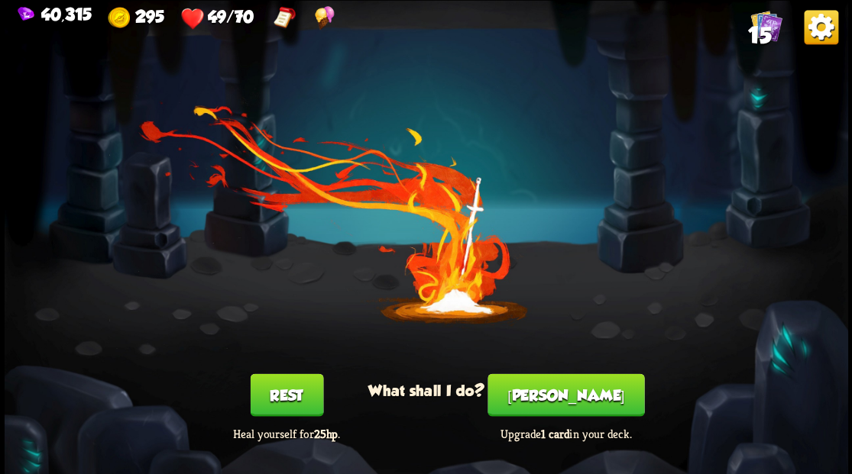
click at [570, 400] on button "[PERSON_NAME]" at bounding box center [565, 395] width 157 height 43
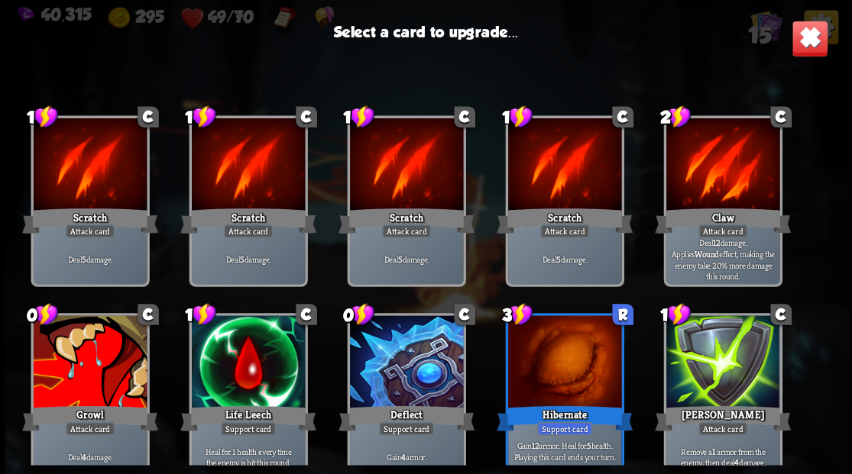
click at [810, 40] on img at bounding box center [809, 38] width 37 height 37
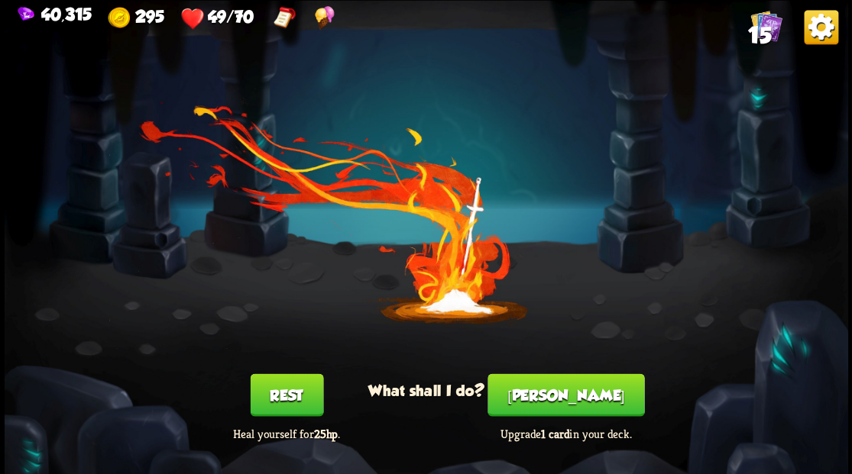
click at [294, 393] on button "Rest" at bounding box center [286, 395] width 73 height 43
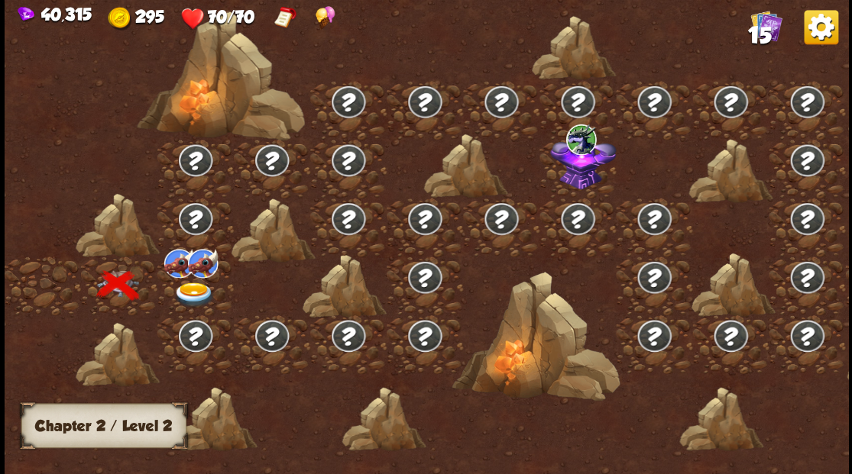
click at [197, 289] on img at bounding box center [194, 294] width 42 height 25
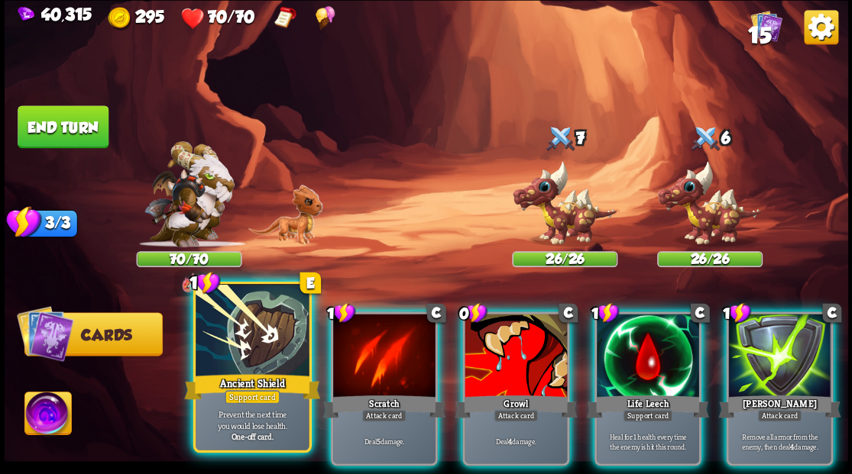
click at [230, 345] on div at bounding box center [252, 331] width 113 height 95
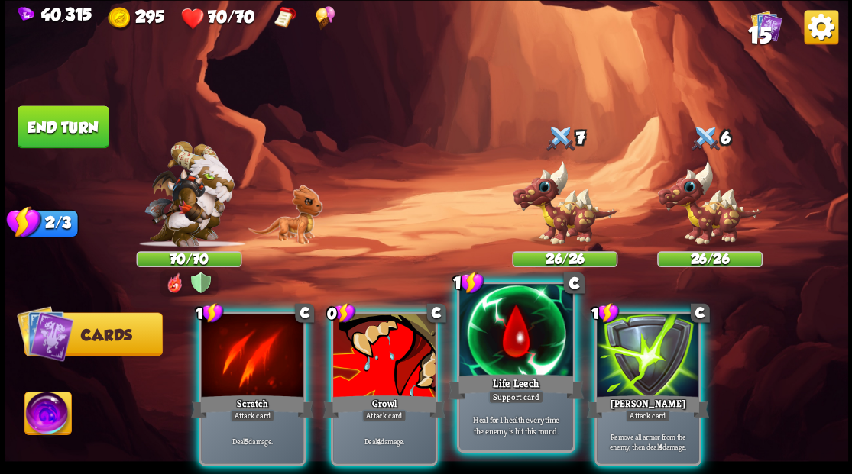
click at [512, 342] on div at bounding box center [515, 331] width 113 height 95
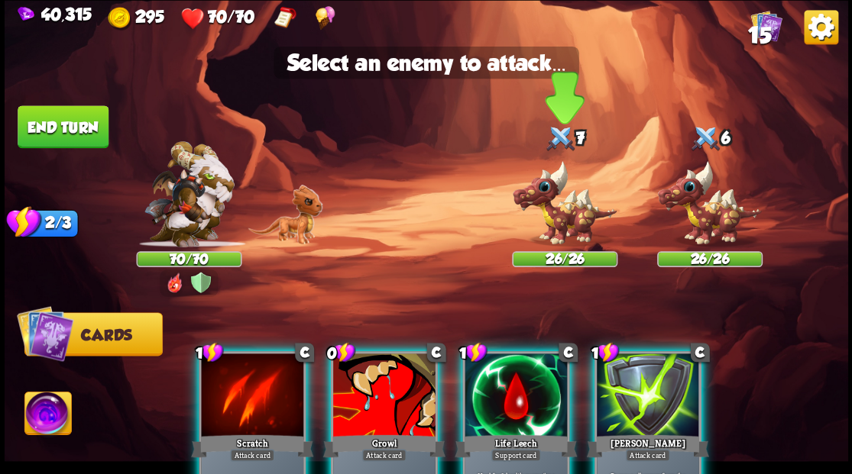
click at [553, 228] on img at bounding box center [564, 203] width 105 height 87
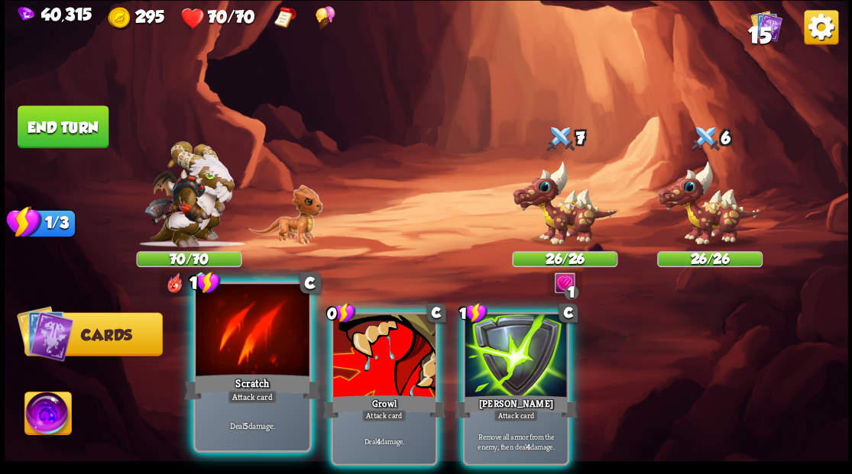
click at [241, 371] on div "Scratch" at bounding box center [252, 386] width 136 height 31
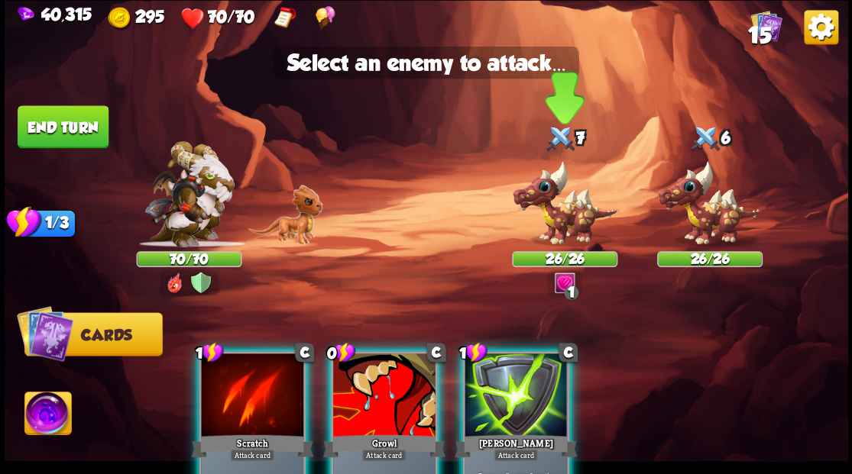
click at [550, 202] on img at bounding box center [564, 203] width 105 height 87
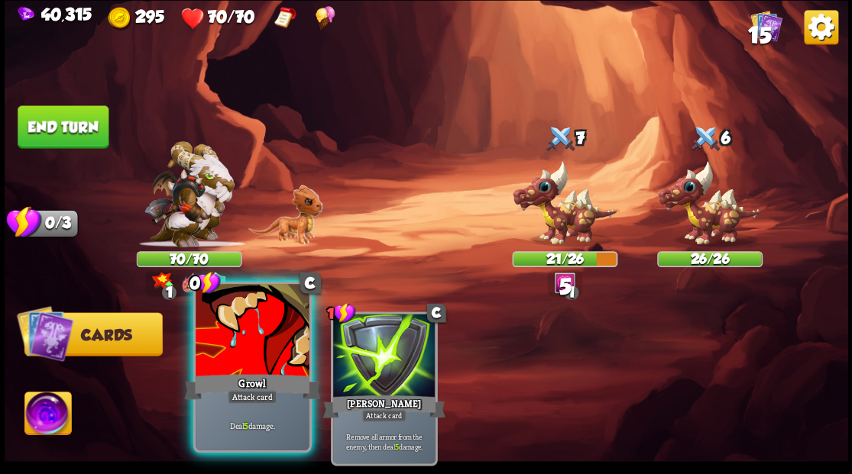
click at [266, 351] on div at bounding box center [252, 331] width 113 height 95
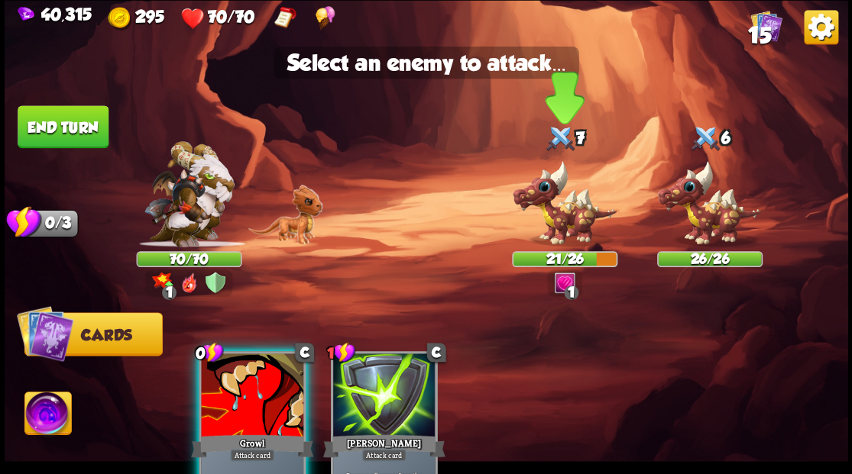
click at [568, 215] on img at bounding box center [564, 203] width 105 height 87
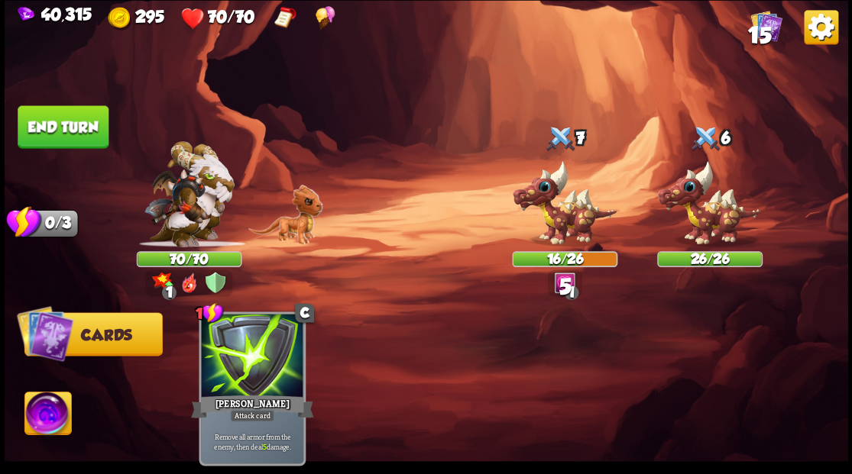
click at [79, 138] on button "End turn" at bounding box center [63, 126] width 91 height 43
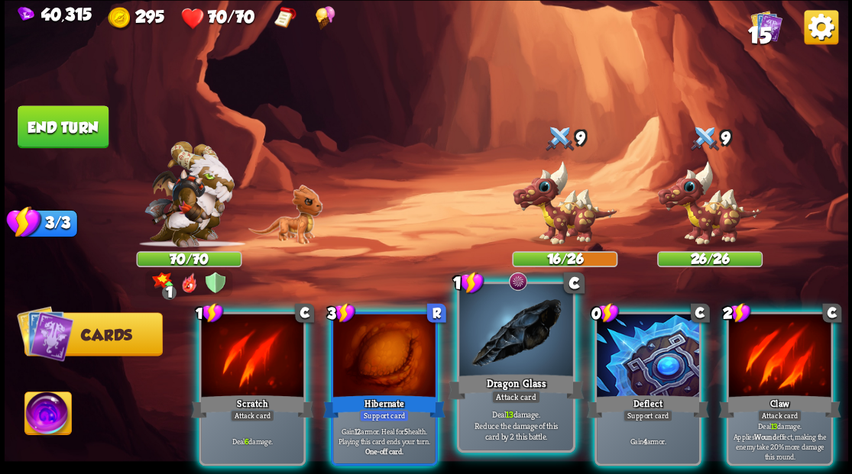
drag, startPoint x: 523, startPoint y: 350, endPoint x: 545, endPoint y: 254, distance: 99.0
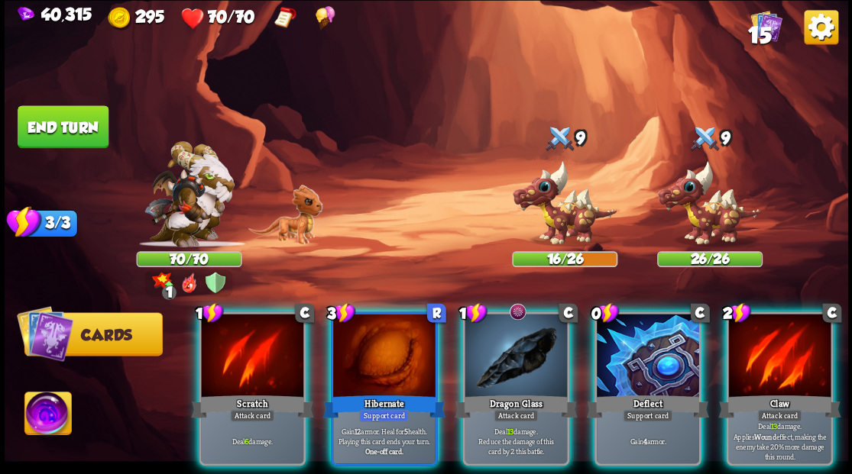
click at [522, 348] on div at bounding box center [516, 357] width 102 height 86
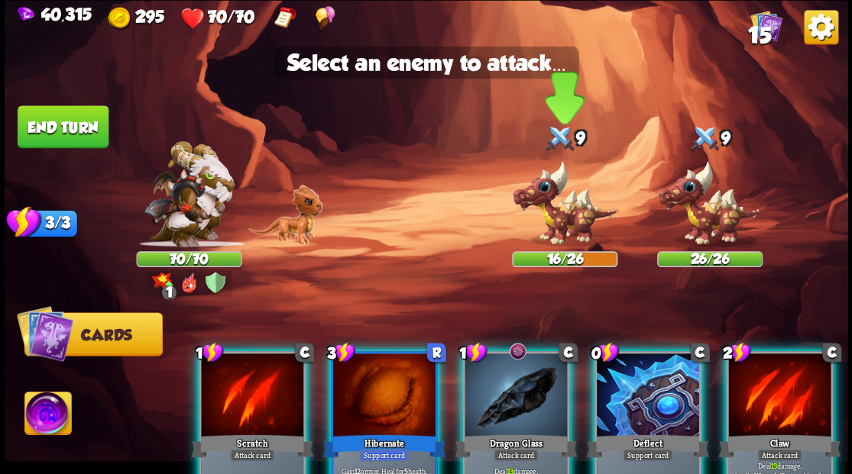
click at [550, 231] on img at bounding box center [564, 203] width 105 height 87
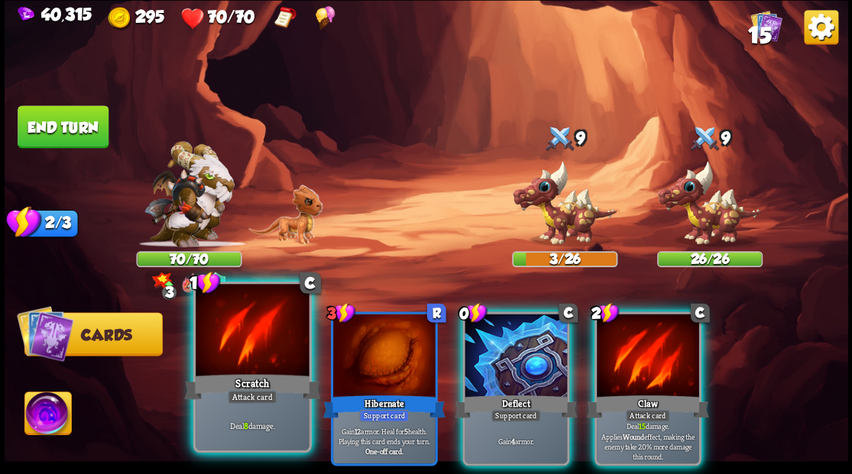
click at [226, 389] on div "Scratch" at bounding box center [252, 386] width 136 height 31
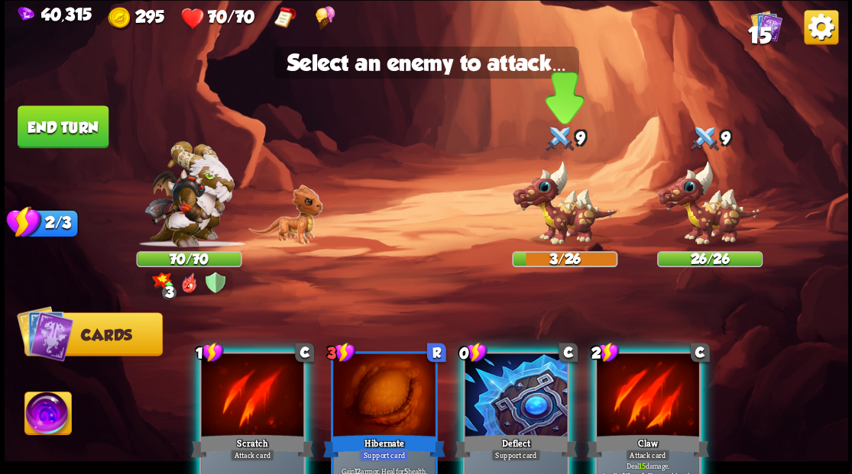
click at [554, 219] on img at bounding box center [564, 203] width 105 height 87
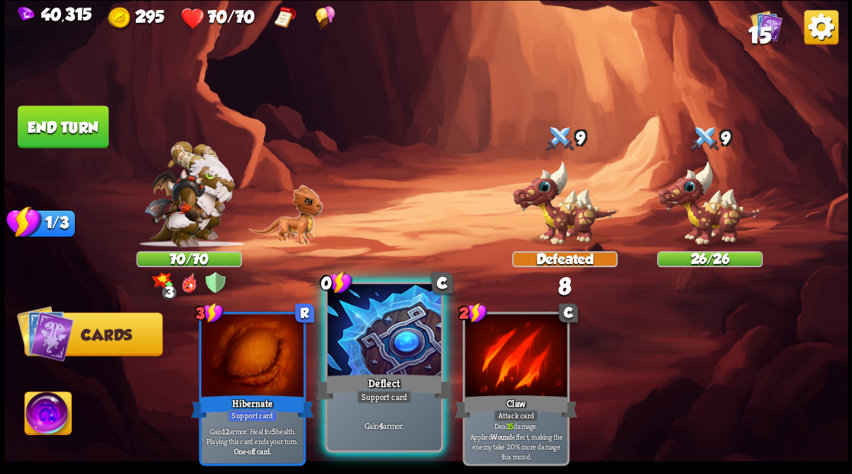
click at [387, 348] on div at bounding box center [383, 331] width 113 height 95
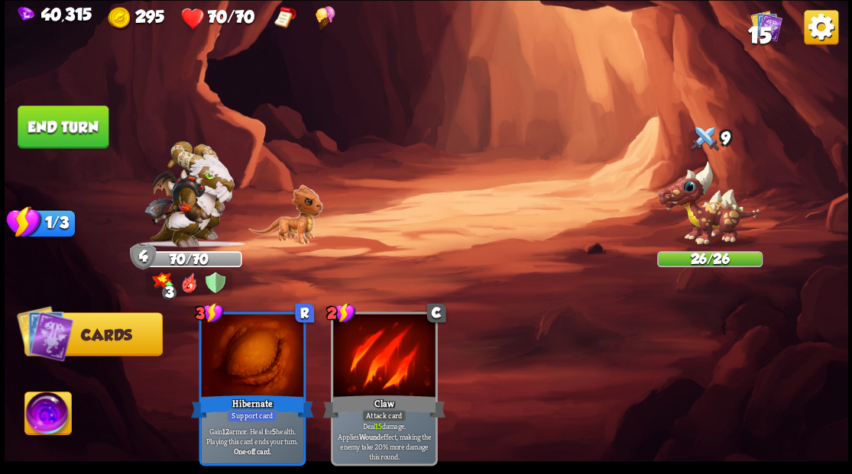
click at [63, 136] on button "End turn" at bounding box center [63, 126] width 91 height 43
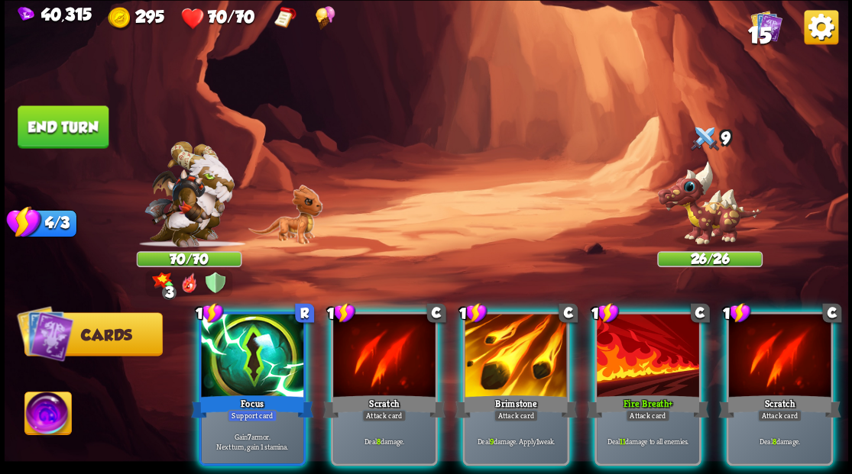
click at [192, 202] on img at bounding box center [189, 194] width 90 height 106
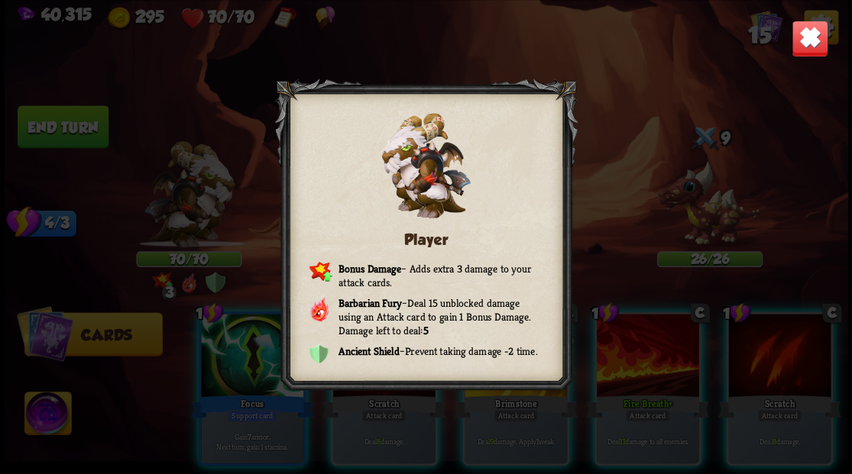
click at [807, 40] on img at bounding box center [809, 38] width 37 height 37
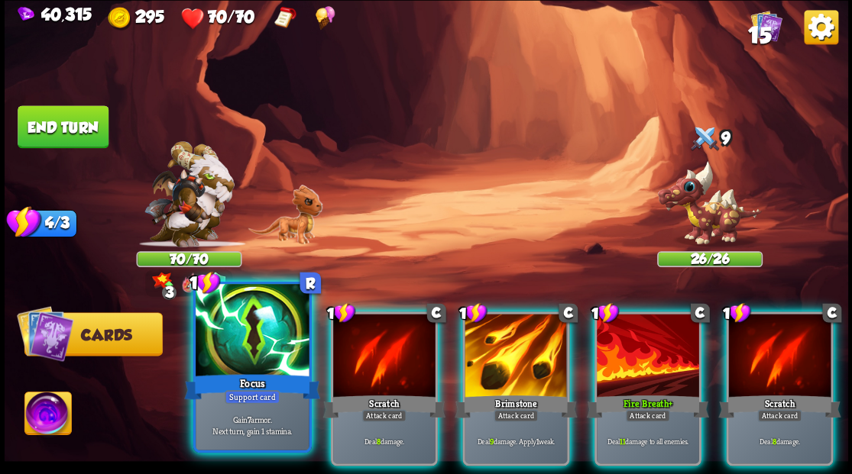
click at [244, 367] on div at bounding box center [252, 331] width 113 height 95
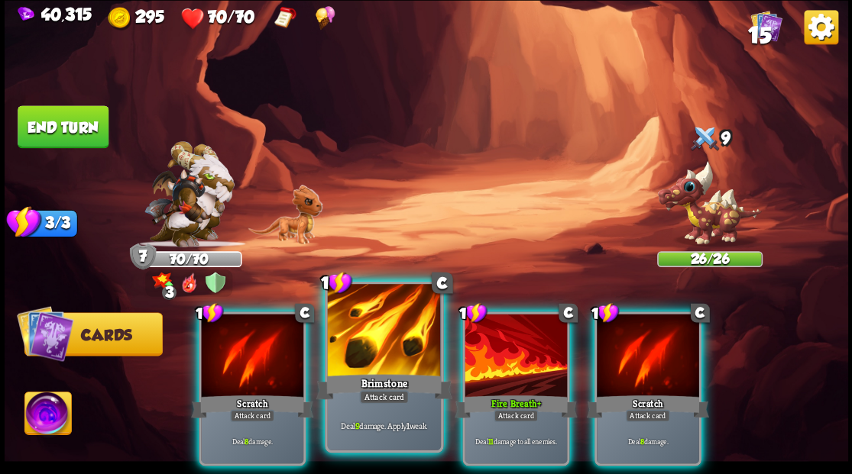
click at [378, 367] on div at bounding box center [383, 331] width 113 height 95
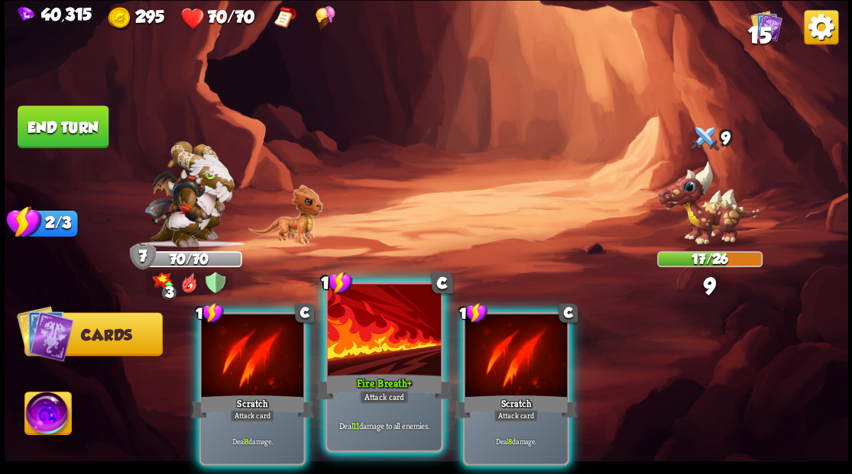
click at [377, 367] on div at bounding box center [383, 331] width 113 height 95
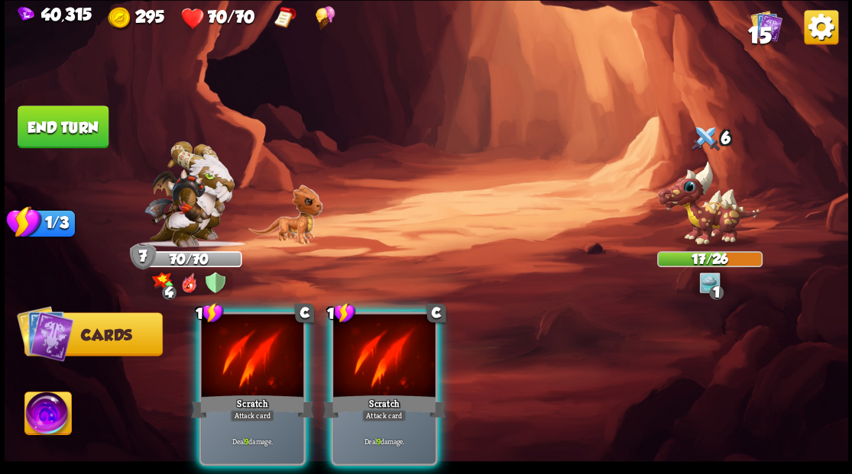
click at [377, 367] on div at bounding box center [384, 357] width 102 height 86
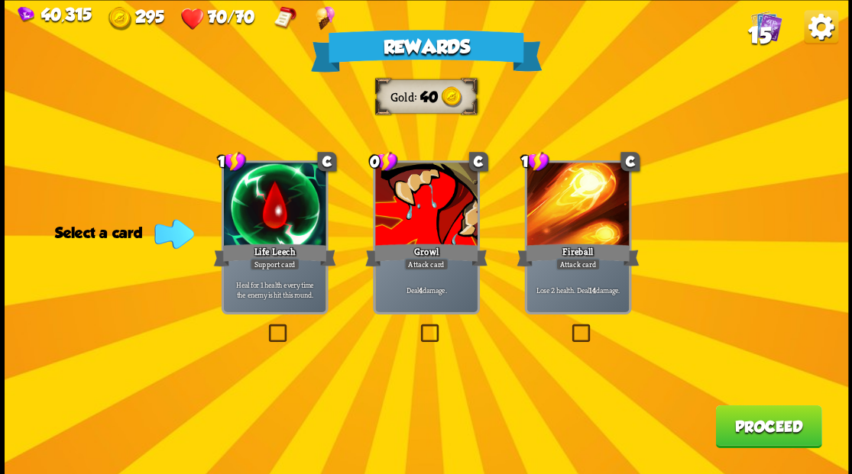
drag, startPoint x: 764, startPoint y: 435, endPoint x: 759, endPoint y: 426, distance: 10.3
click at [759, 426] on button "Proceed" at bounding box center [768, 426] width 106 height 43
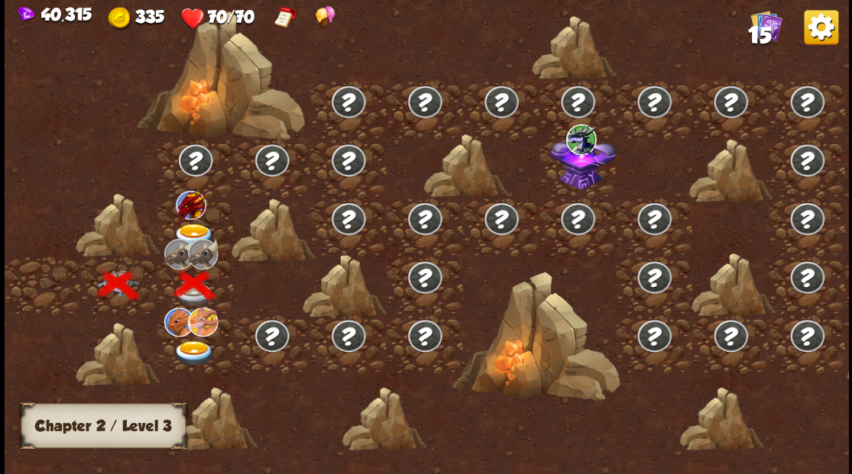
click at [195, 226] on img at bounding box center [194, 235] width 42 height 25
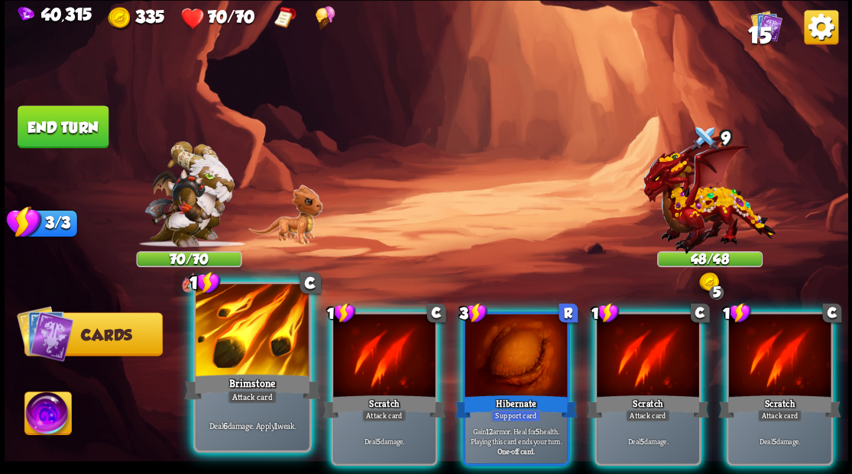
click at [251, 365] on div at bounding box center [252, 331] width 113 height 95
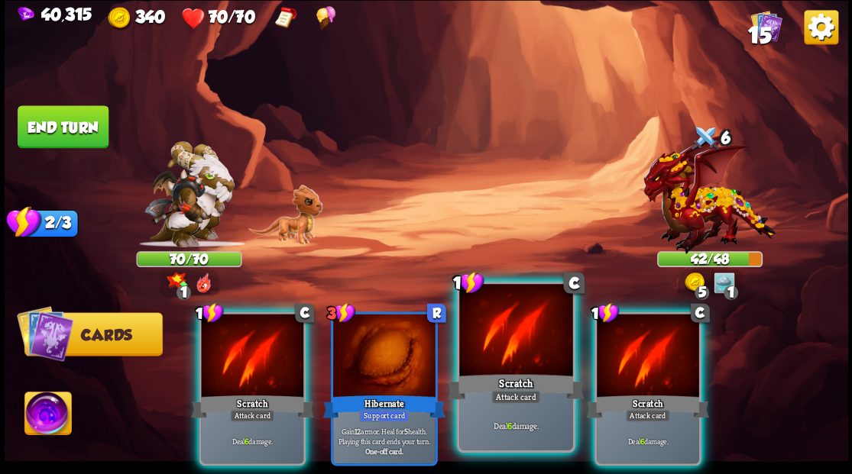
click at [502, 369] on div at bounding box center [515, 331] width 113 height 95
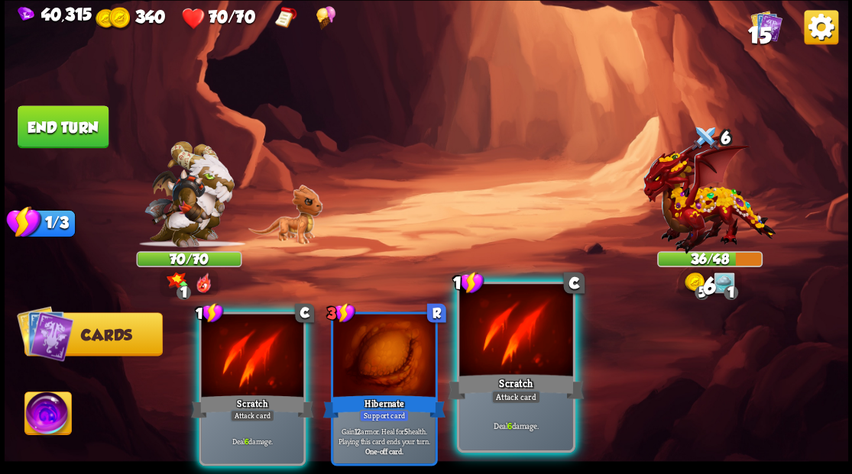
click at [500, 367] on div at bounding box center [515, 331] width 113 height 95
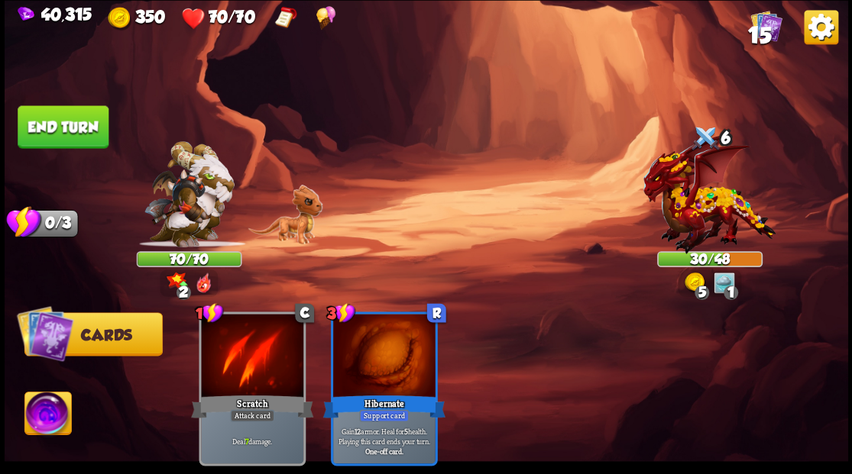
click at [49, 130] on button "End turn" at bounding box center [63, 126] width 91 height 43
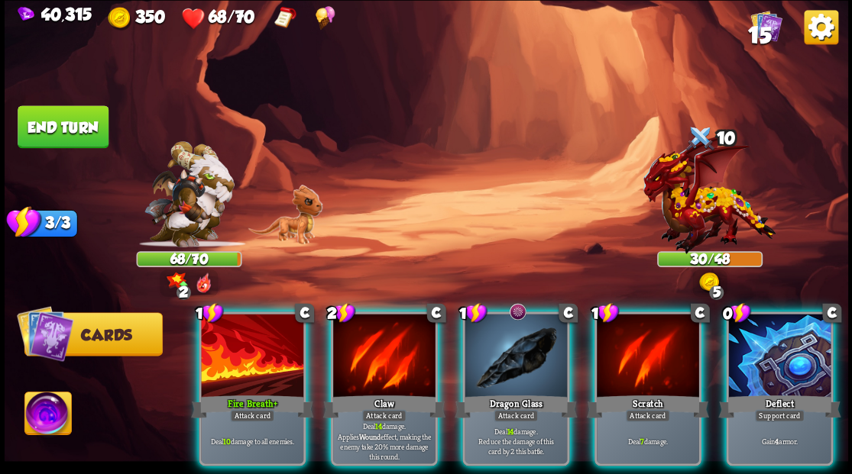
click at [510, 328] on div at bounding box center [516, 357] width 102 height 86
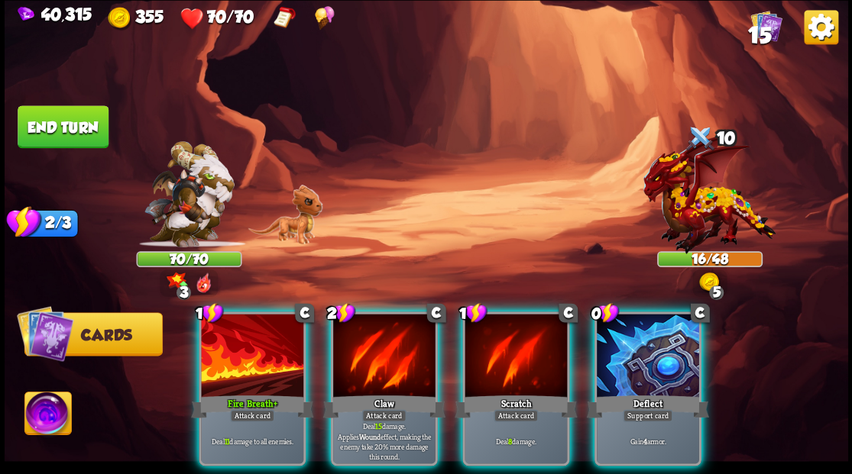
click at [650, 351] on div at bounding box center [648, 357] width 102 height 86
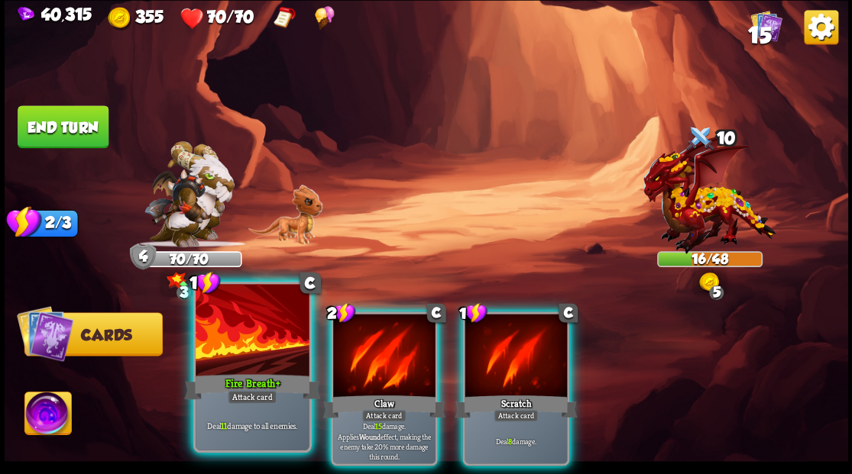
click at [235, 371] on div "Fire Breath+" at bounding box center [252, 386] width 136 height 31
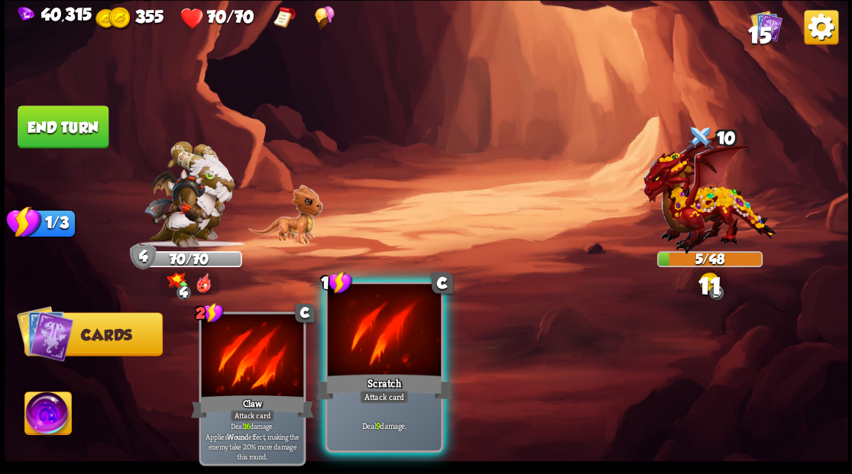
click at [377, 379] on div "Scratch" at bounding box center [384, 386] width 136 height 31
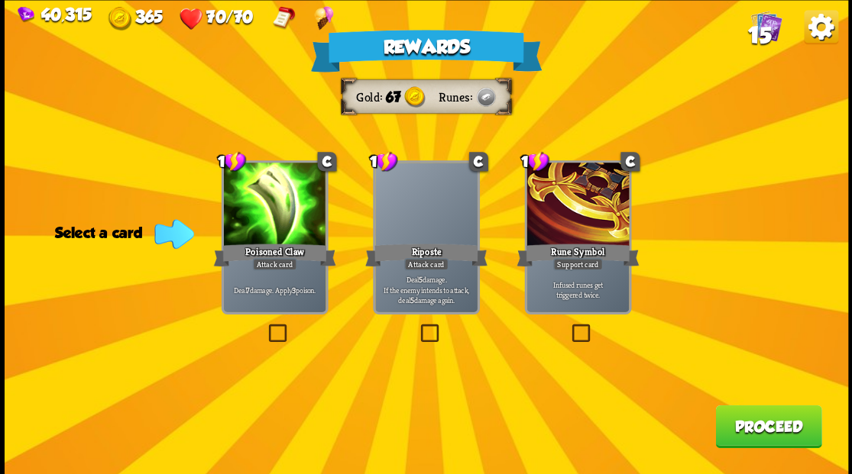
click at [417, 326] on label at bounding box center [417, 326] width 0 height 0
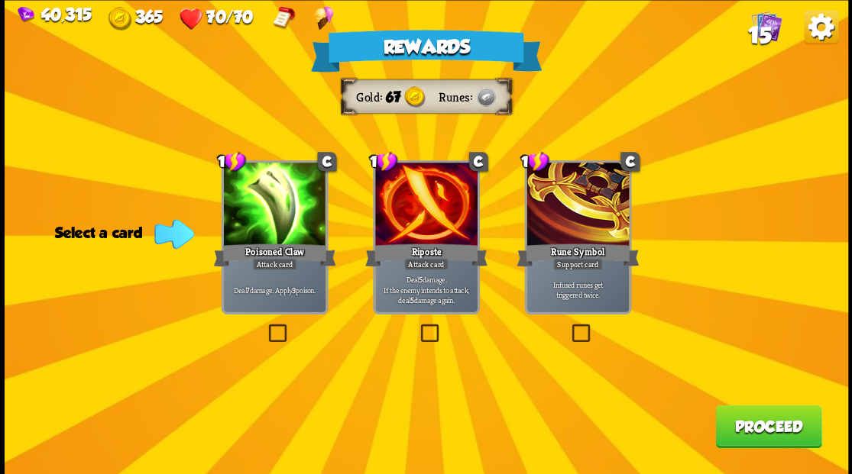
click at [0, 0] on input "checkbox" at bounding box center [0, 0] width 0 height 0
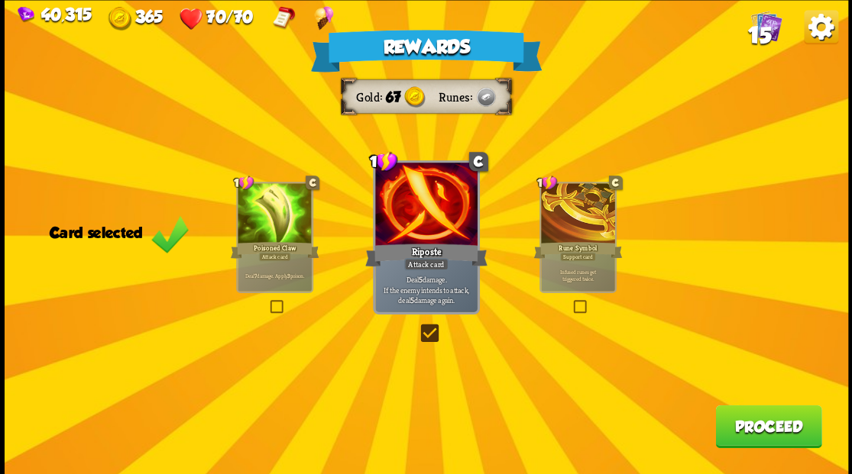
click at [754, 420] on button "Proceed" at bounding box center [768, 426] width 106 height 43
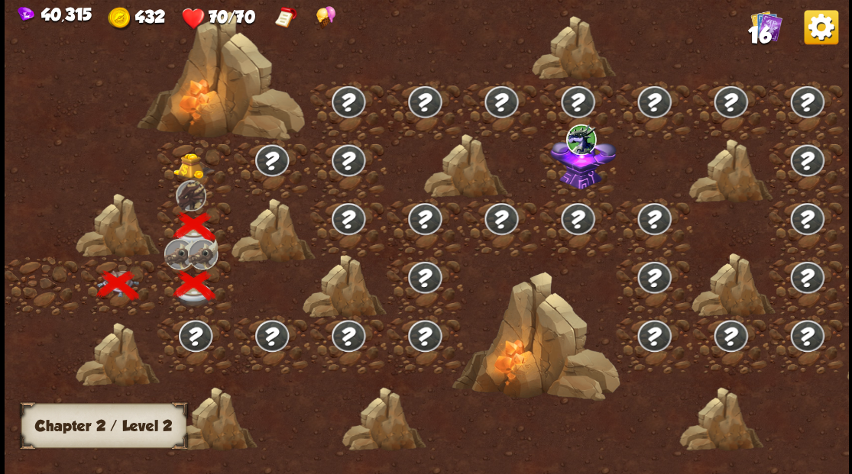
click at [180, 173] on img at bounding box center [194, 166] width 42 height 26
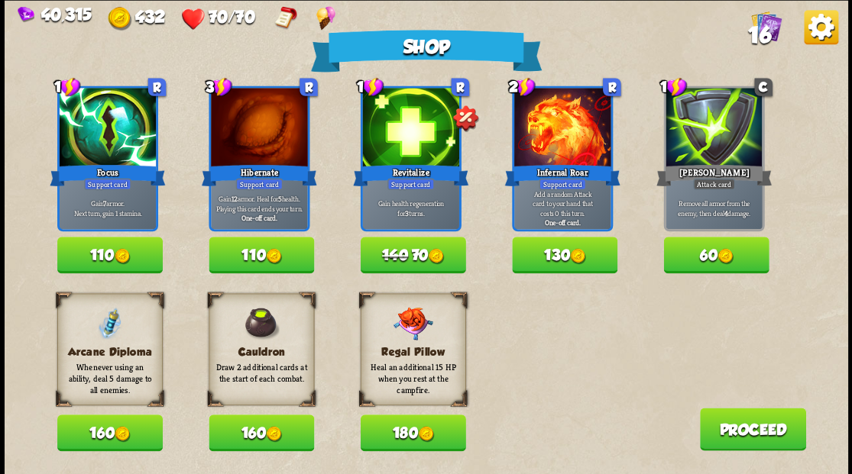
click at [99, 437] on button "160" at bounding box center [109, 433] width 105 height 37
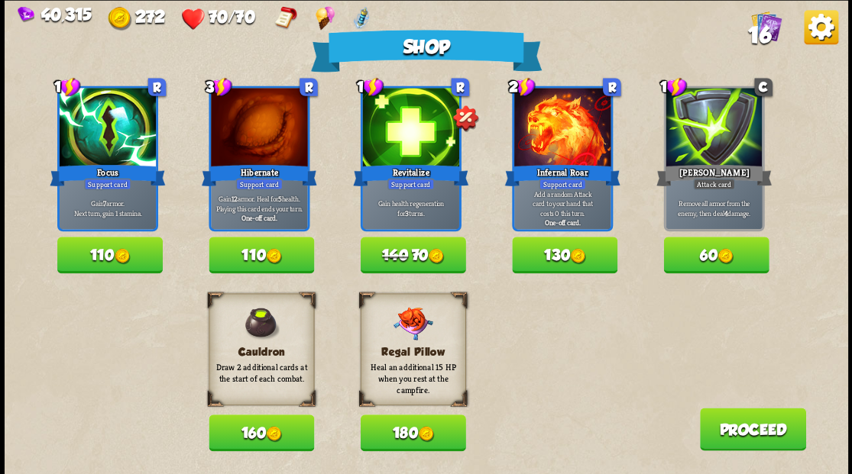
drag, startPoint x: 786, startPoint y: 442, endPoint x: 768, endPoint y: 426, distance: 23.9
click at [768, 426] on button "Proceed" at bounding box center [752, 429] width 106 height 43
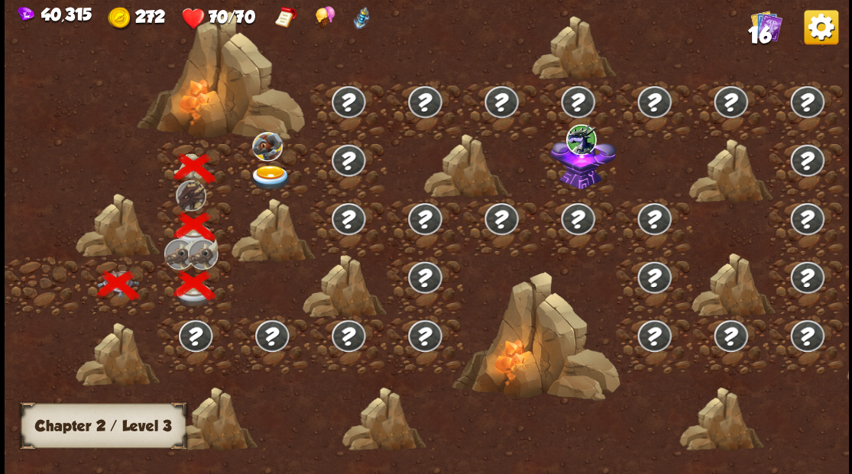
click at [263, 168] on img at bounding box center [270, 177] width 42 height 25
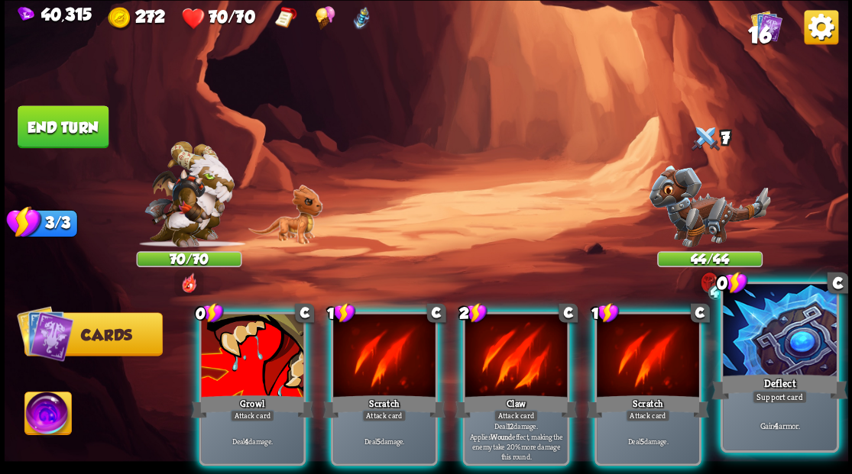
click at [797, 333] on div at bounding box center [779, 331] width 113 height 95
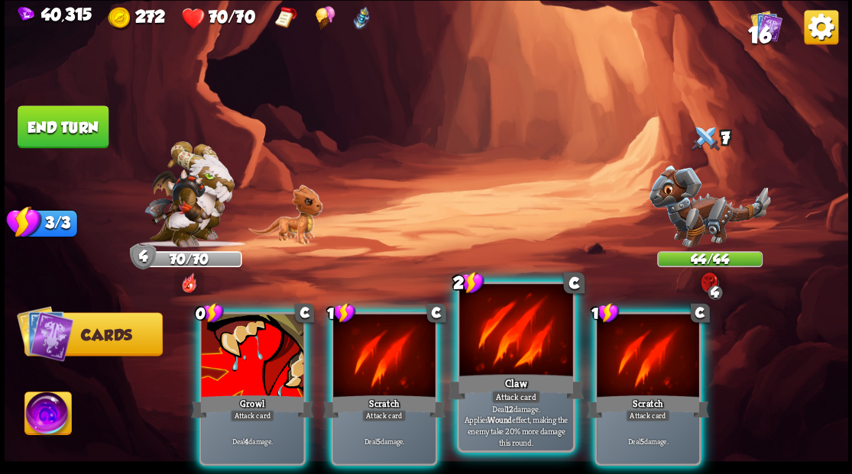
click at [503, 350] on div at bounding box center [515, 331] width 113 height 95
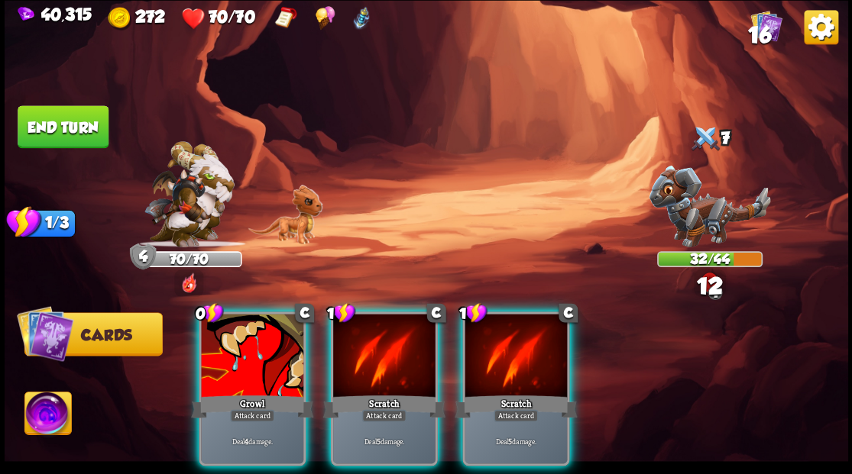
drag, startPoint x: 231, startPoint y: 341, endPoint x: 220, endPoint y: 325, distance: 19.1
click at [225, 332] on div at bounding box center [252, 357] width 102 height 86
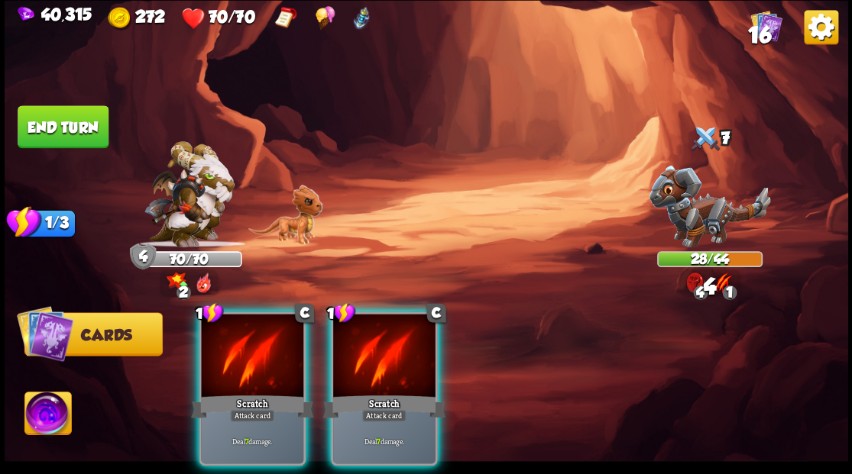
click at [88, 112] on button "End turn" at bounding box center [63, 126] width 91 height 43
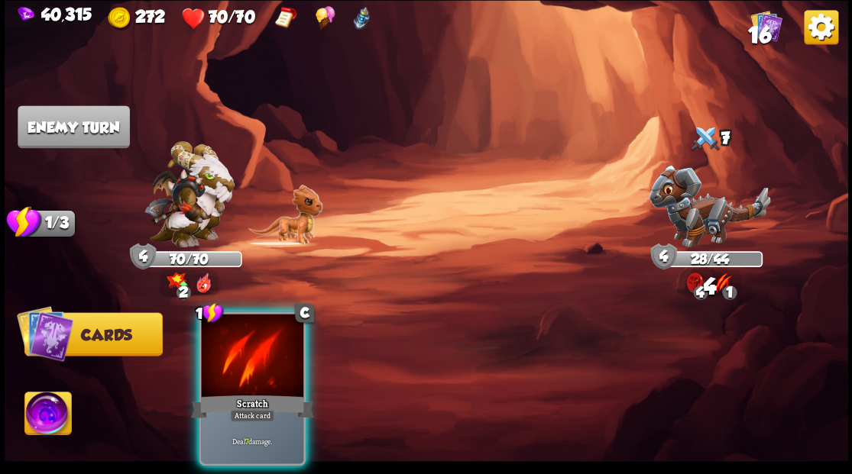
click at [377, 358] on div "1 C Scratch Attack card Deal 7 damage." at bounding box center [510, 369] width 675 height 211
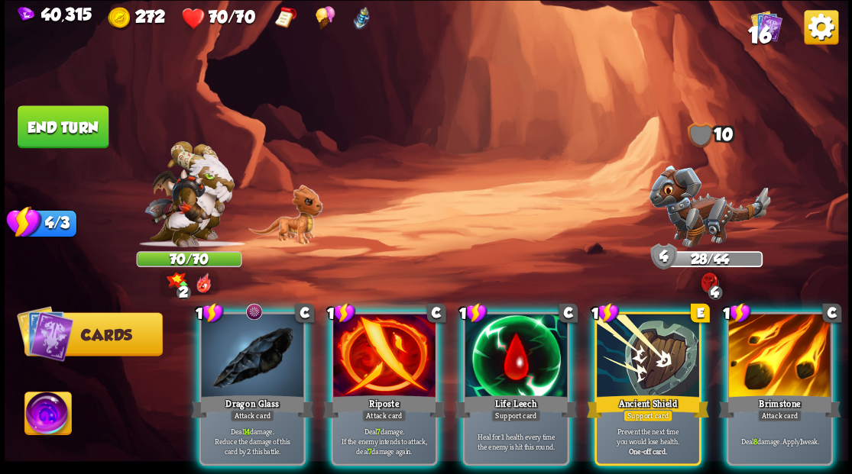
drag, startPoint x: 649, startPoint y: 351, endPoint x: 621, endPoint y: 331, distance: 34.4
click at [648, 351] on div at bounding box center [648, 357] width 102 height 86
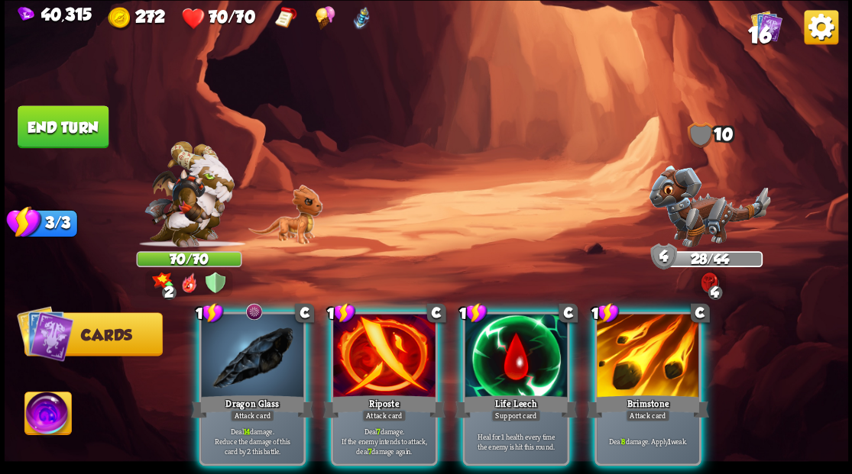
click at [255, 393] on div "Dragon Glass" at bounding box center [252, 407] width 122 height 28
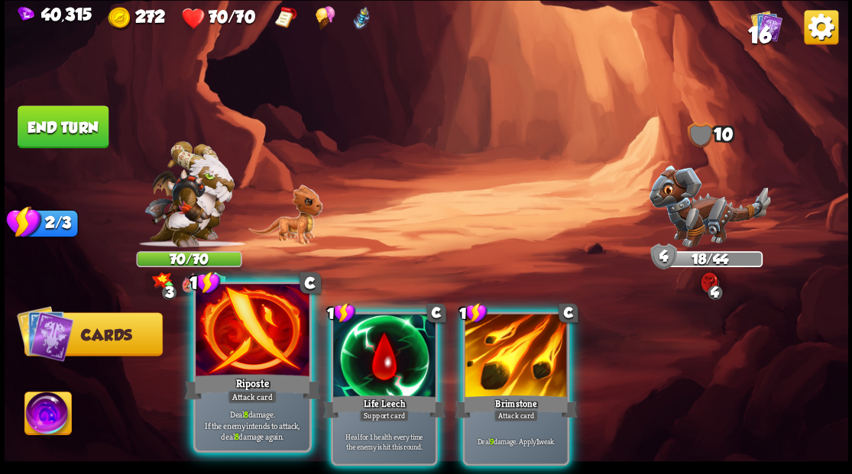
click at [244, 396] on div "Attack card" at bounding box center [252, 397] width 50 height 14
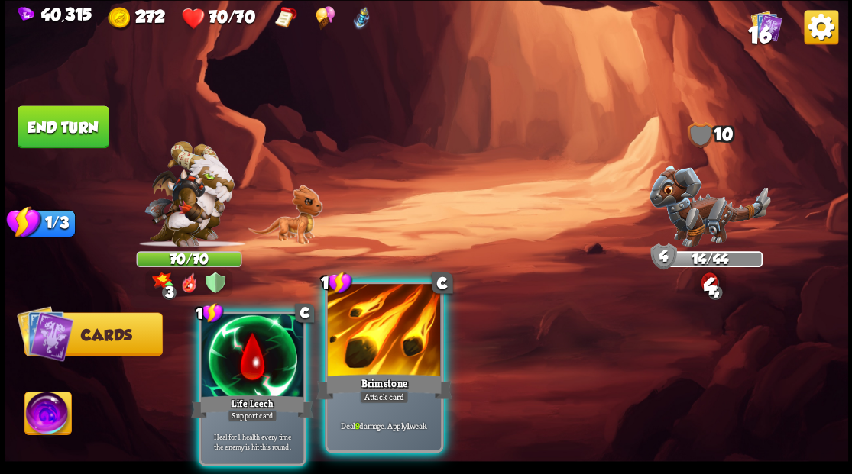
click at [354, 384] on div "Brimstone" at bounding box center [384, 386] width 136 height 31
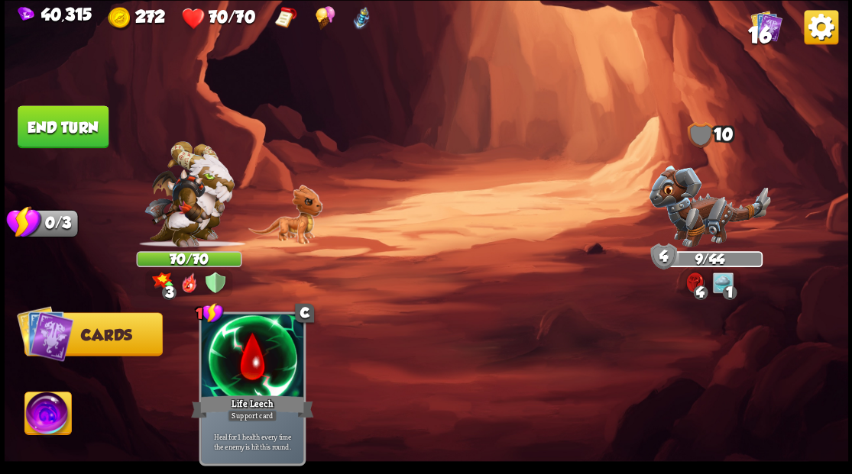
click at [96, 113] on button "End turn" at bounding box center [63, 126] width 91 height 43
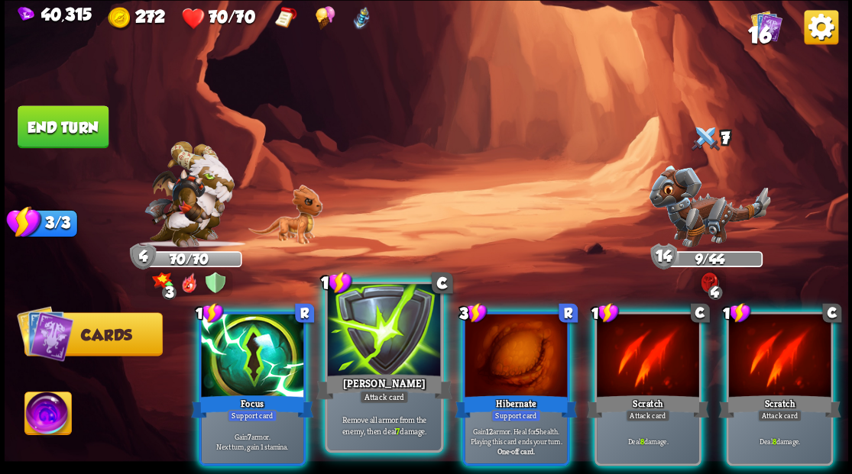
click at [361, 375] on div "[PERSON_NAME]" at bounding box center [384, 386] width 136 height 31
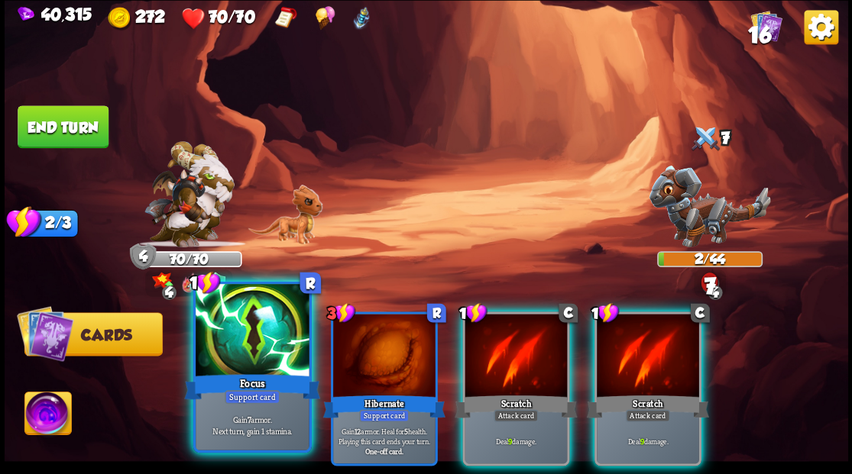
click at [238, 364] on div at bounding box center [252, 331] width 113 height 95
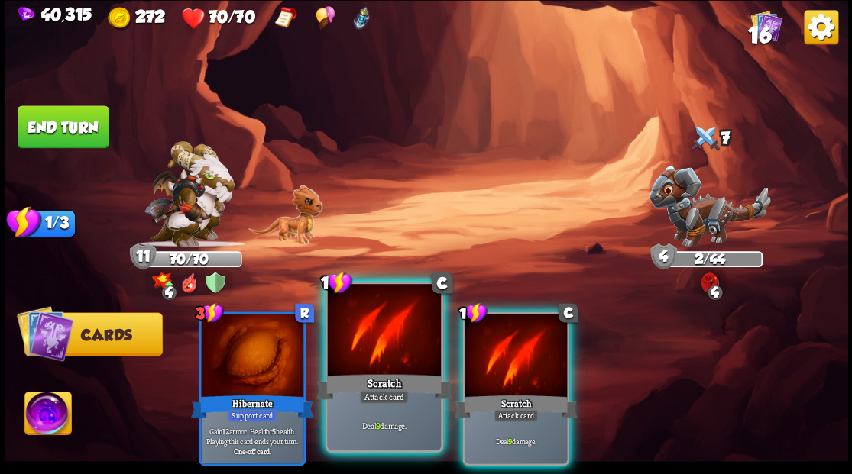
click at [406, 368] on div at bounding box center [383, 331] width 113 height 95
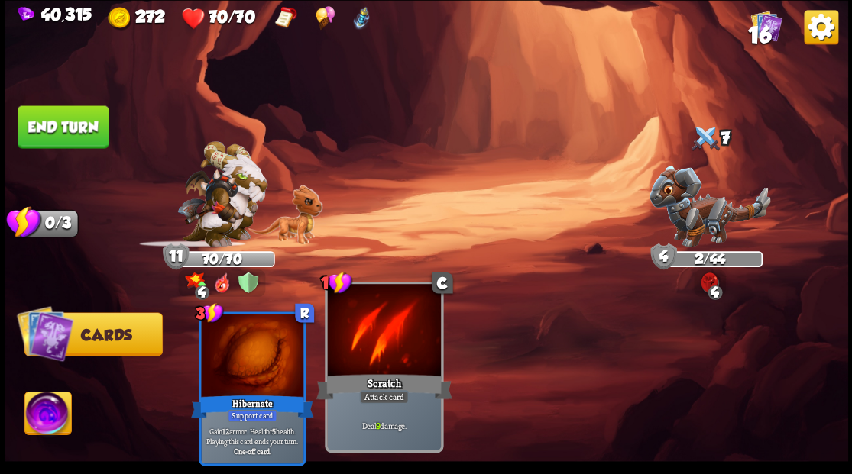
click at [403, 369] on div at bounding box center [383, 331] width 113 height 95
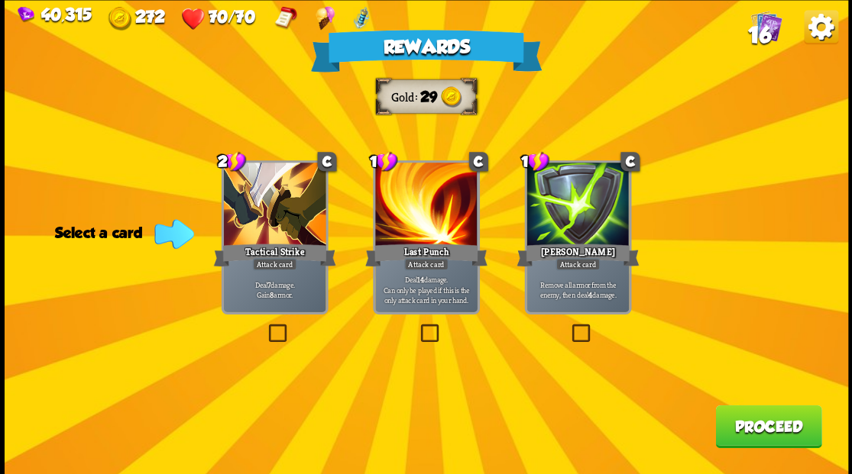
click at [770, 39] on img at bounding box center [765, 25] width 31 height 31
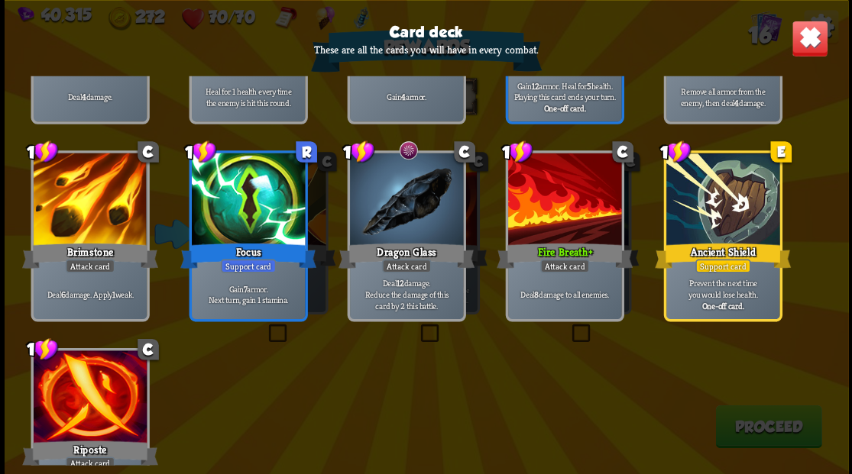
scroll to position [458, 0]
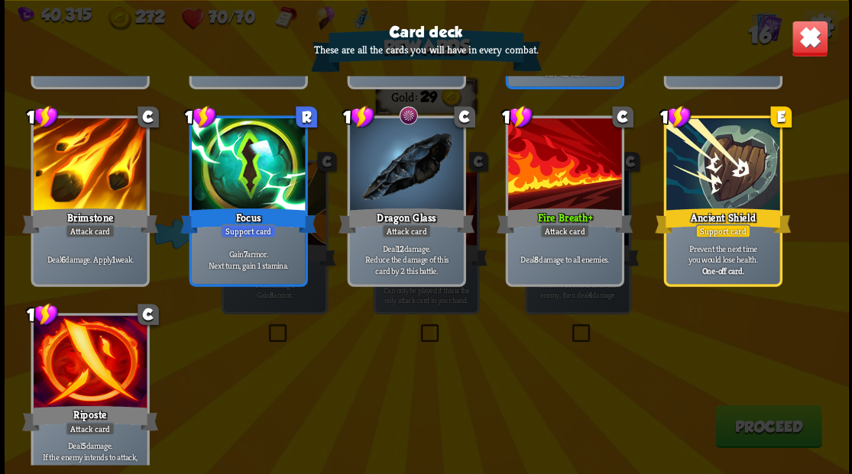
click at [809, 38] on img at bounding box center [809, 38] width 37 height 37
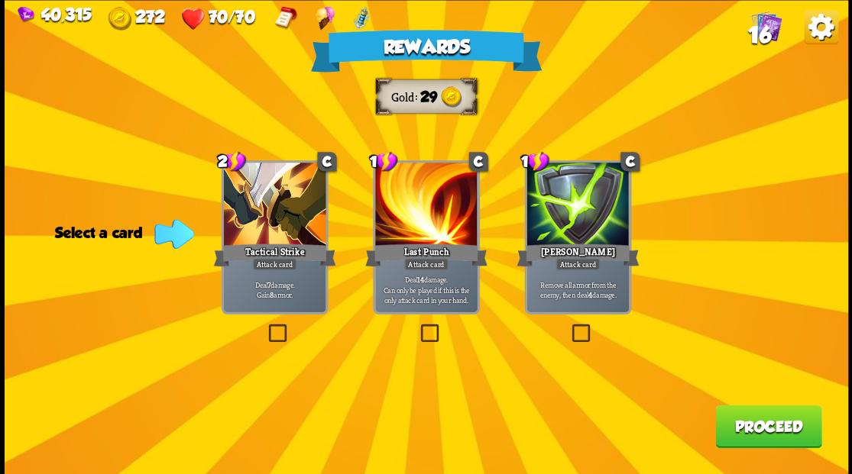
click at [568, 326] on label at bounding box center [568, 326] width 0 height 0
click at [0, 0] on input "checkbox" at bounding box center [0, 0] width 0 height 0
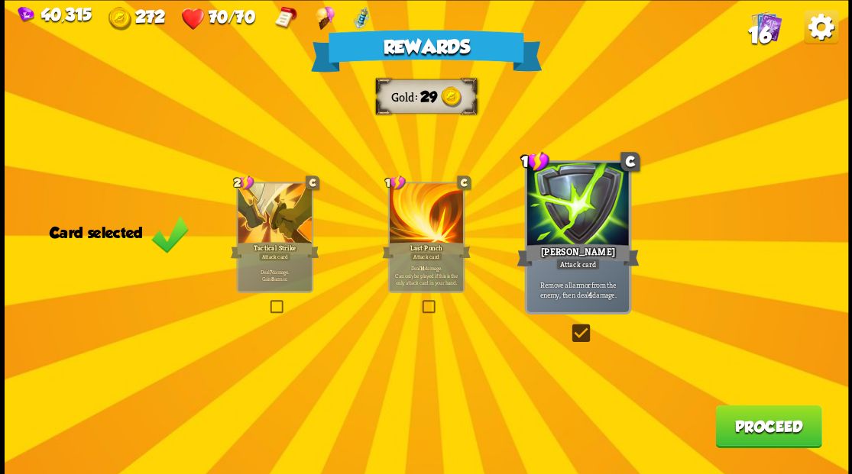
drag, startPoint x: 743, startPoint y: 434, endPoint x: 737, endPoint y: 426, distance: 9.8
click at [737, 426] on button "Proceed" at bounding box center [768, 426] width 106 height 43
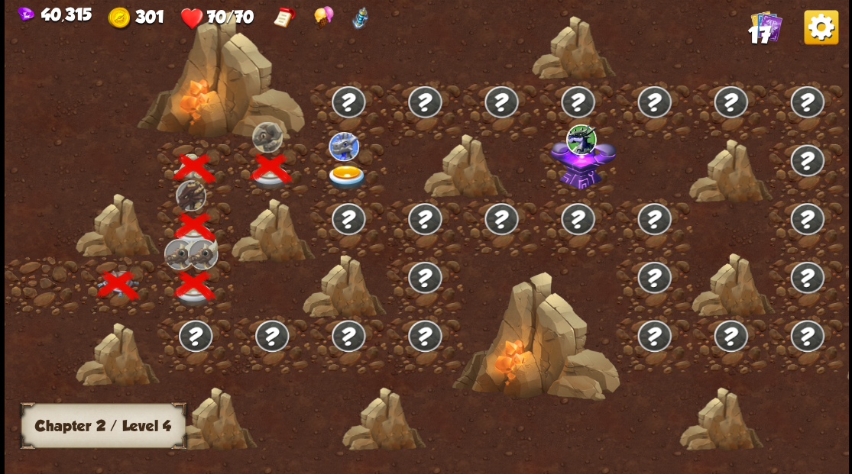
click at [343, 175] on img at bounding box center [346, 177] width 42 height 25
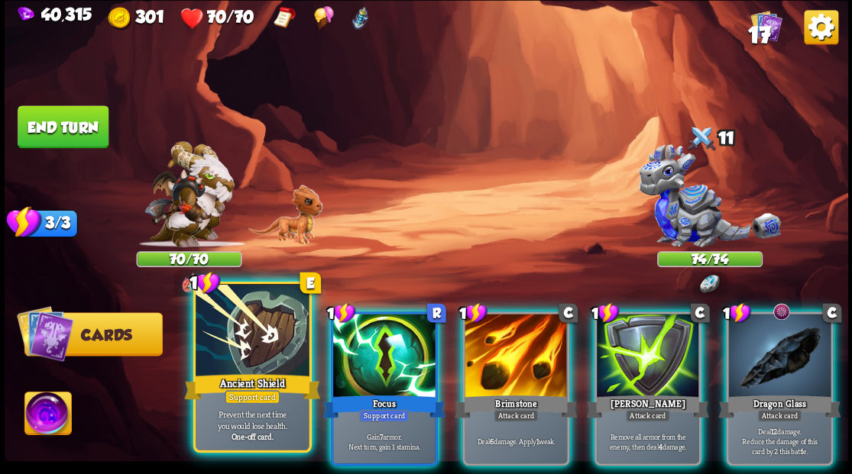
drag, startPoint x: 248, startPoint y: 360, endPoint x: 266, endPoint y: 339, distance: 27.1
click at [248, 359] on div at bounding box center [252, 331] width 113 height 95
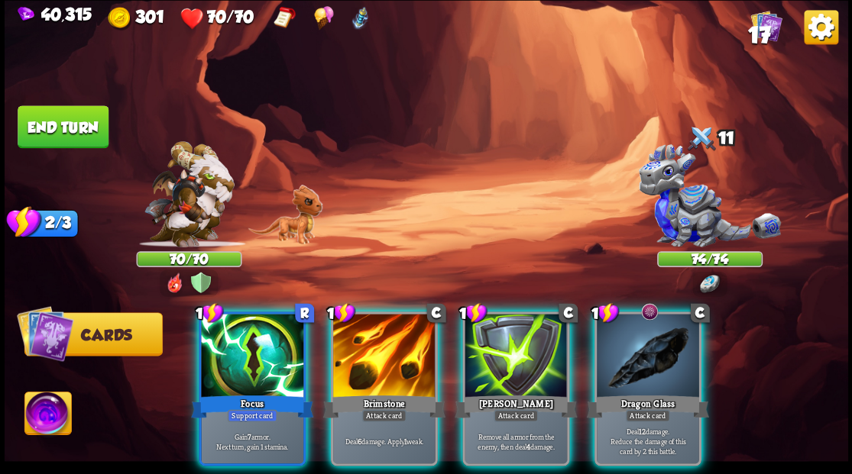
click at [644, 347] on div at bounding box center [648, 357] width 102 height 86
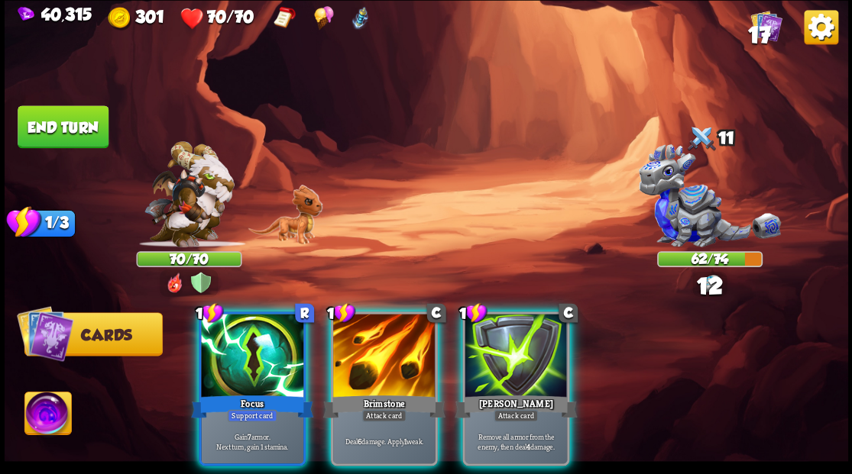
drag, startPoint x: 396, startPoint y: 349, endPoint x: 372, endPoint y: 342, distance: 24.7
click at [390, 351] on div at bounding box center [384, 357] width 102 height 86
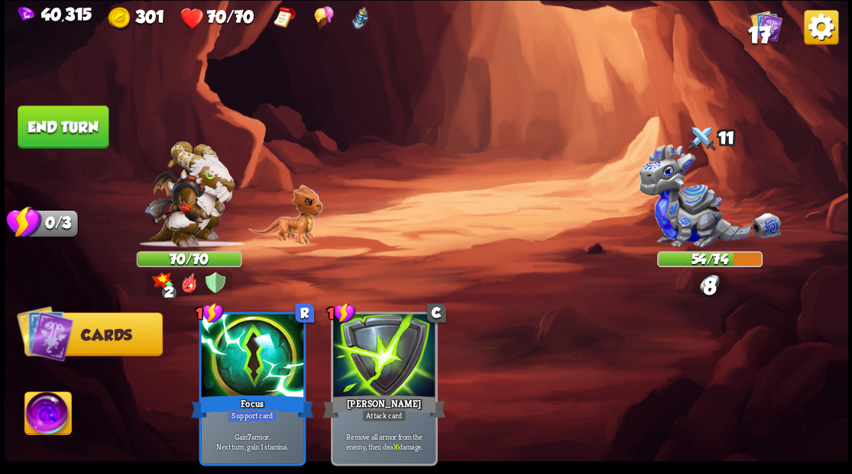
click at [77, 130] on button "End turn" at bounding box center [63, 126] width 91 height 43
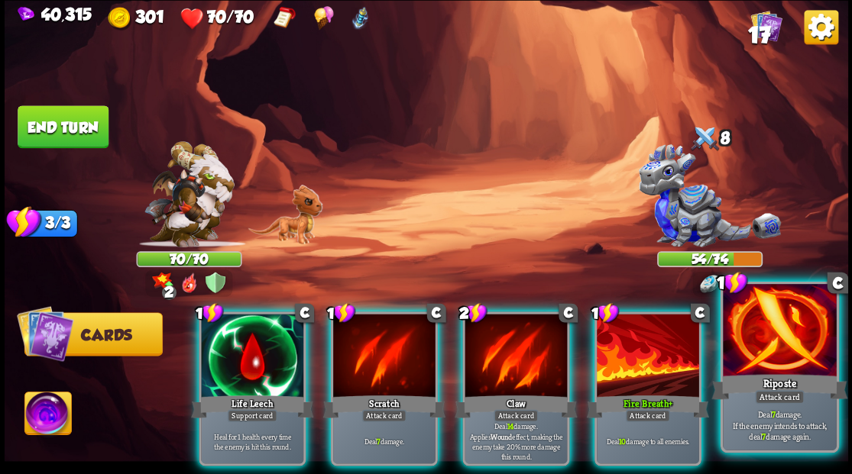
click at [772, 350] on div at bounding box center [779, 331] width 113 height 95
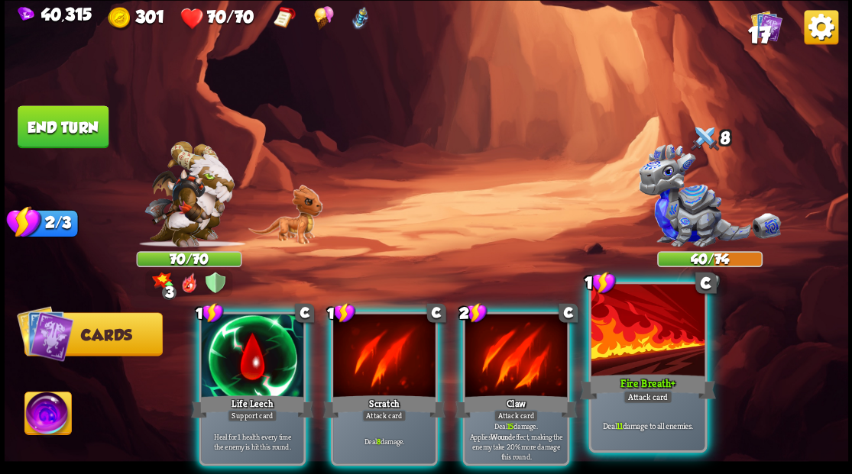
click at [645, 358] on div at bounding box center [647, 331] width 113 height 95
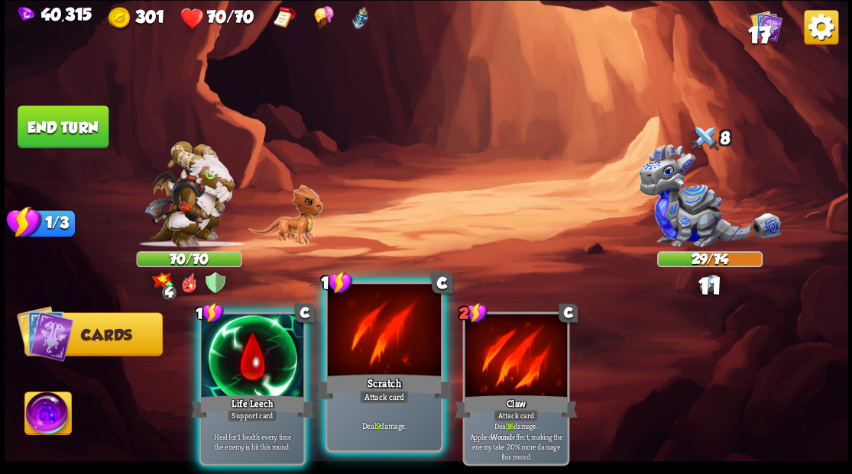
click at [380, 386] on div "Scratch" at bounding box center [384, 386] width 136 height 31
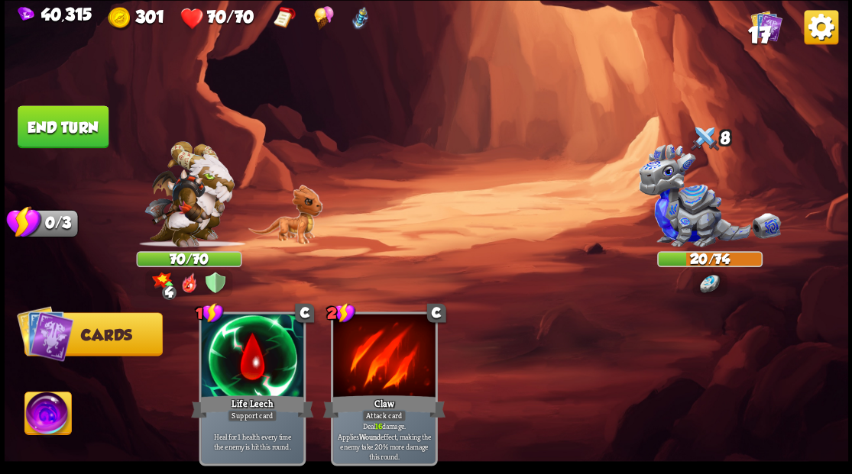
click at [60, 124] on button "End turn" at bounding box center [63, 126] width 91 height 43
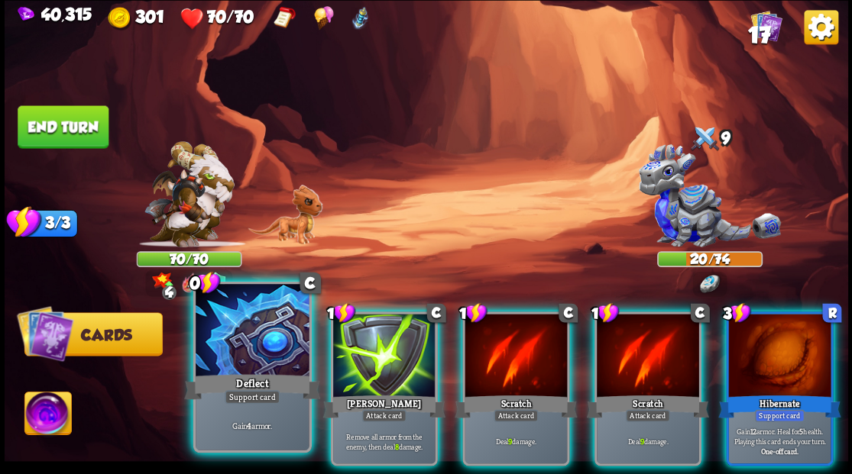
click at [263, 332] on div at bounding box center [252, 331] width 113 height 95
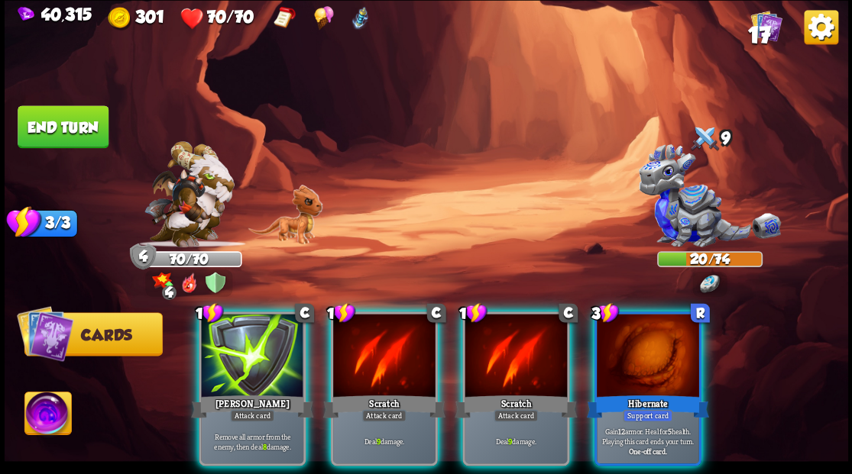
click at [373, 336] on div at bounding box center [384, 357] width 102 height 86
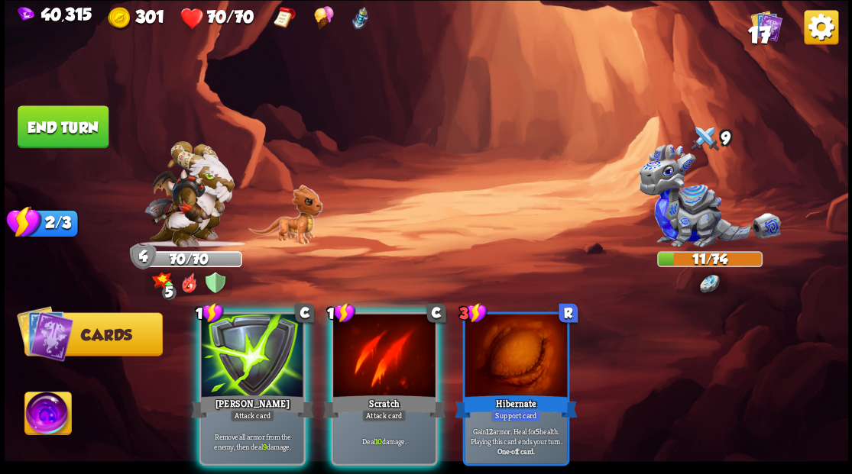
click at [373, 336] on div at bounding box center [384, 357] width 102 height 86
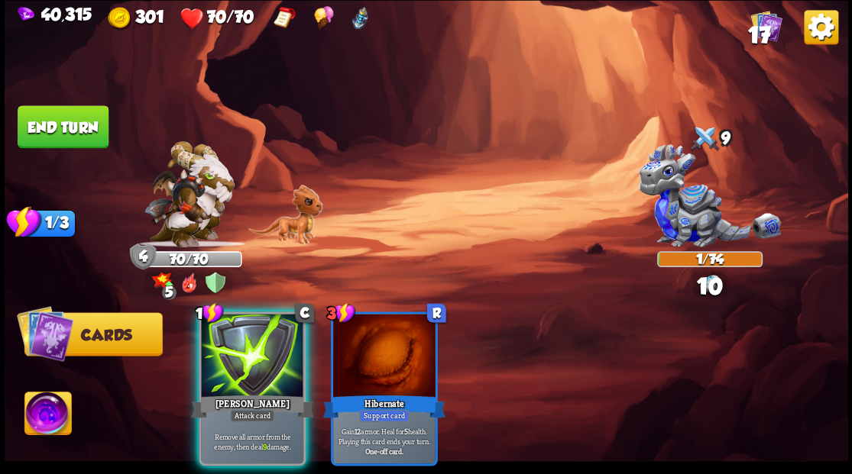
click at [228, 393] on div "[PERSON_NAME]" at bounding box center [252, 407] width 122 height 28
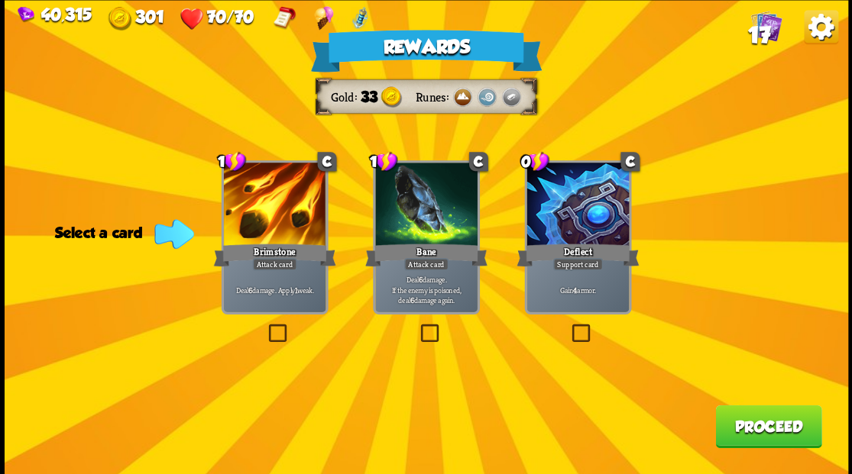
click at [755, 36] on span "17" at bounding box center [758, 34] width 22 height 26
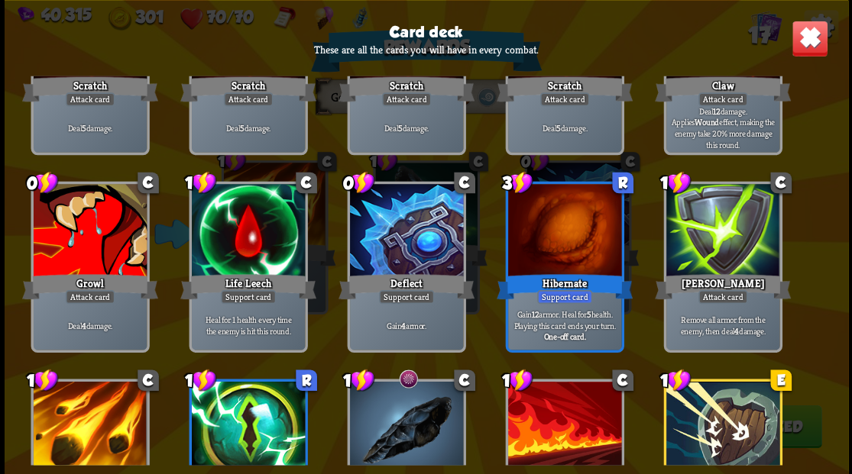
scroll to position [50, 0]
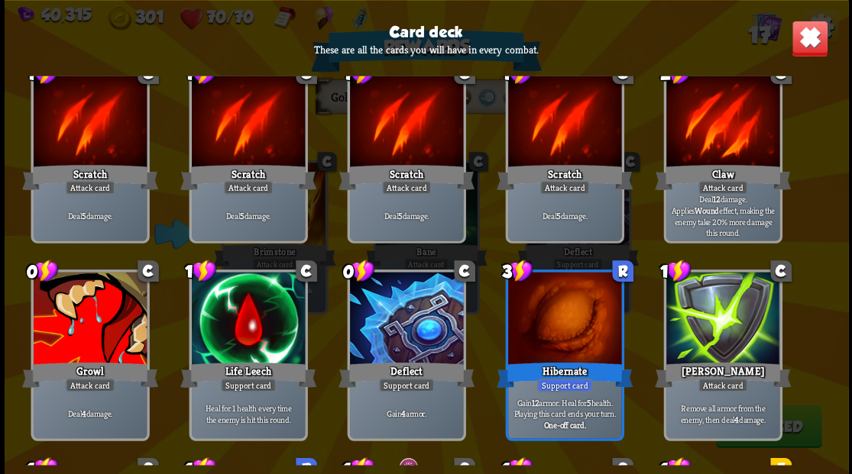
click at [800, 48] on img at bounding box center [809, 38] width 37 height 37
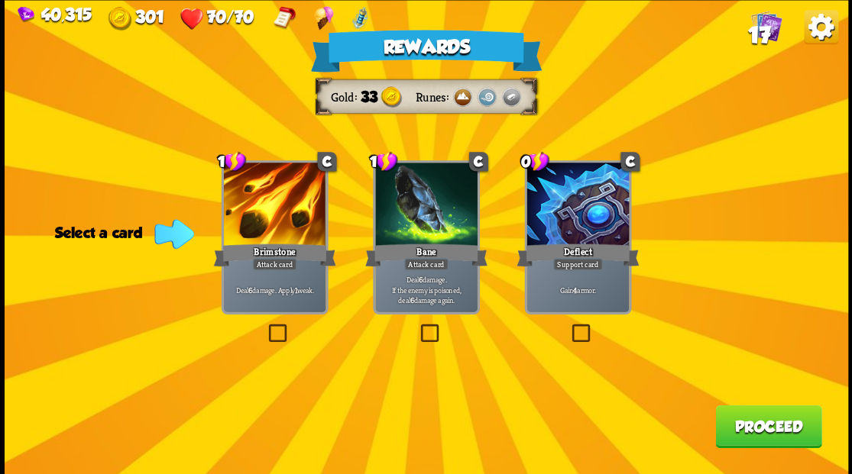
click at [417, 326] on label at bounding box center [417, 326] width 0 height 0
click at [0, 0] on input "checkbox" at bounding box center [0, 0] width 0 height 0
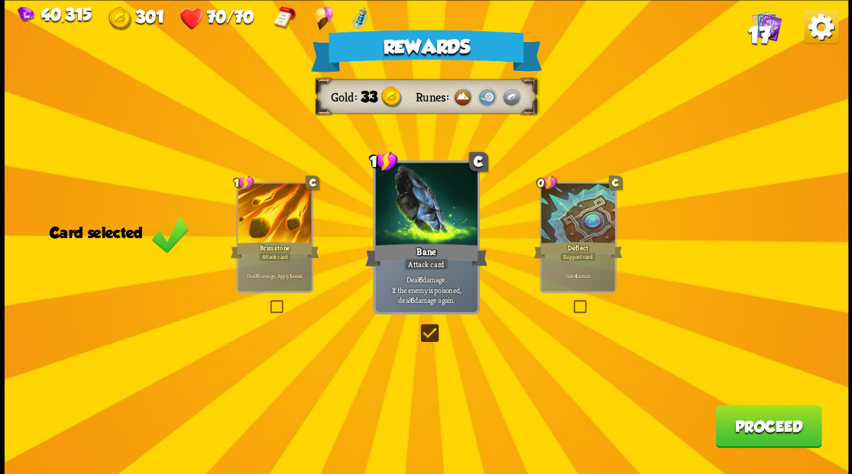
click at [768, 419] on button "Proceed" at bounding box center [768, 426] width 106 height 43
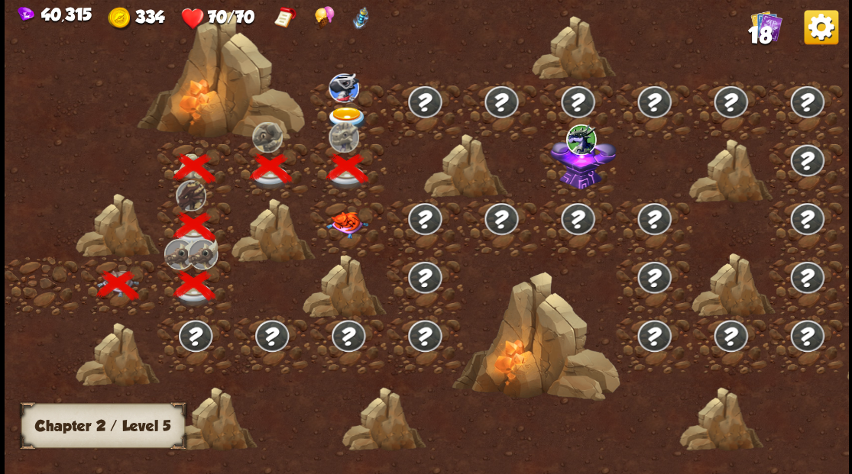
click at [347, 113] on img at bounding box center [346, 118] width 42 height 25
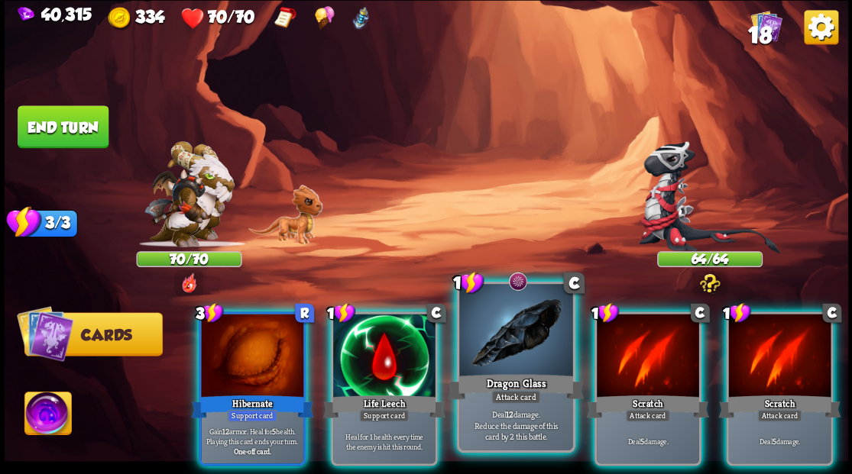
click at [516, 351] on div at bounding box center [515, 331] width 113 height 95
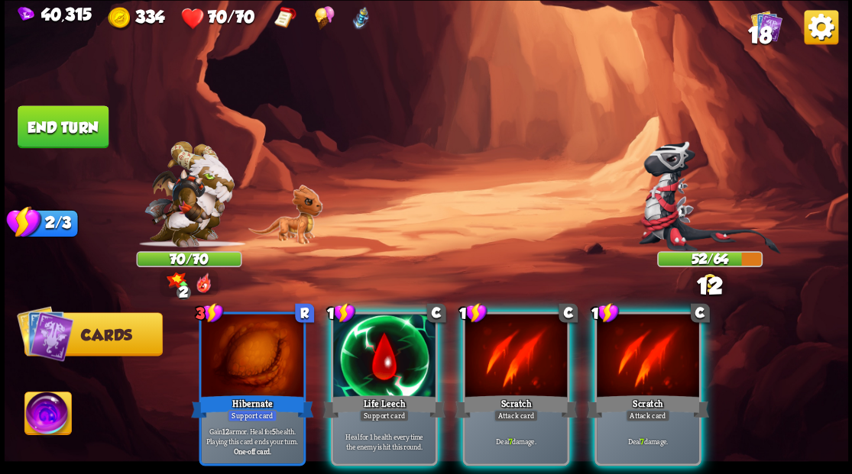
click at [513, 351] on div at bounding box center [516, 357] width 102 height 86
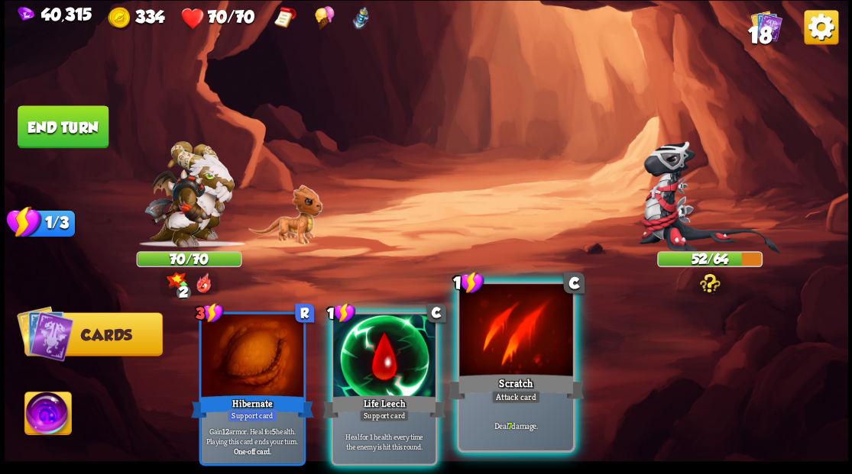
click at [508, 351] on div at bounding box center [515, 331] width 113 height 95
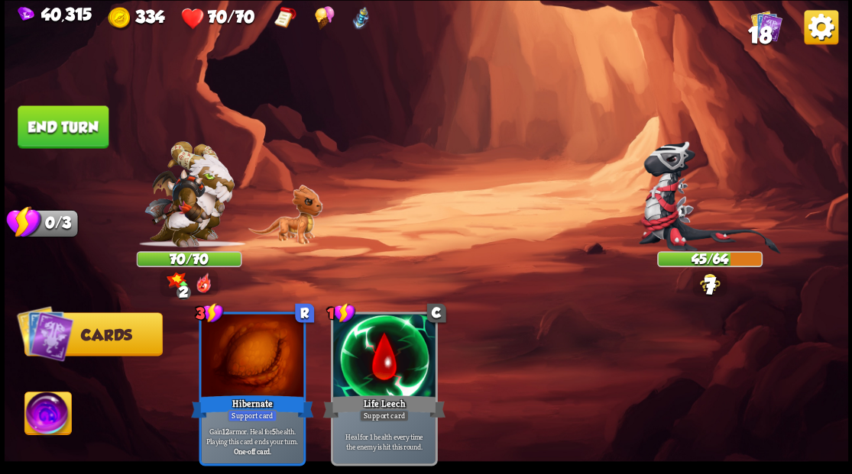
click at [87, 145] on button "End turn" at bounding box center [63, 126] width 91 height 43
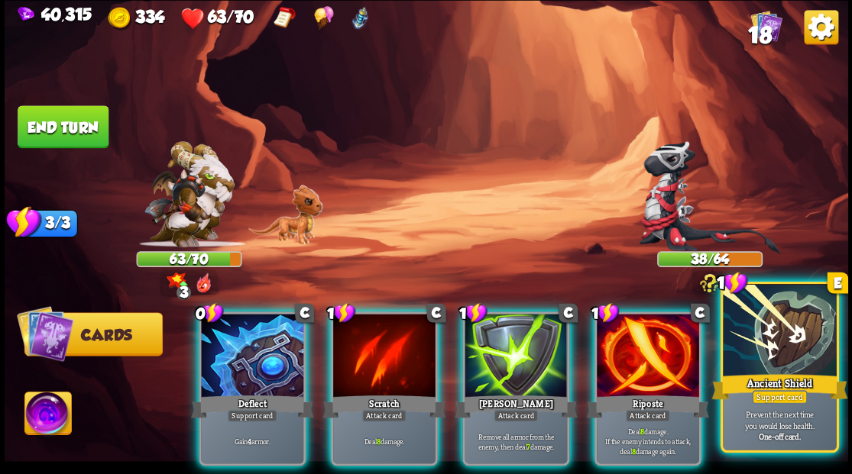
click at [805, 337] on div at bounding box center [779, 331] width 113 height 95
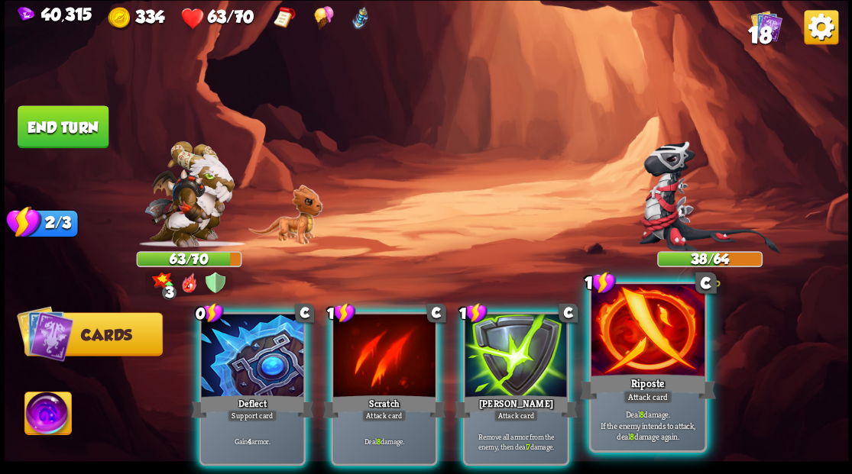
click at [656, 371] on div "1 C Riposte Attack card Deal 8 damage. If the enemy intends to attack, deal 8 d…" at bounding box center [647, 366] width 118 height 171
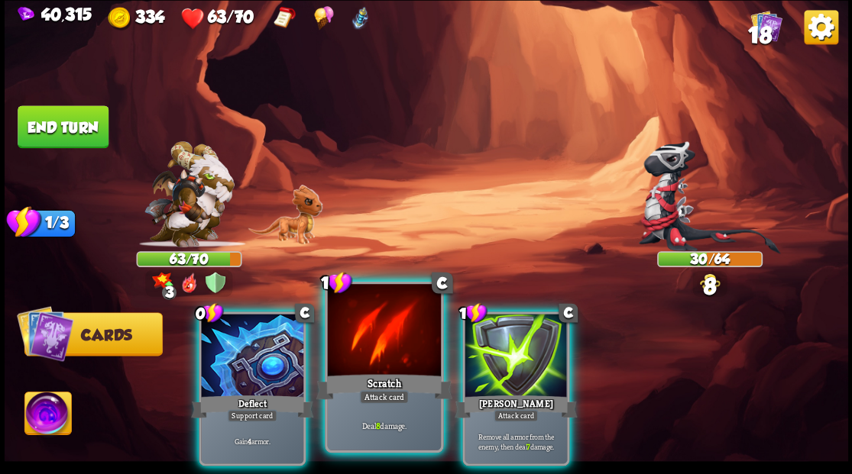
click at [390, 390] on div "Attack card" at bounding box center [384, 397] width 50 height 14
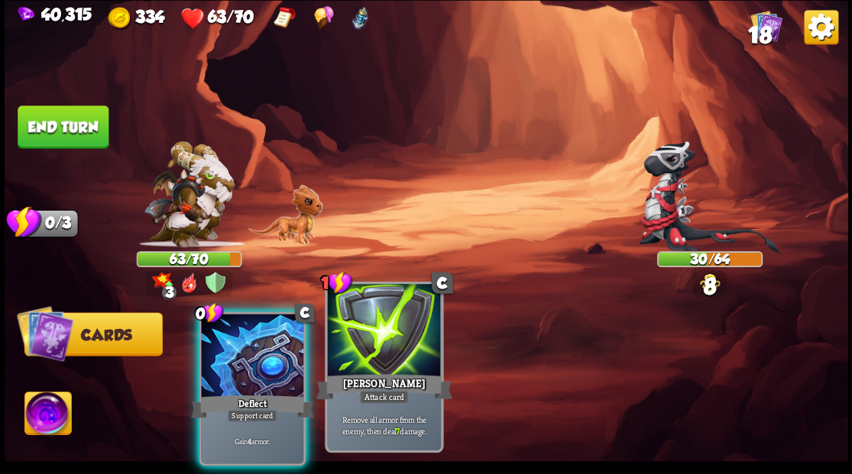
click at [390, 391] on div "Attack card" at bounding box center [384, 397] width 50 height 14
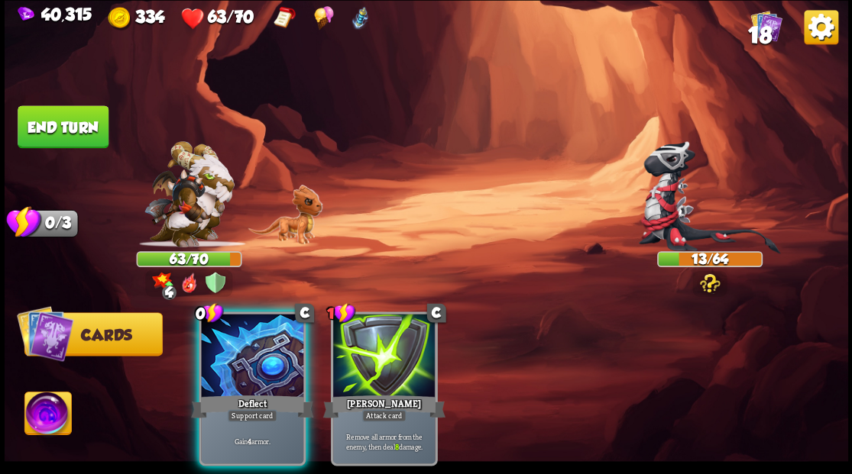
drag, startPoint x: 261, startPoint y: 383, endPoint x: 255, endPoint y: 371, distance: 13.3
click at [258, 393] on div "Deflect" at bounding box center [252, 407] width 122 height 28
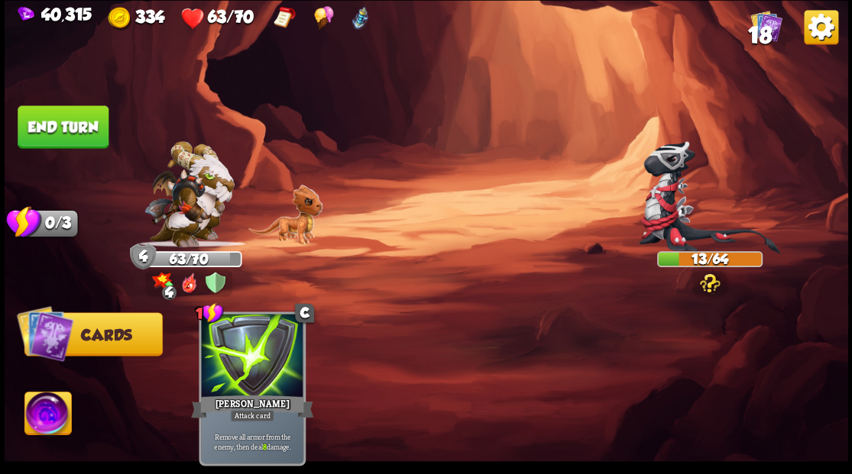
click at [78, 131] on button "End turn" at bounding box center [63, 126] width 91 height 43
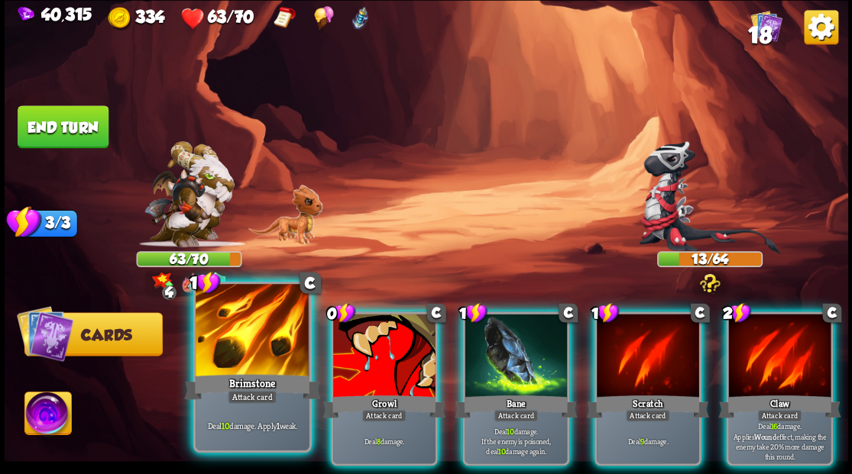
click at [268, 351] on div at bounding box center [252, 331] width 113 height 95
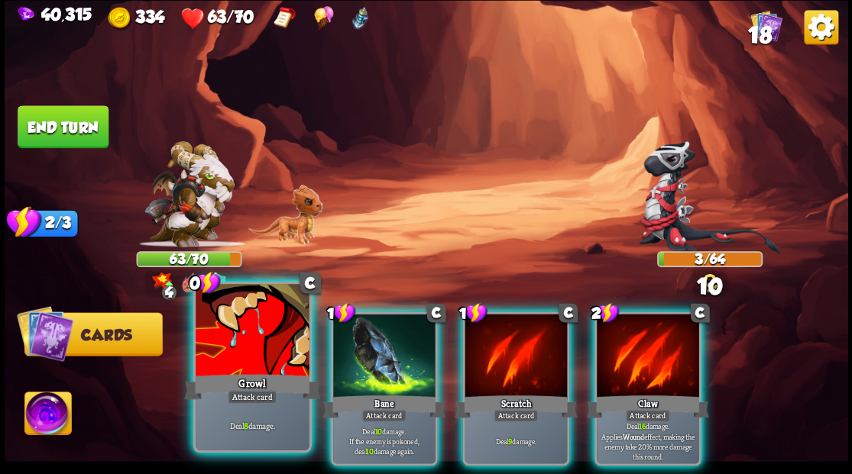
click at [217, 348] on div at bounding box center [252, 331] width 113 height 95
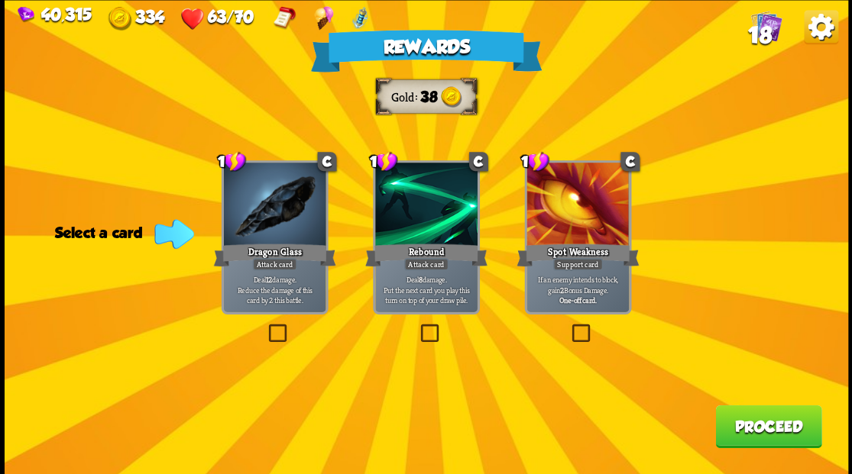
click at [417, 326] on label at bounding box center [417, 326] width 0 height 0
click at [0, 0] on input "checkbox" at bounding box center [0, 0] width 0 height 0
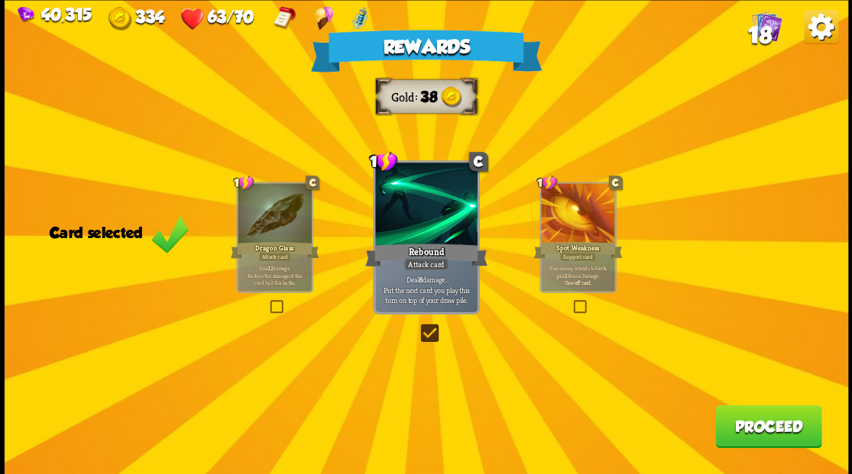
click at [789, 431] on button "Proceed" at bounding box center [768, 426] width 106 height 43
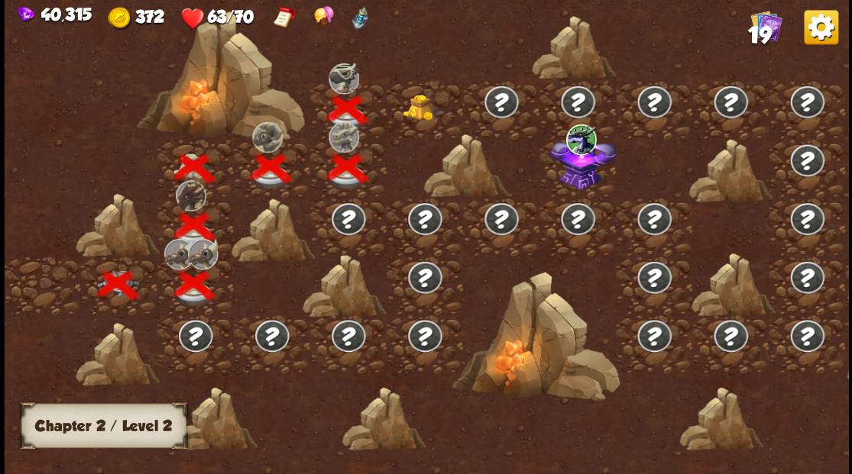
click at [410, 109] on img at bounding box center [423, 107] width 42 height 26
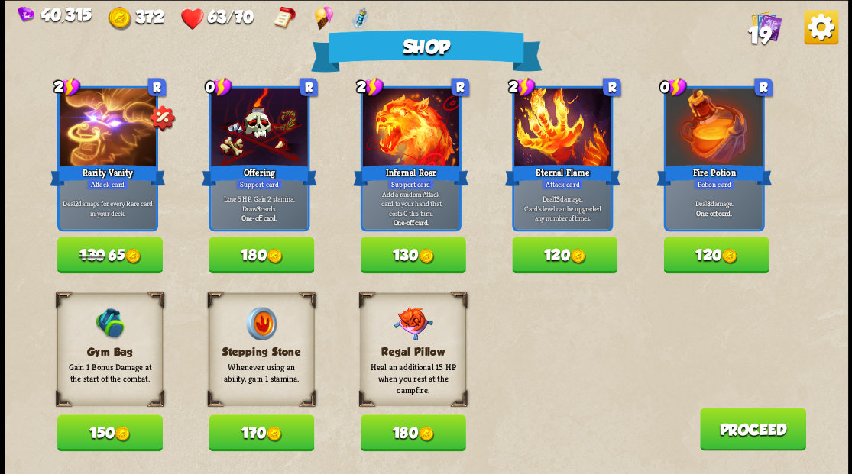
click at [102, 437] on button "150" at bounding box center [109, 433] width 105 height 37
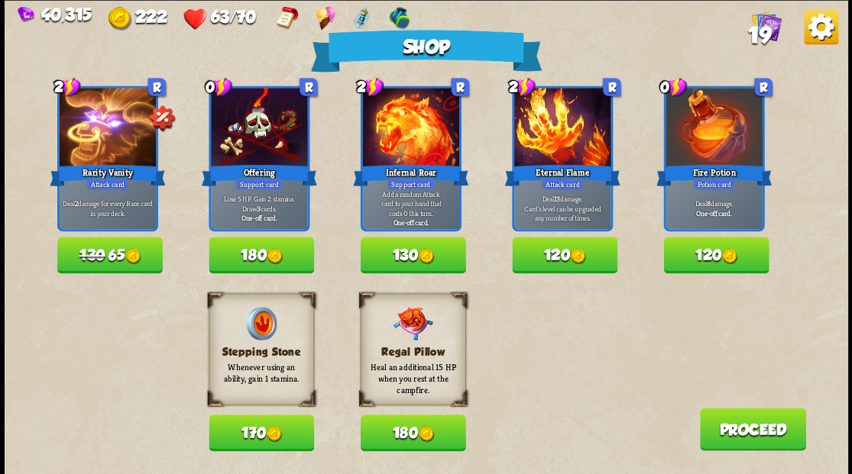
click at [721, 254] on button "120" at bounding box center [715, 255] width 105 height 37
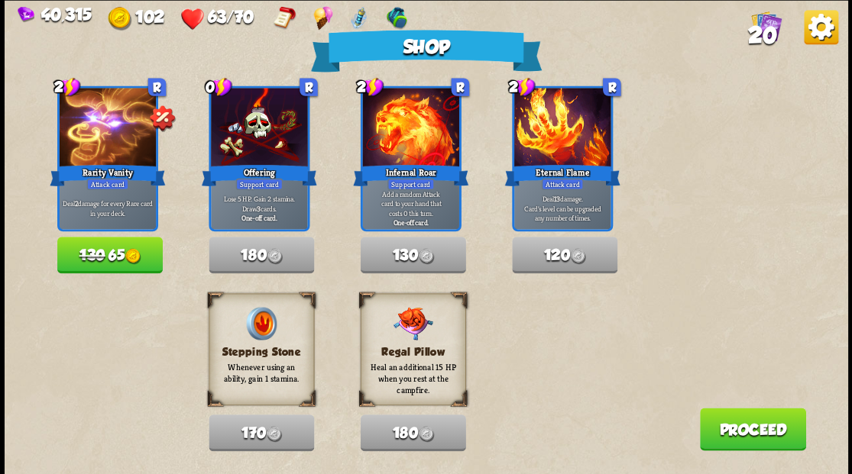
click at [738, 446] on button "Proceed" at bounding box center [752, 429] width 106 height 43
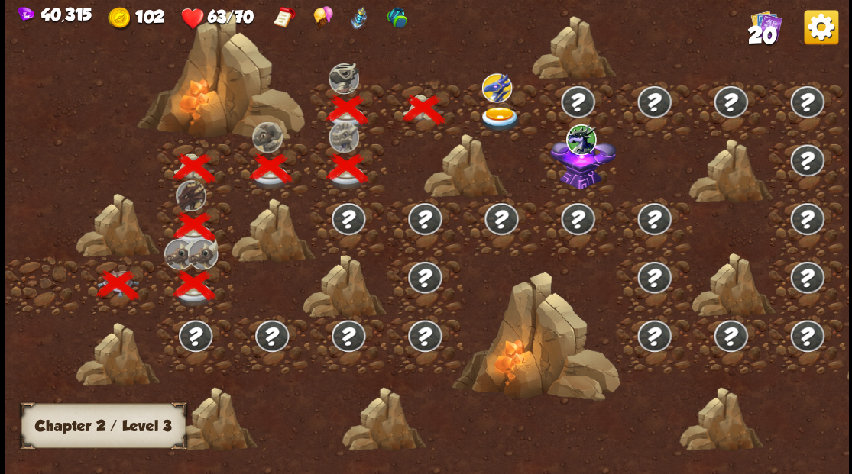
click at [493, 108] on img at bounding box center [500, 118] width 42 height 25
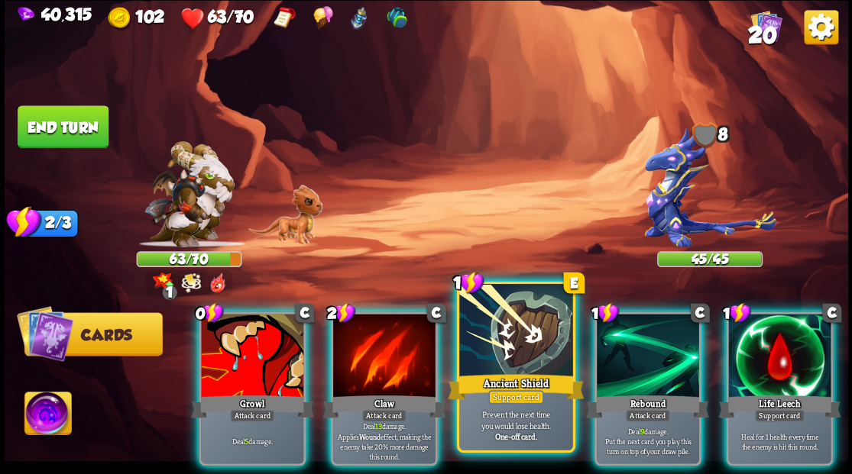
click at [489, 352] on div at bounding box center [515, 331] width 113 height 95
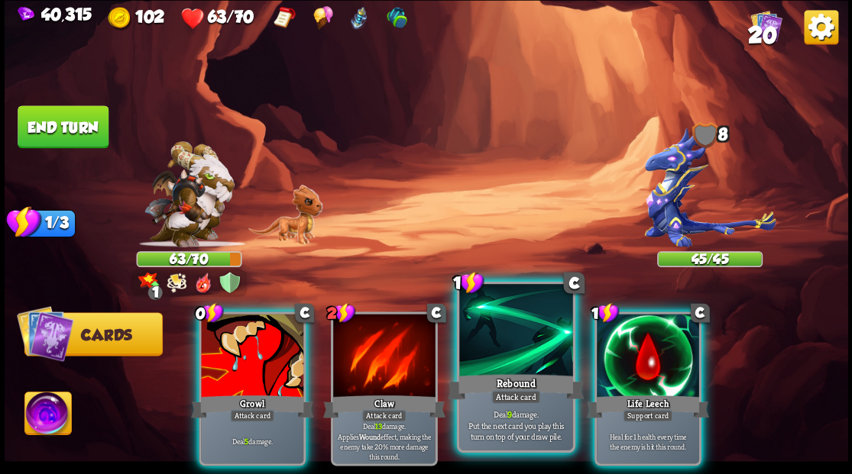
click at [482, 374] on div "Rebound" at bounding box center [516, 386] width 136 height 31
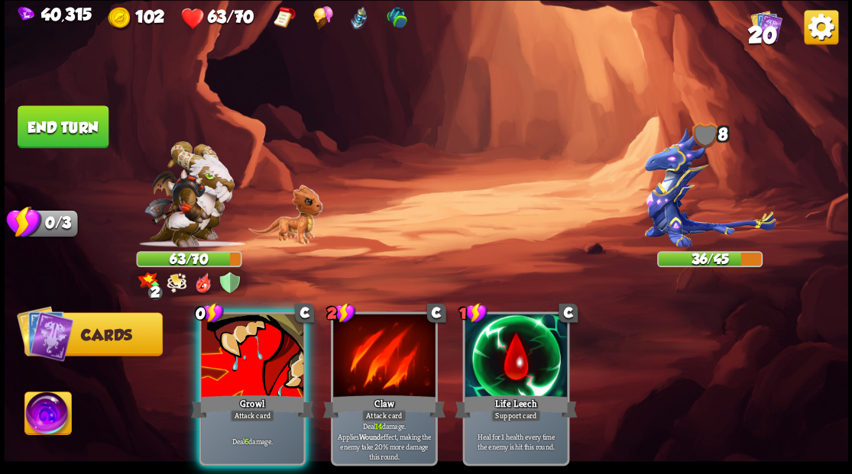
click at [86, 122] on button "End turn" at bounding box center [63, 126] width 91 height 43
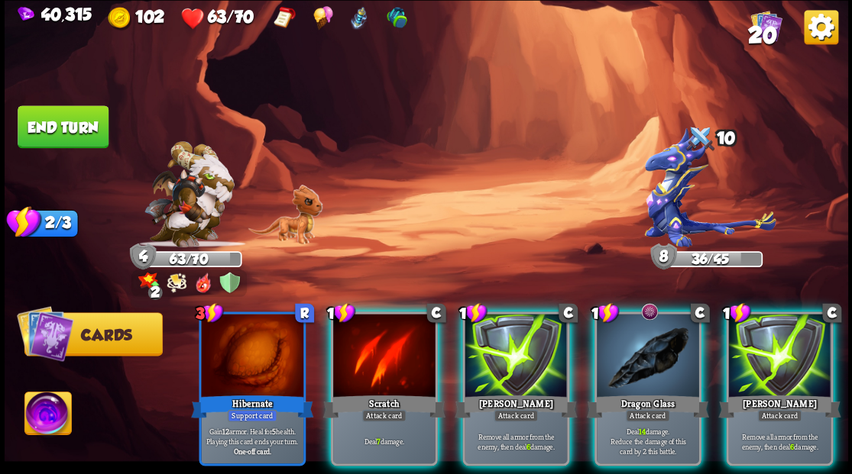
click at [773, 332] on div at bounding box center [779, 357] width 102 height 86
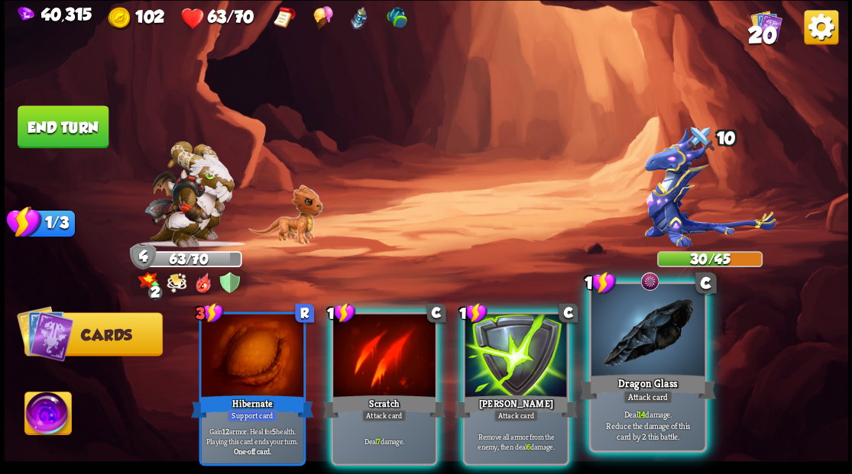
click at [626, 344] on div at bounding box center [647, 331] width 113 height 95
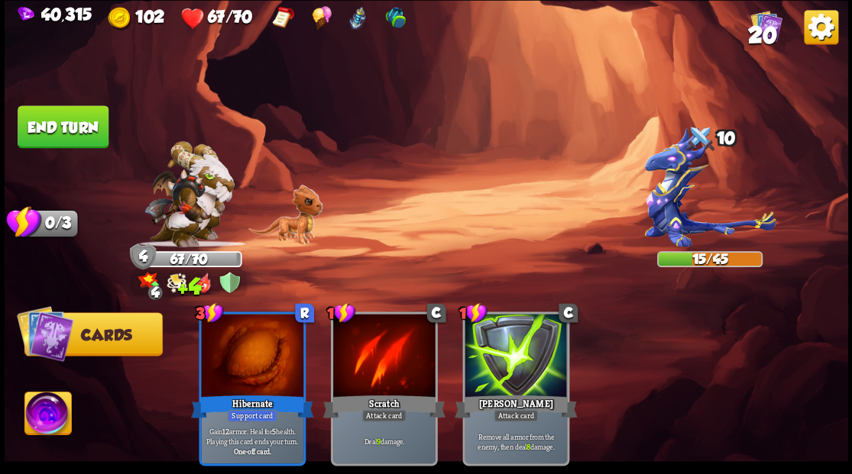
click at [47, 134] on button "End turn" at bounding box center [63, 126] width 91 height 43
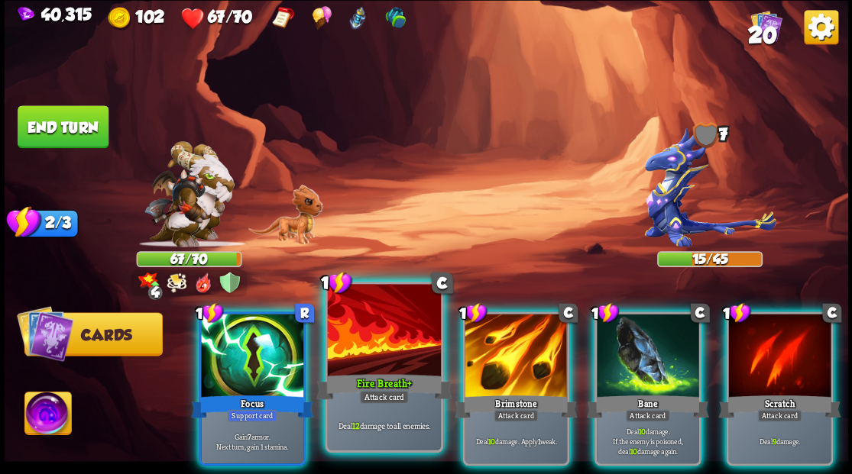
click at [398, 373] on div "Fire Breath+" at bounding box center [384, 386] width 136 height 31
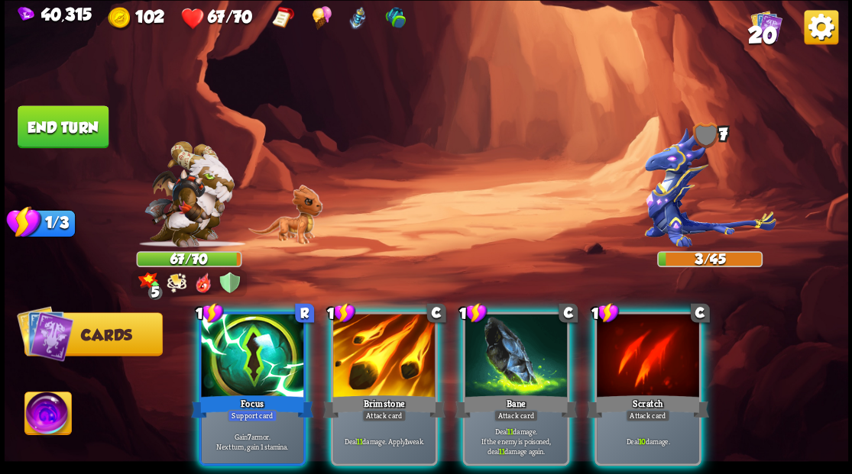
click at [35, 416] on img at bounding box center [47, 415] width 47 height 47
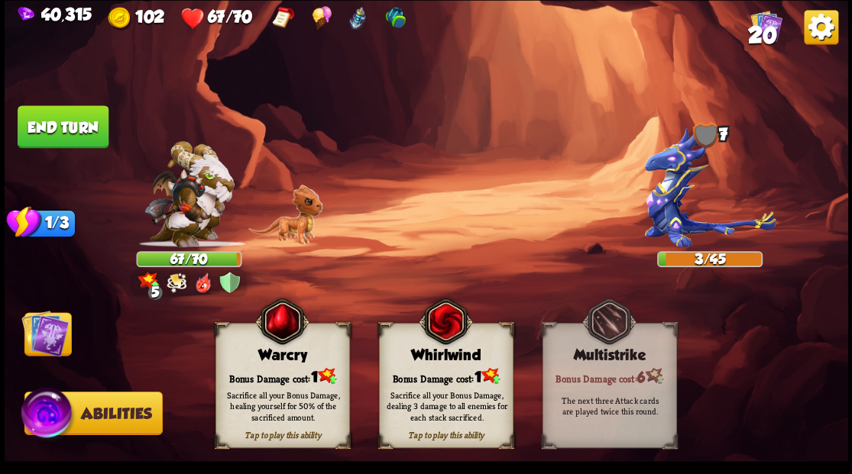
click at [260, 385] on div "Sacrifice all your Bonus Damage, healing yourself for 50% of the sacrificed amo…" at bounding box center [282, 406] width 134 height 53
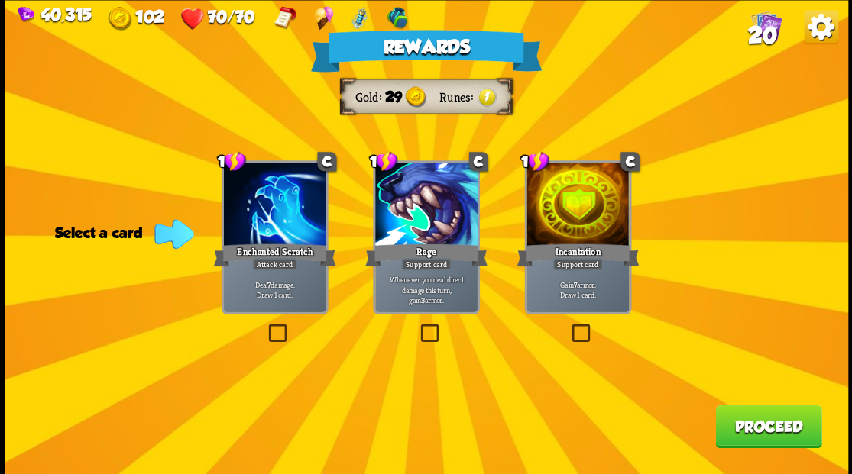
click at [766, 29] on span "20" at bounding box center [761, 34] width 29 height 26
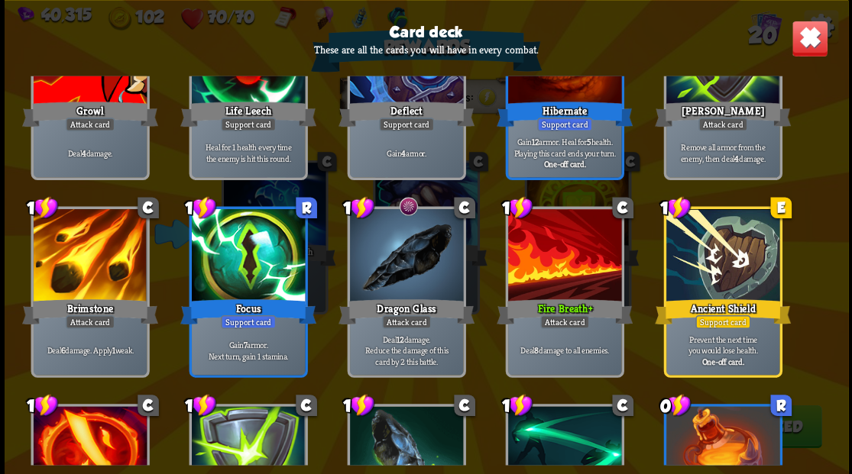
scroll to position [356, 0]
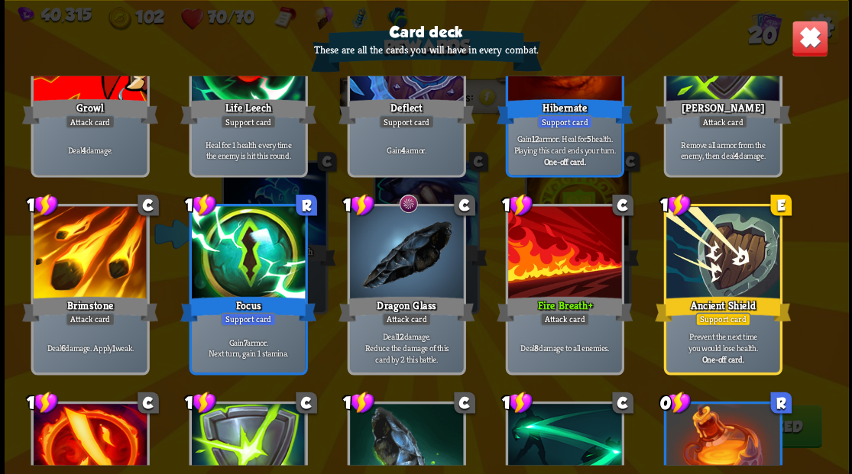
click at [802, 40] on img at bounding box center [809, 38] width 37 height 37
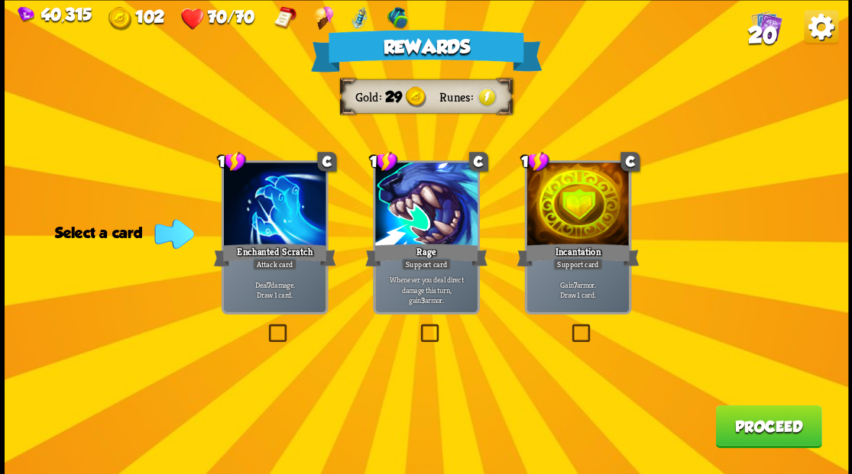
click at [265, 326] on label at bounding box center [265, 326] width 0 height 0
click at [0, 0] on input "checkbox" at bounding box center [0, 0] width 0 height 0
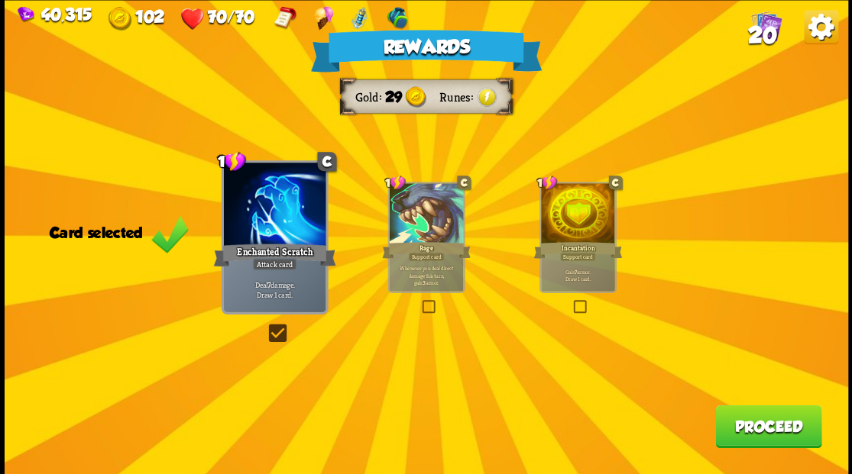
click at [756, 439] on button "Proceed" at bounding box center [768, 426] width 106 height 43
